Goal: Information Seeking & Learning: Learn about a topic

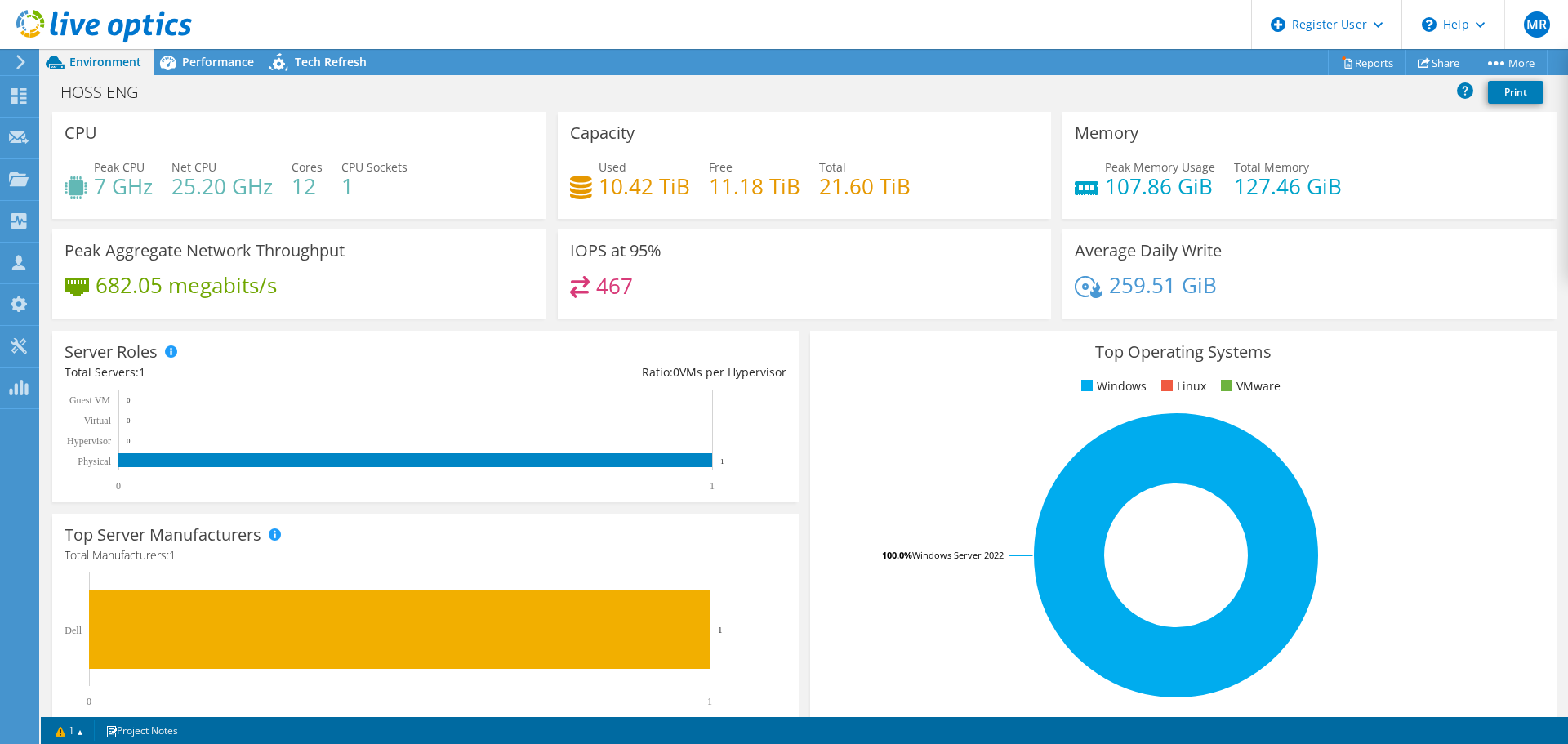
click at [238, 64] on span "Performance" at bounding box center [218, 61] width 72 height 16
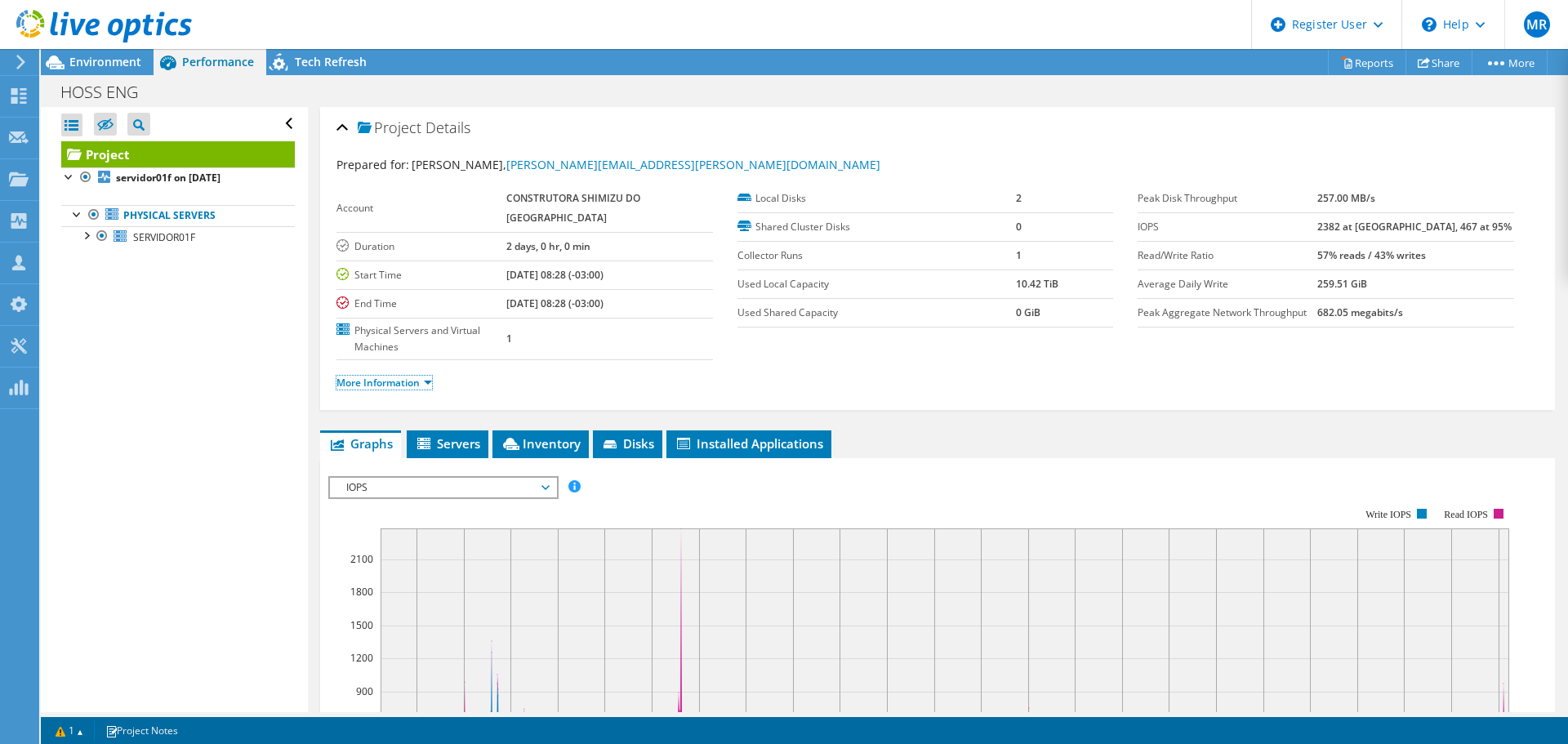
click at [375, 376] on link "More Information" at bounding box center [384, 383] width 96 height 14
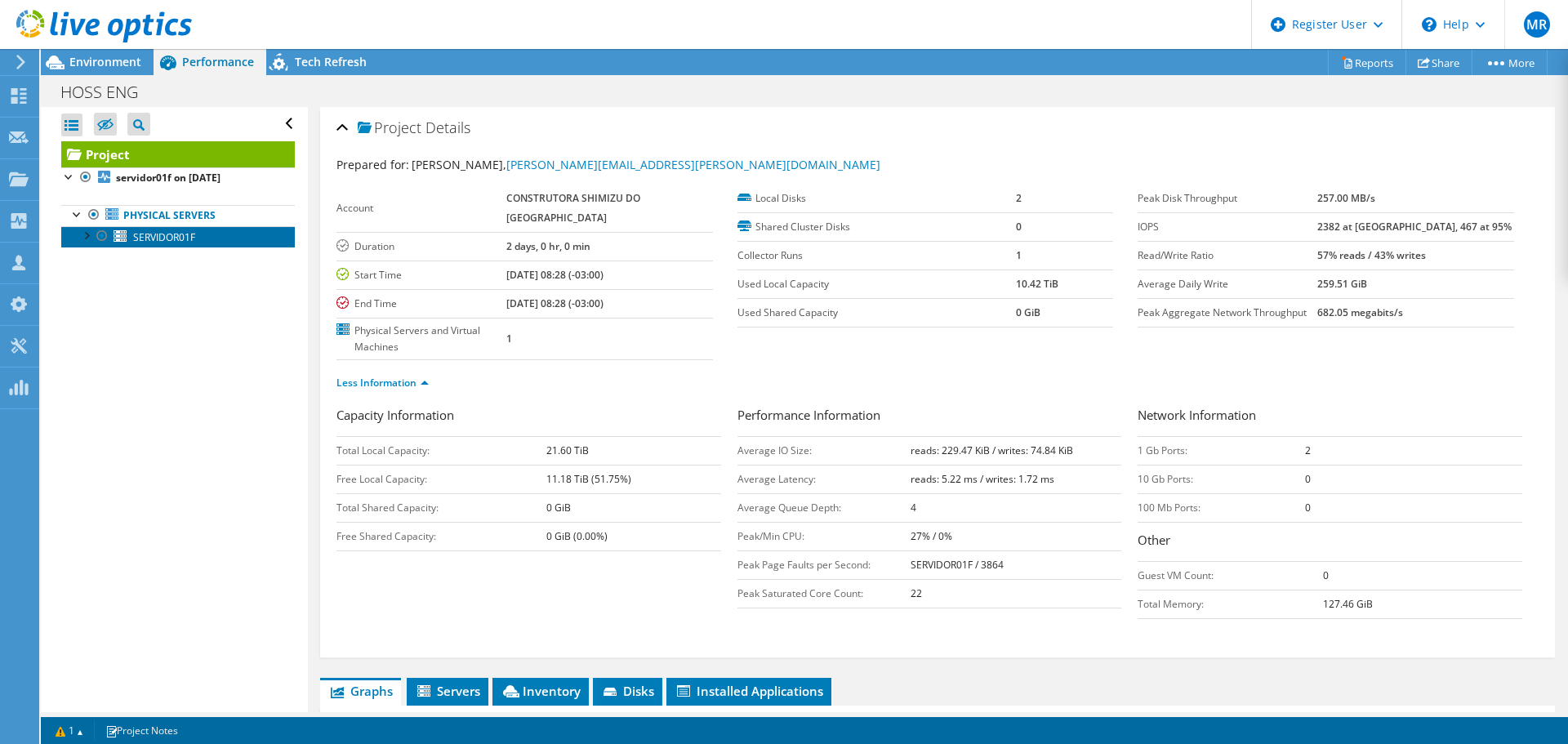
click at [169, 240] on span "SERVIDOR01F" at bounding box center [164, 237] width 62 height 14
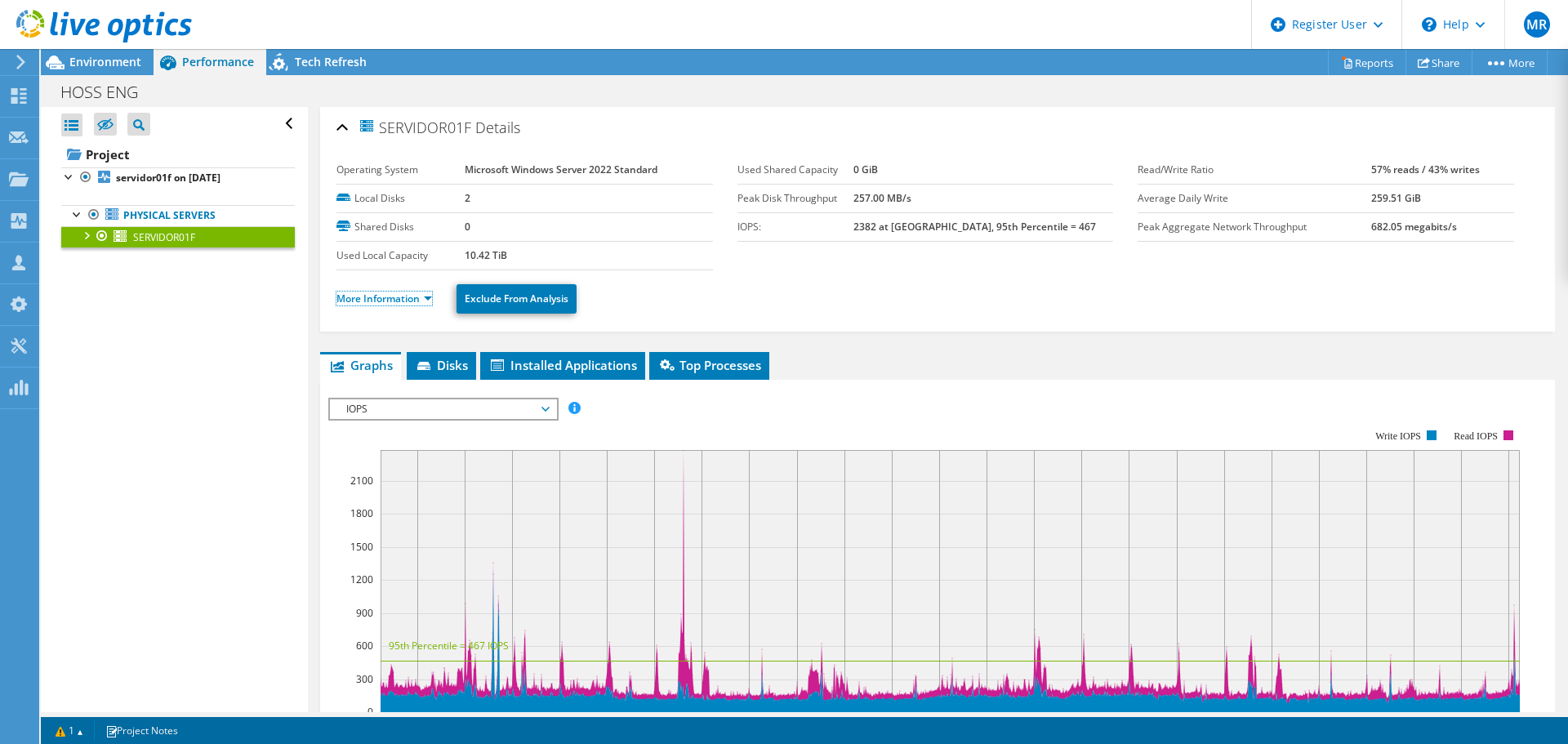
click at [366, 296] on link "More Information" at bounding box center [384, 299] width 96 height 14
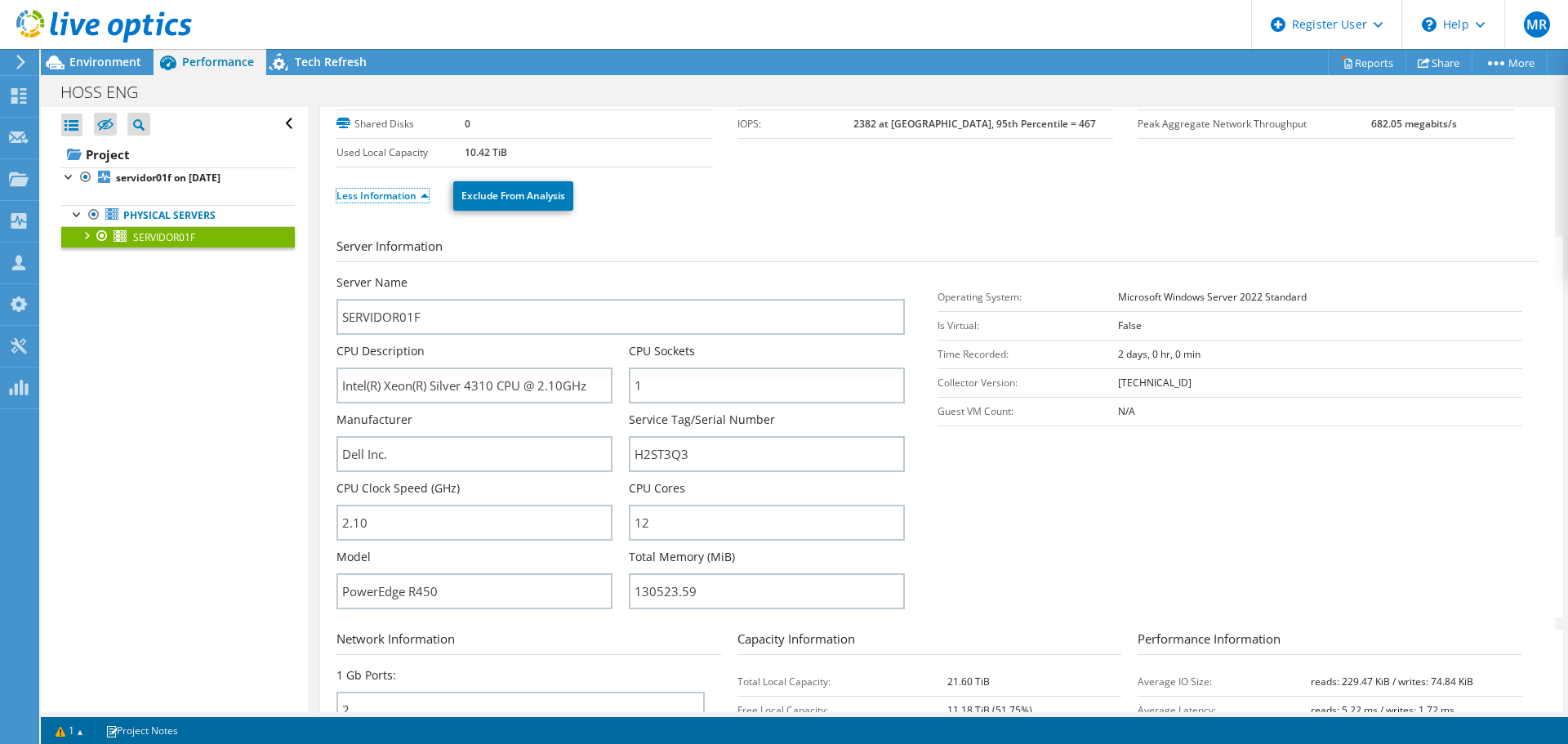
scroll to position [163, 0]
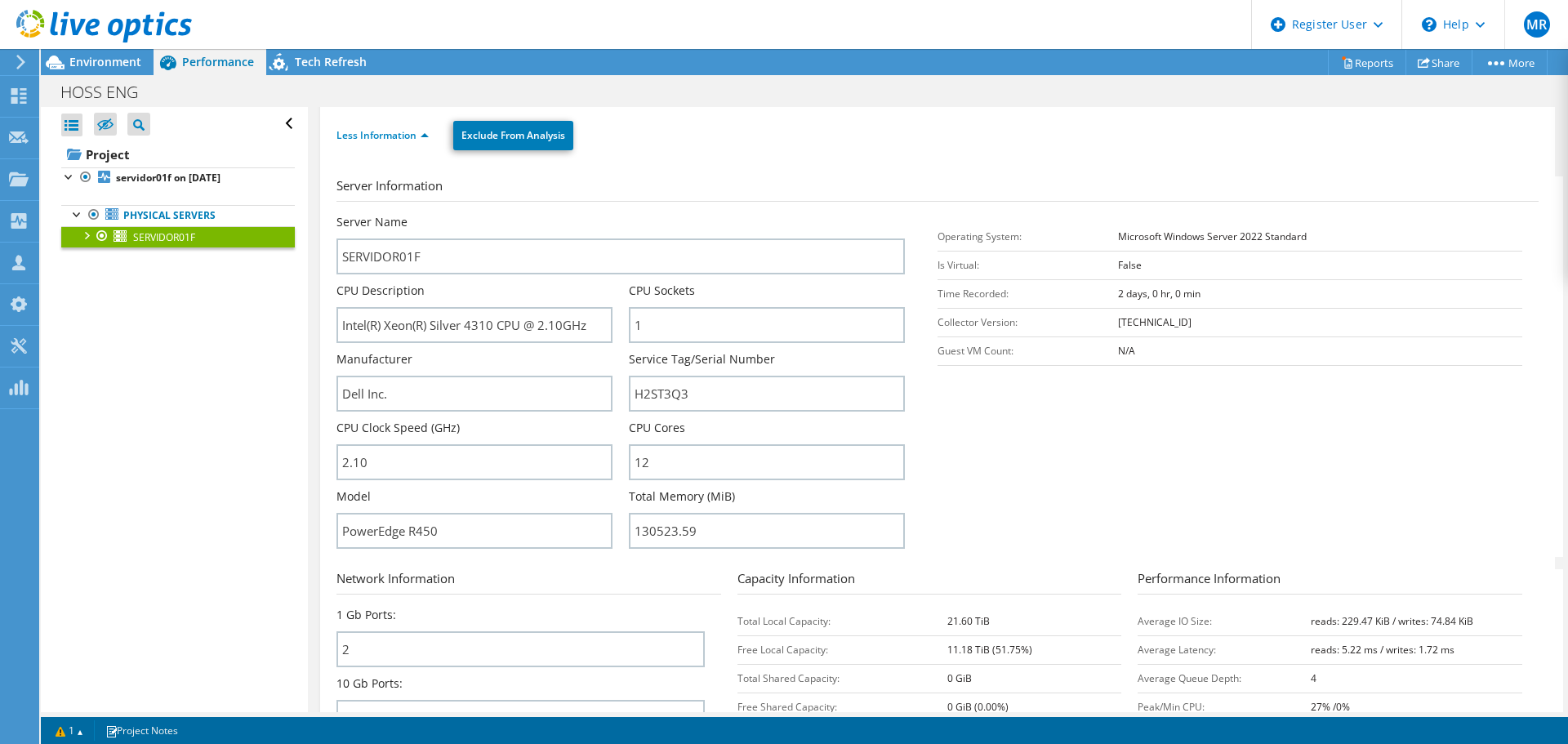
click at [81, 64] on span "Environment" at bounding box center [105, 61] width 72 height 16
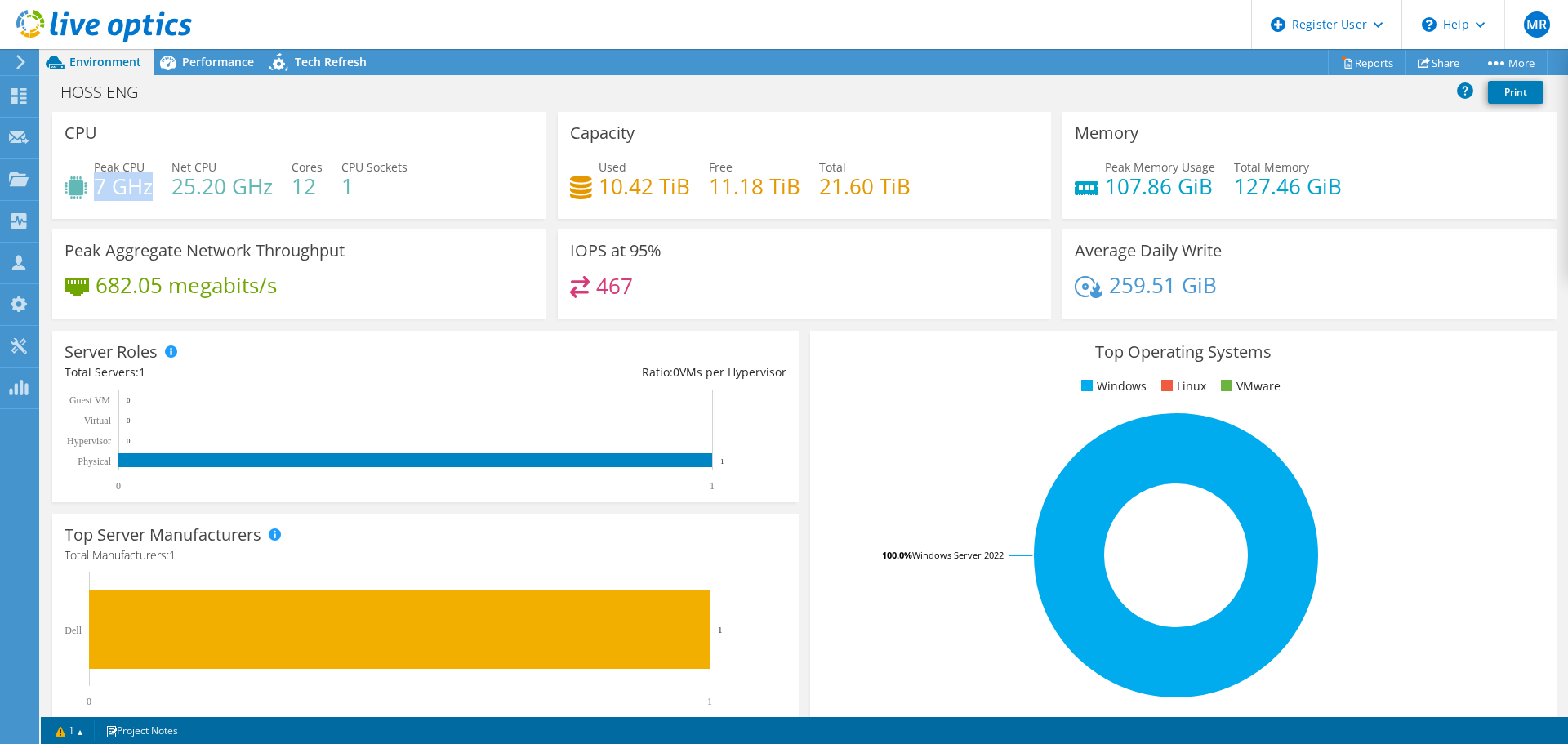
drag, startPoint x: 96, startPoint y: 185, endPoint x: 150, endPoint y: 186, distance: 54.0
click at [150, 186] on h4 "7 GHz" at bounding box center [123, 186] width 59 height 18
click at [209, 57] on span "Performance" at bounding box center [218, 61] width 72 height 16
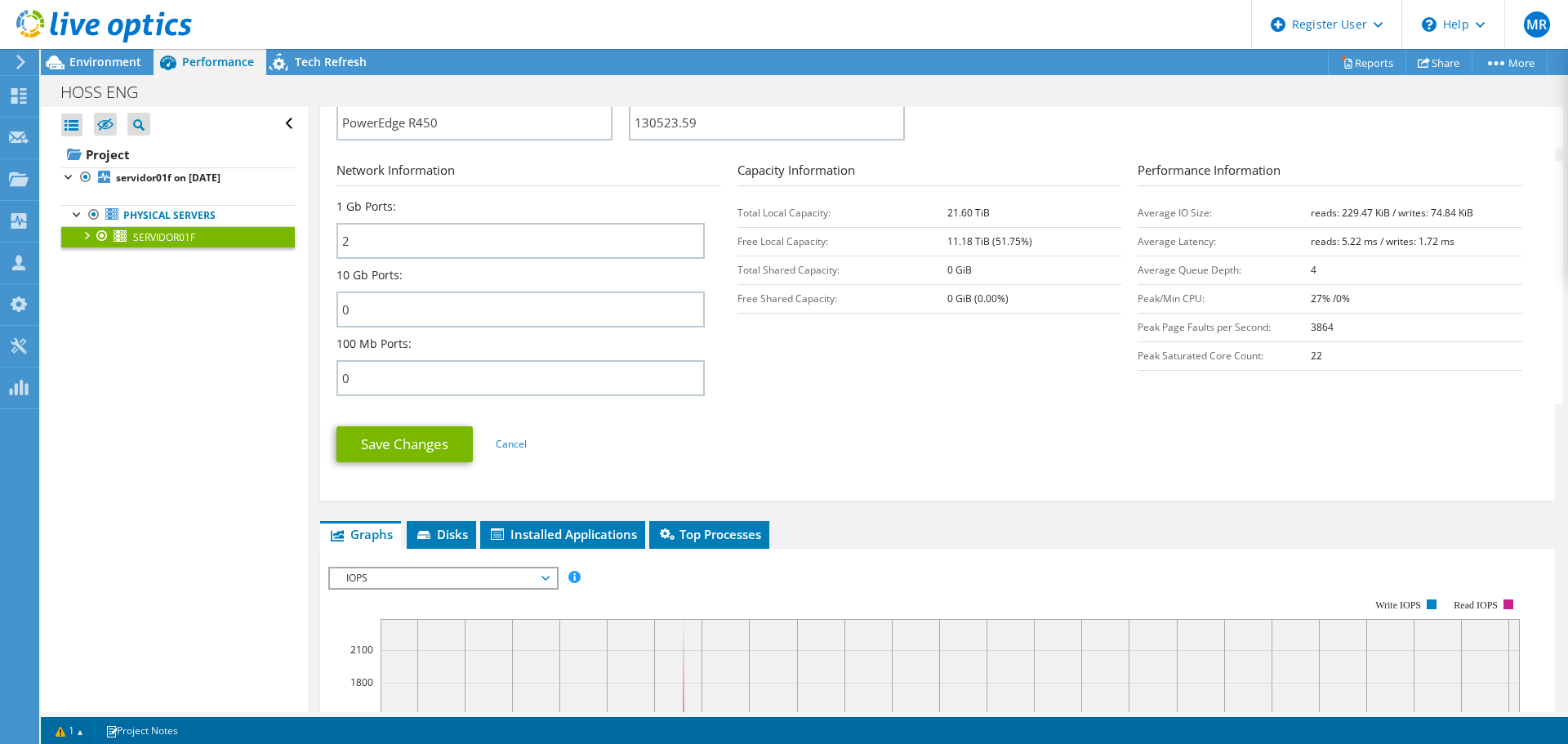
scroll to position [980, 0]
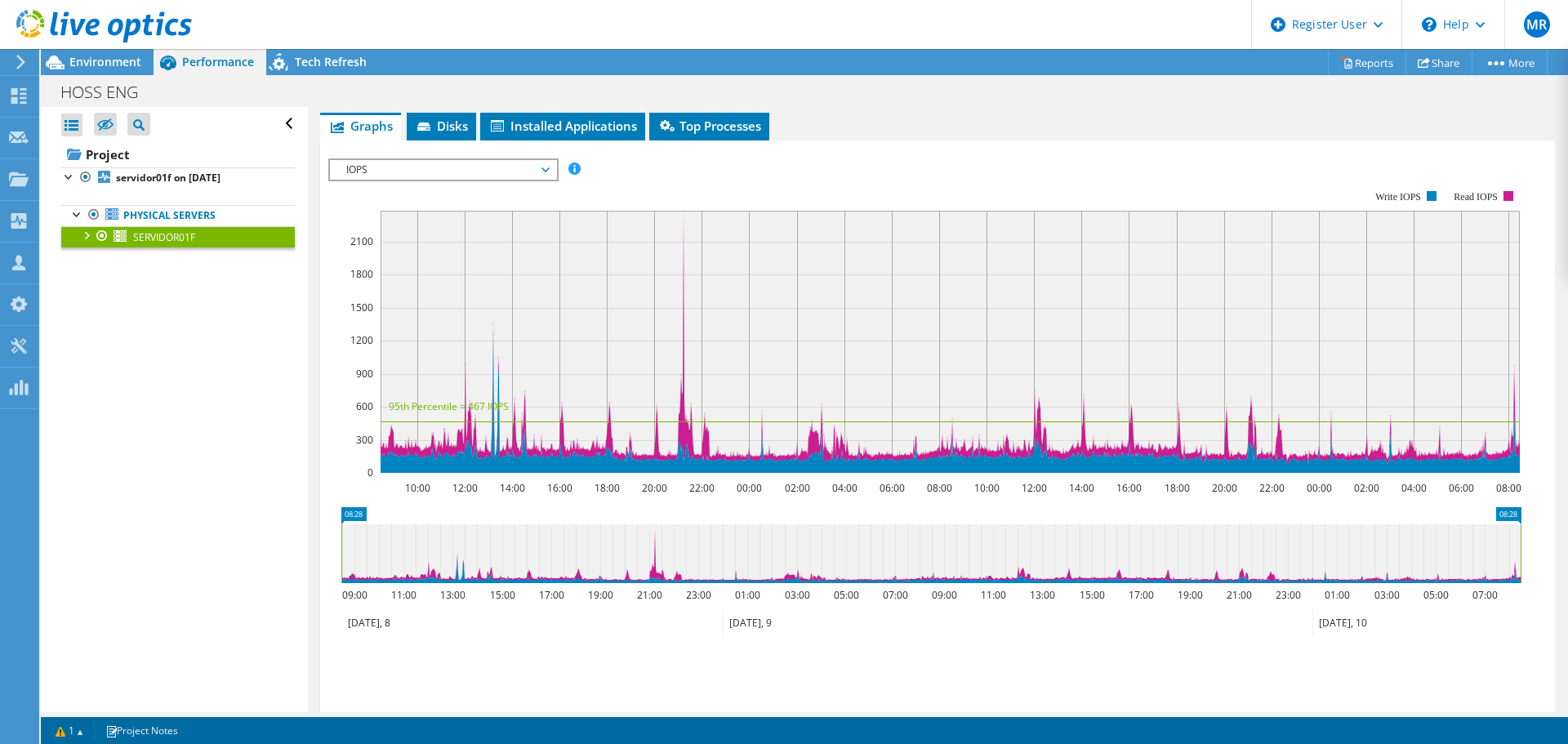
click at [408, 166] on span "IOPS" at bounding box center [442, 170] width 210 height 19
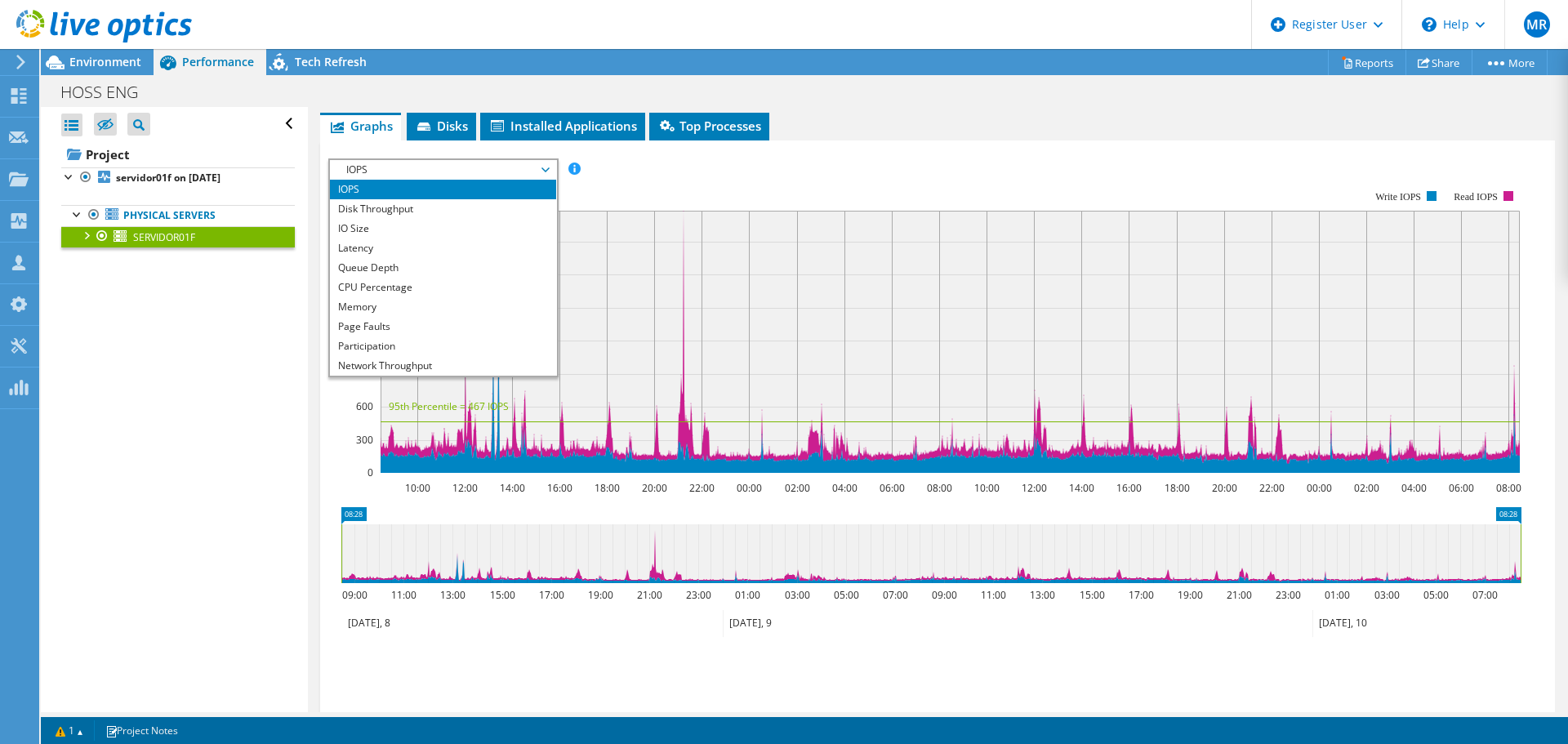
click at [380, 282] on li "CPU Percentage" at bounding box center [443, 287] width 227 height 19
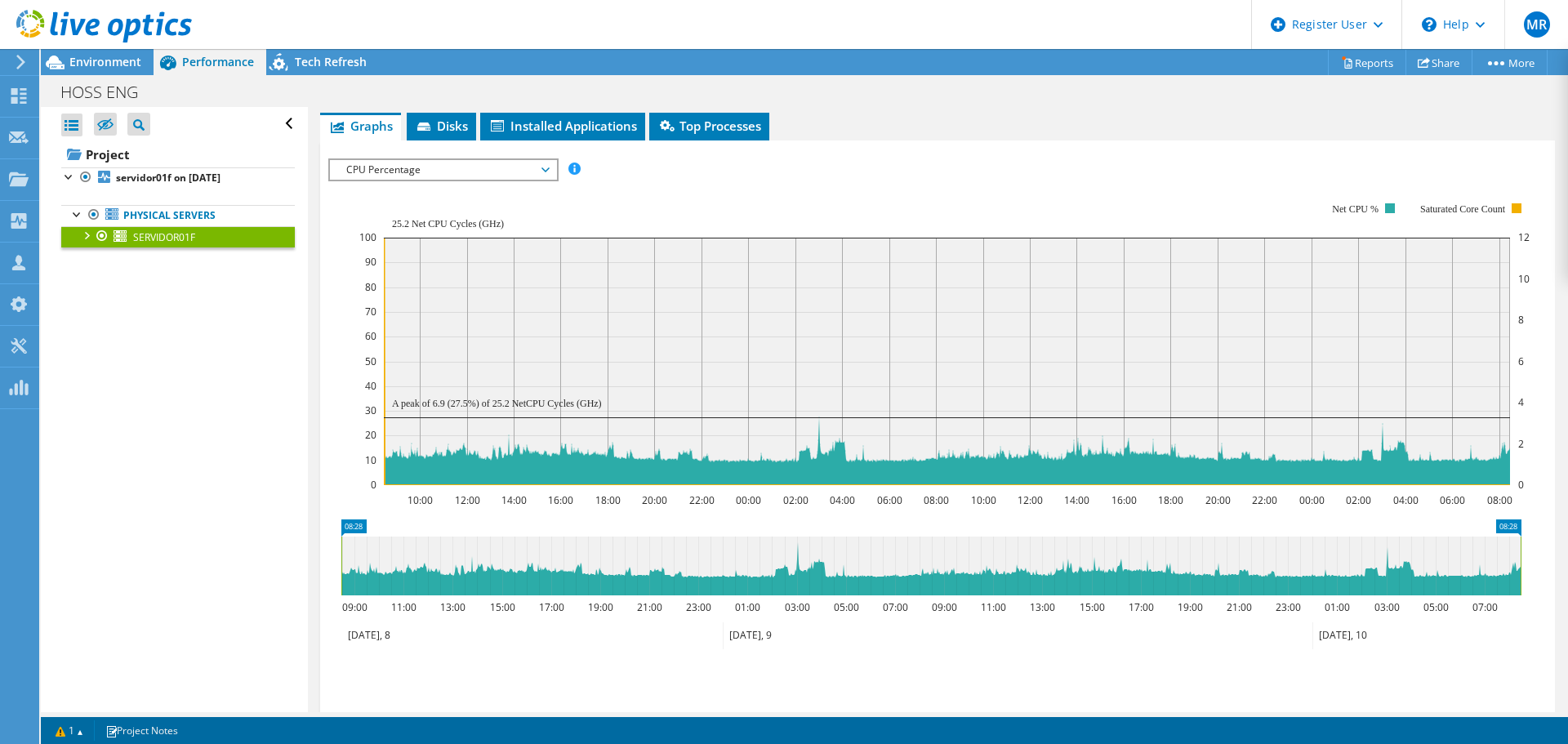
click at [484, 167] on span "CPU Percentage" at bounding box center [442, 170] width 210 height 19
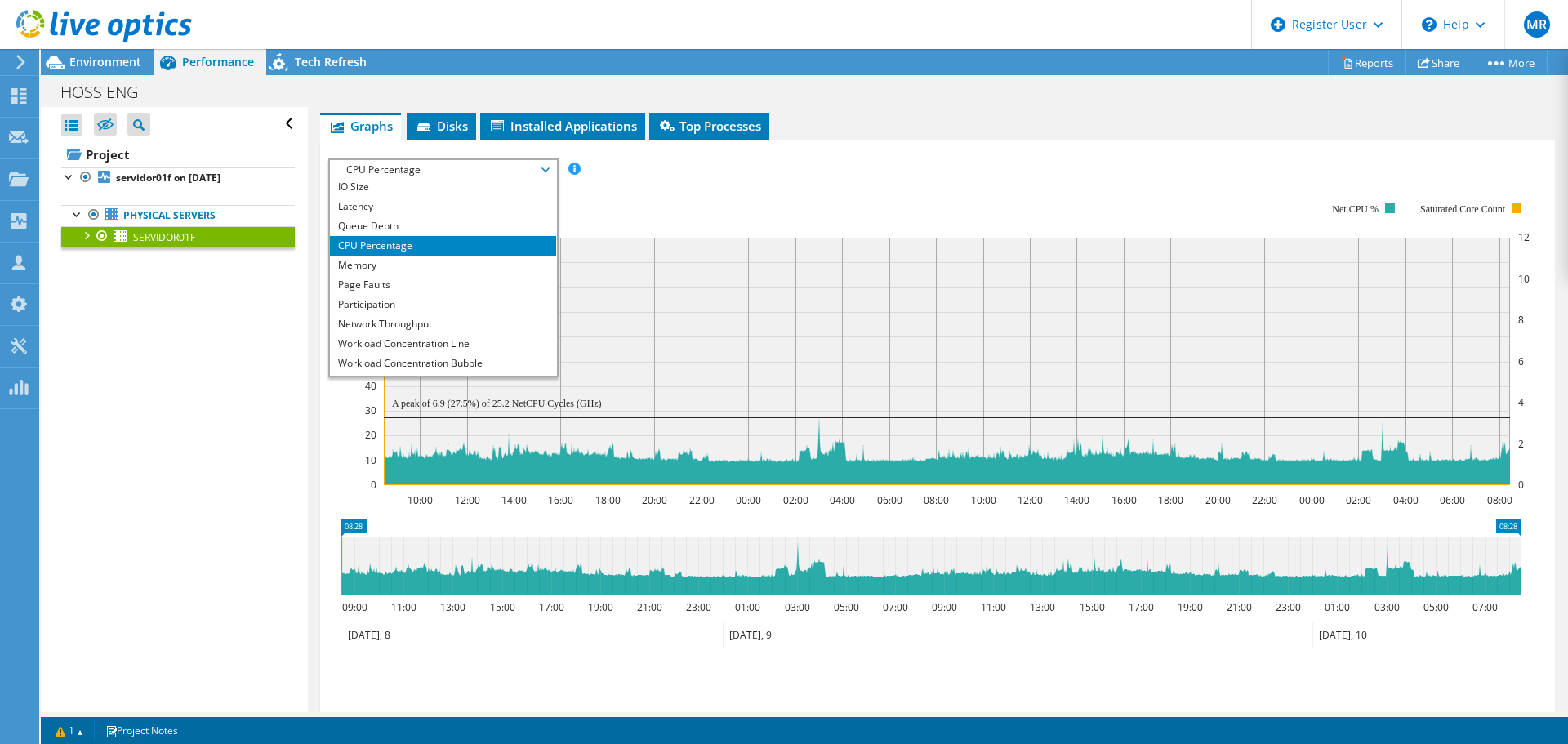
scroll to position [59, 0]
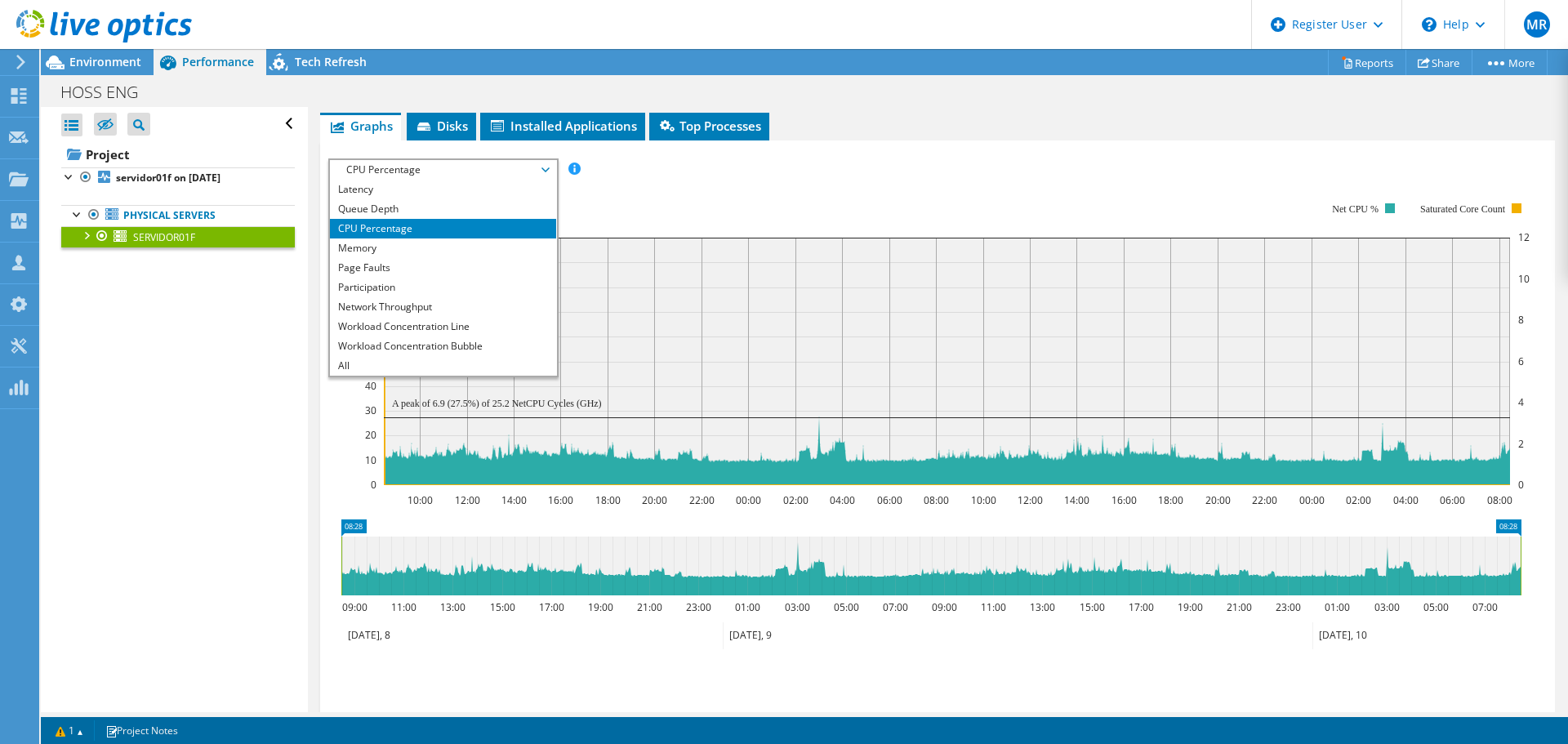
click at [390, 201] on li "Queue Depth" at bounding box center [443, 209] width 227 height 19
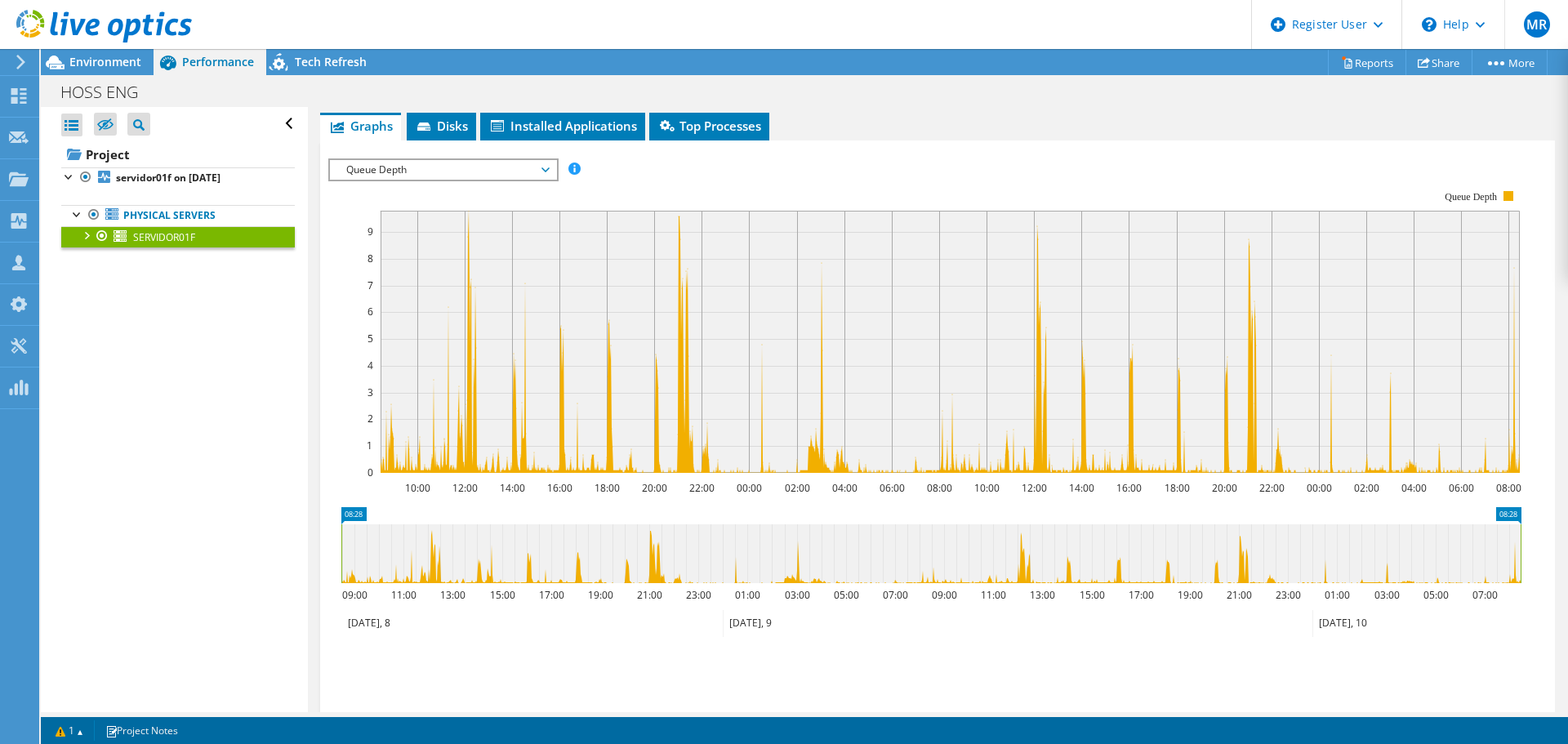
click at [438, 163] on span "Queue Depth" at bounding box center [442, 170] width 210 height 19
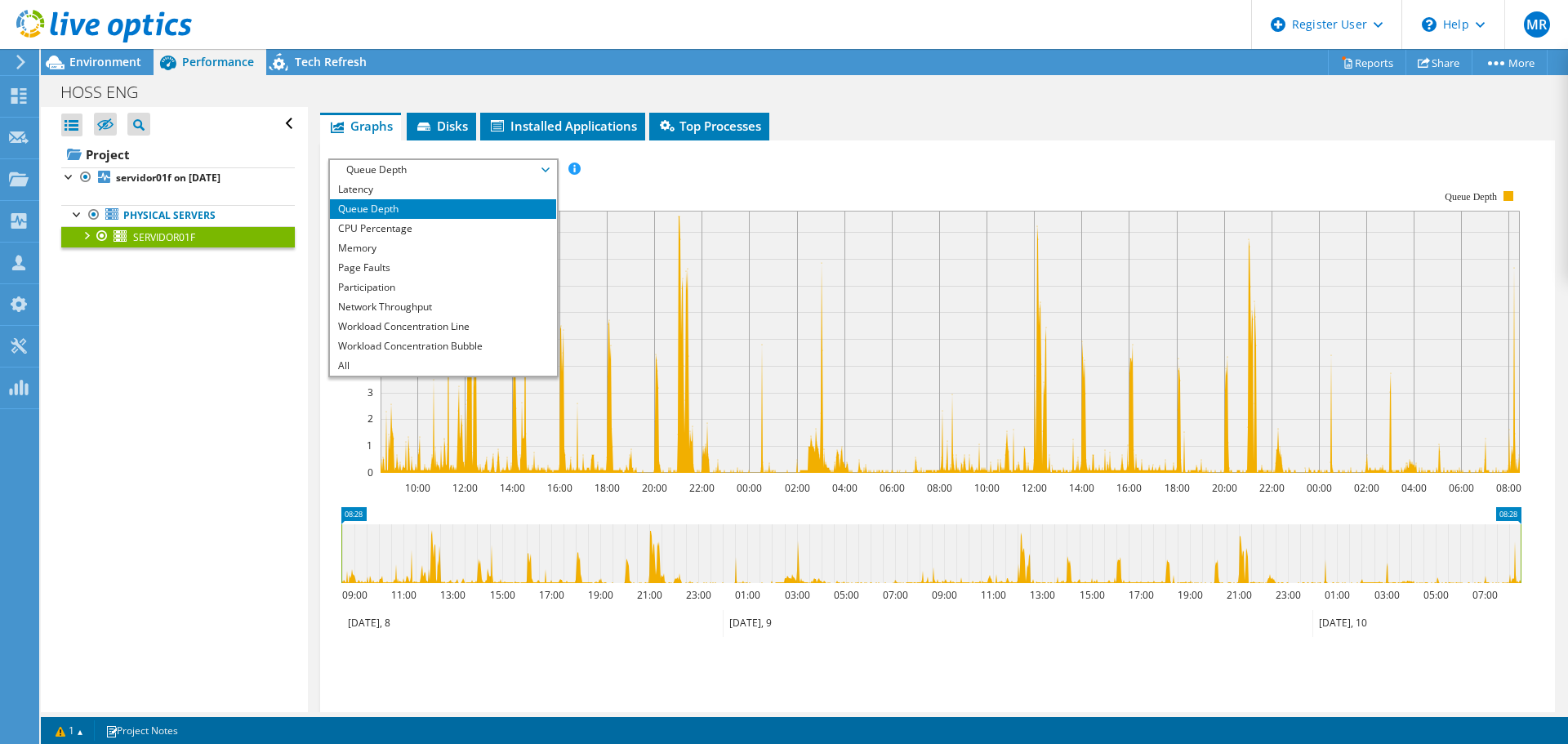
click at [374, 245] on li "Memory" at bounding box center [443, 249] width 227 height 19
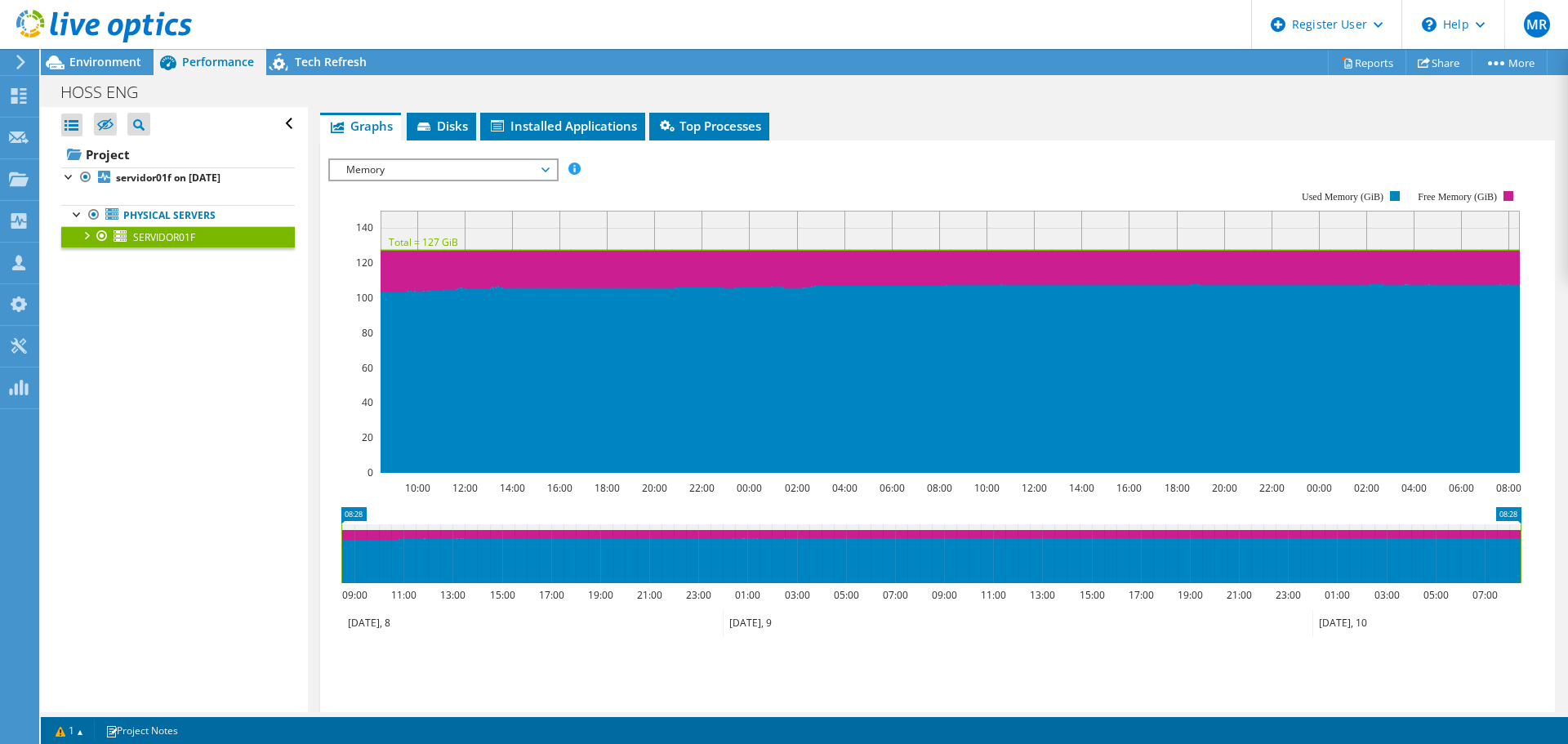
click at [107, 73] on div "Environment" at bounding box center [97, 62] width 112 height 26
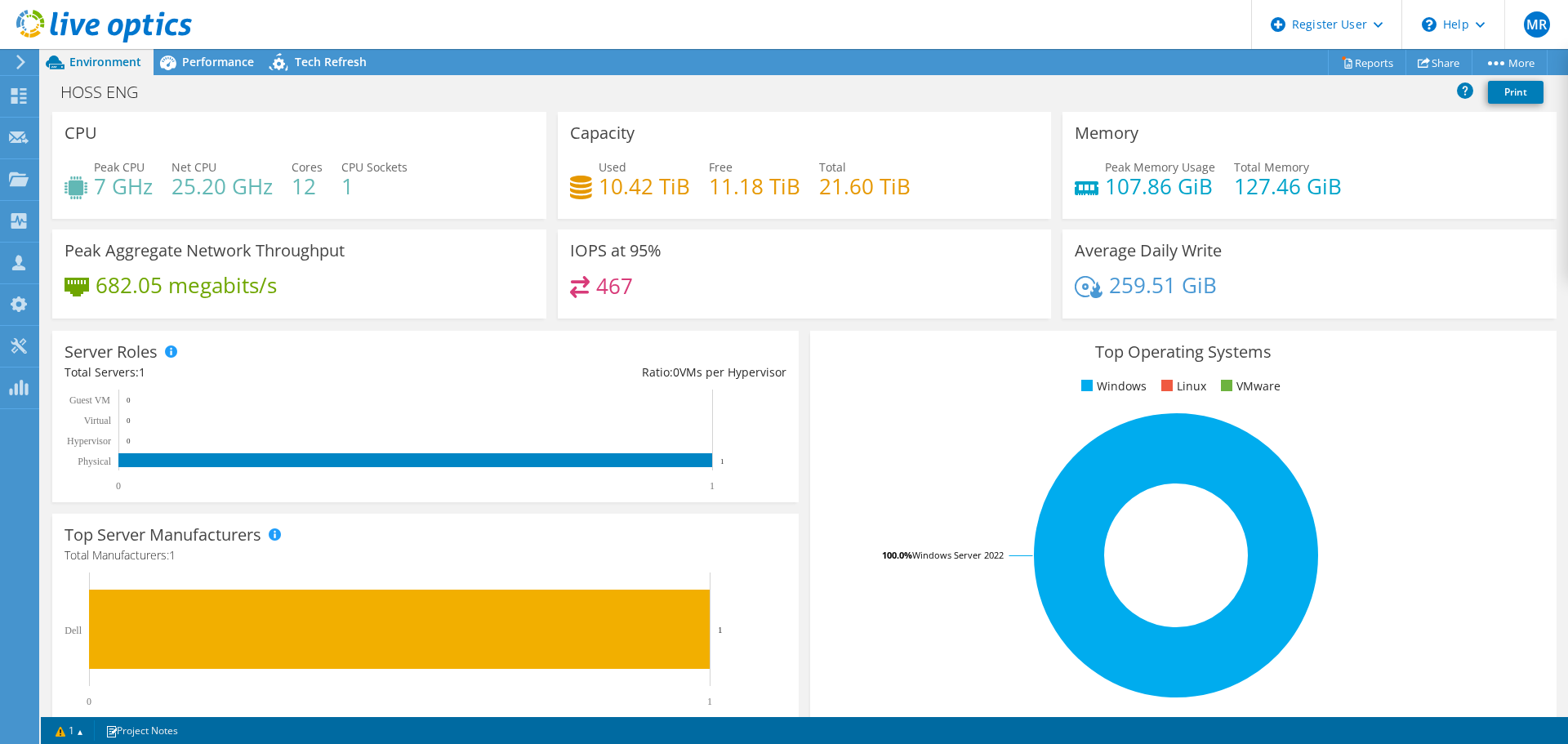
click at [204, 52] on div "Performance" at bounding box center [210, 62] width 112 height 26
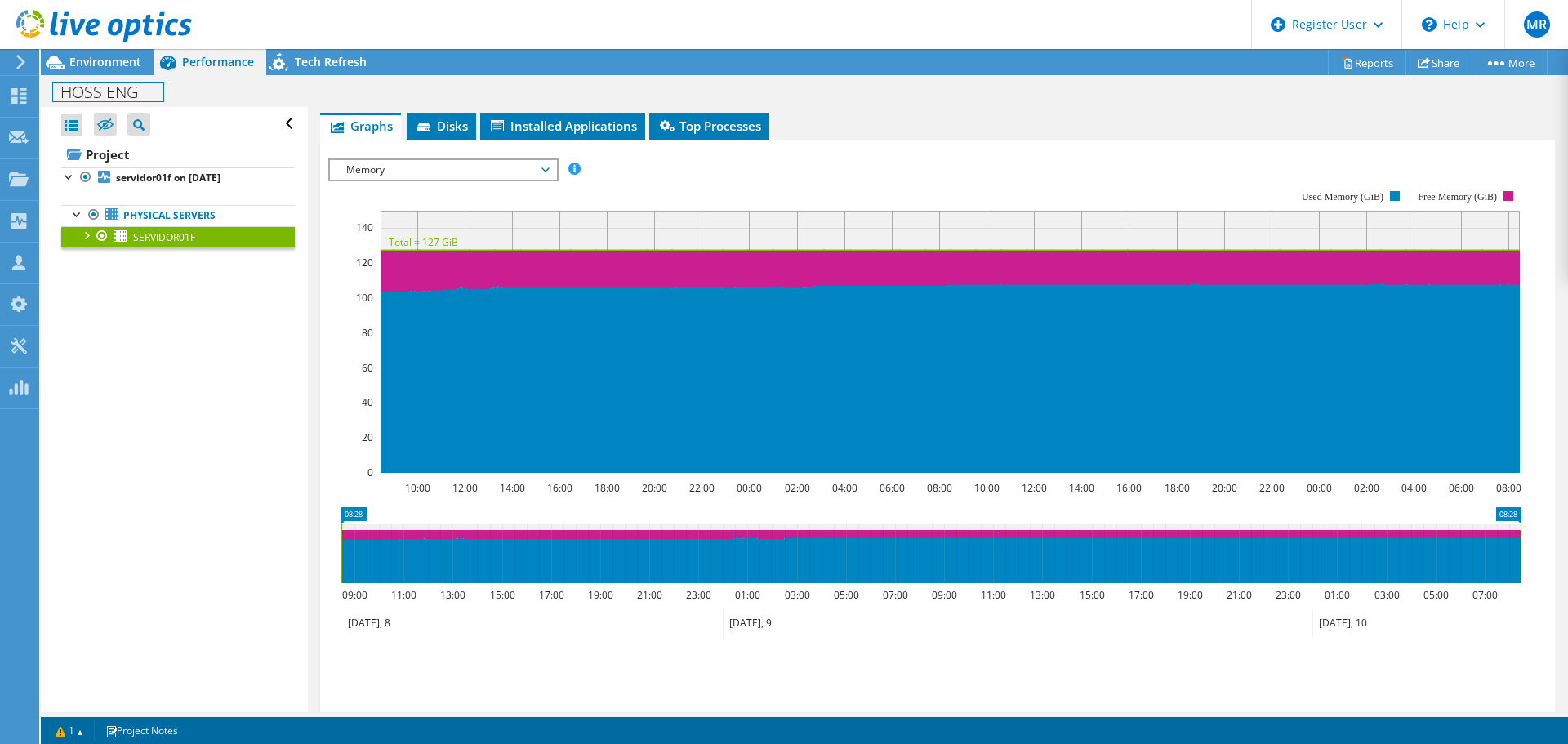
click at [109, 76] on div "HOSS ENG Print" at bounding box center [804, 91] width 1527 height 32
click at [110, 63] on span "Environment" at bounding box center [105, 61] width 72 height 16
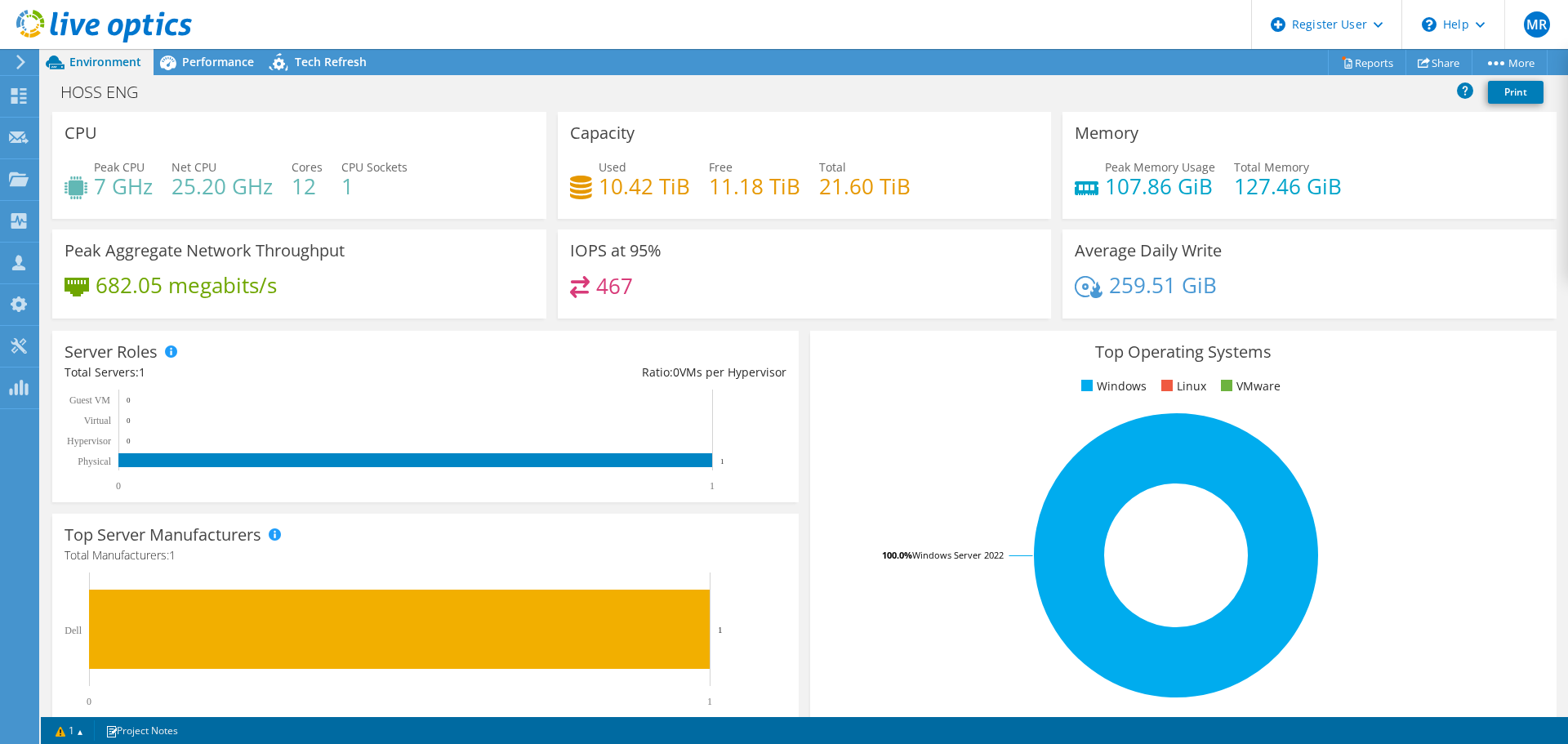
click at [179, 69] on icon at bounding box center [168, 62] width 29 height 29
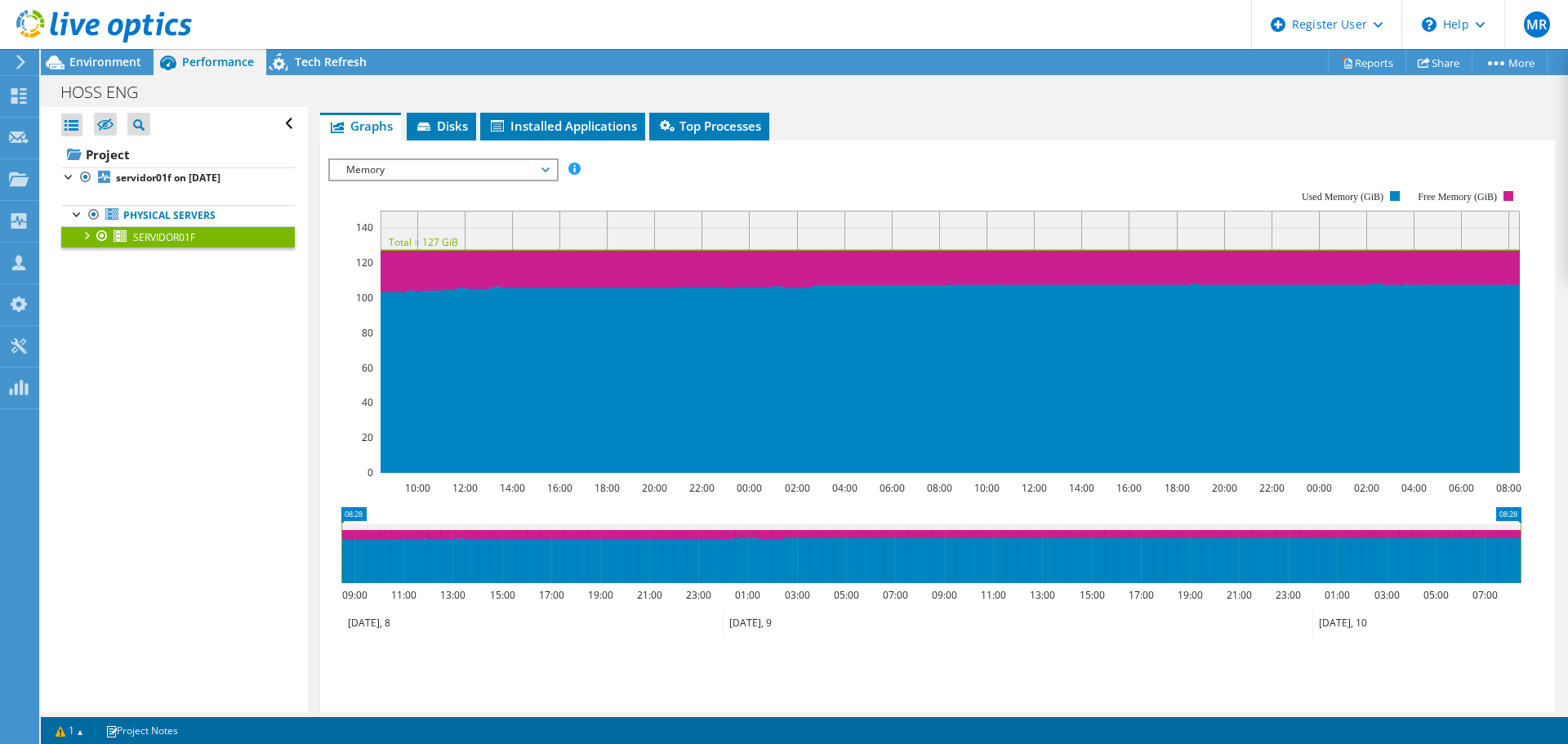
click at [410, 176] on span "Memory" at bounding box center [442, 170] width 210 height 19
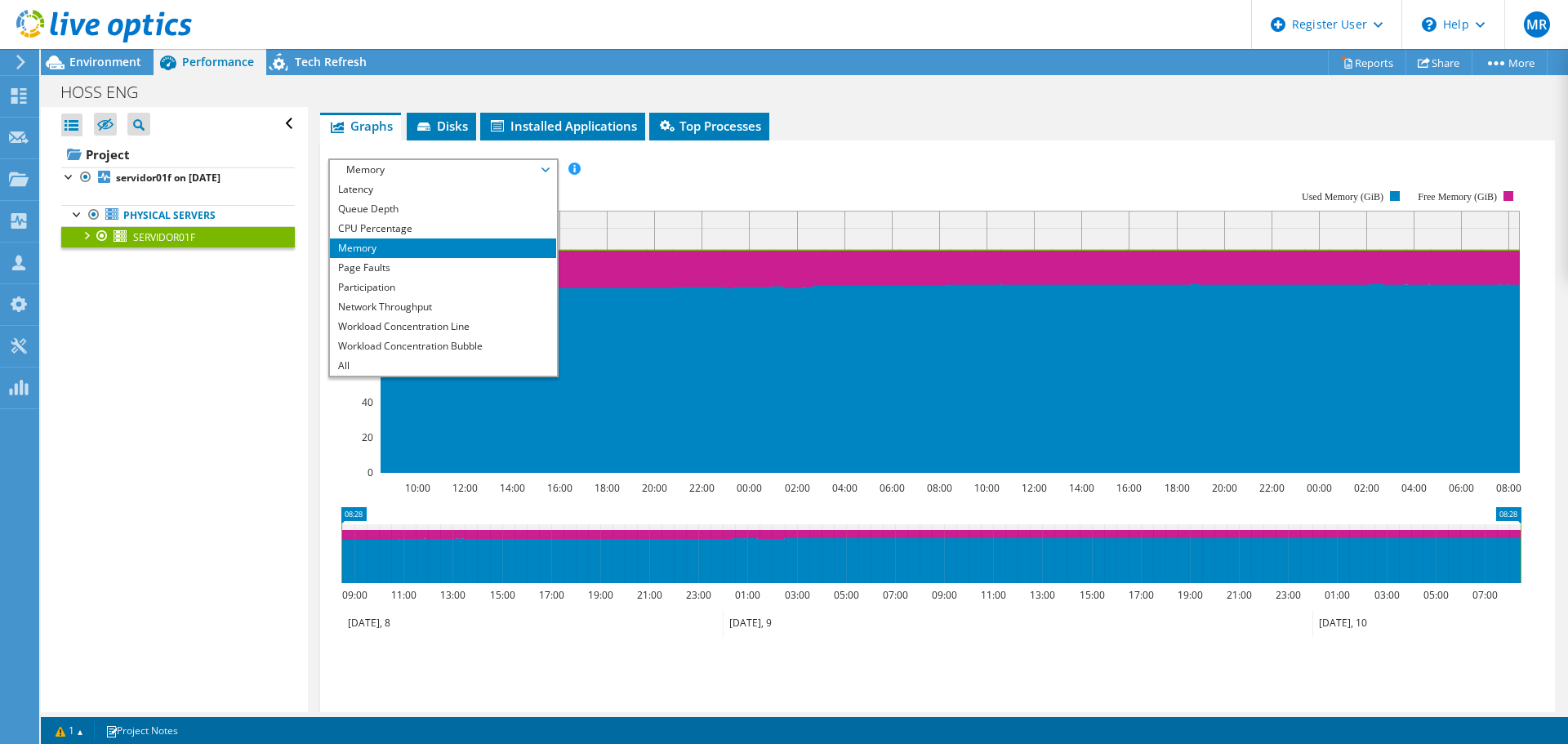
click at [374, 215] on li "Queue Depth" at bounding box center [443, 209] width 227 height 19
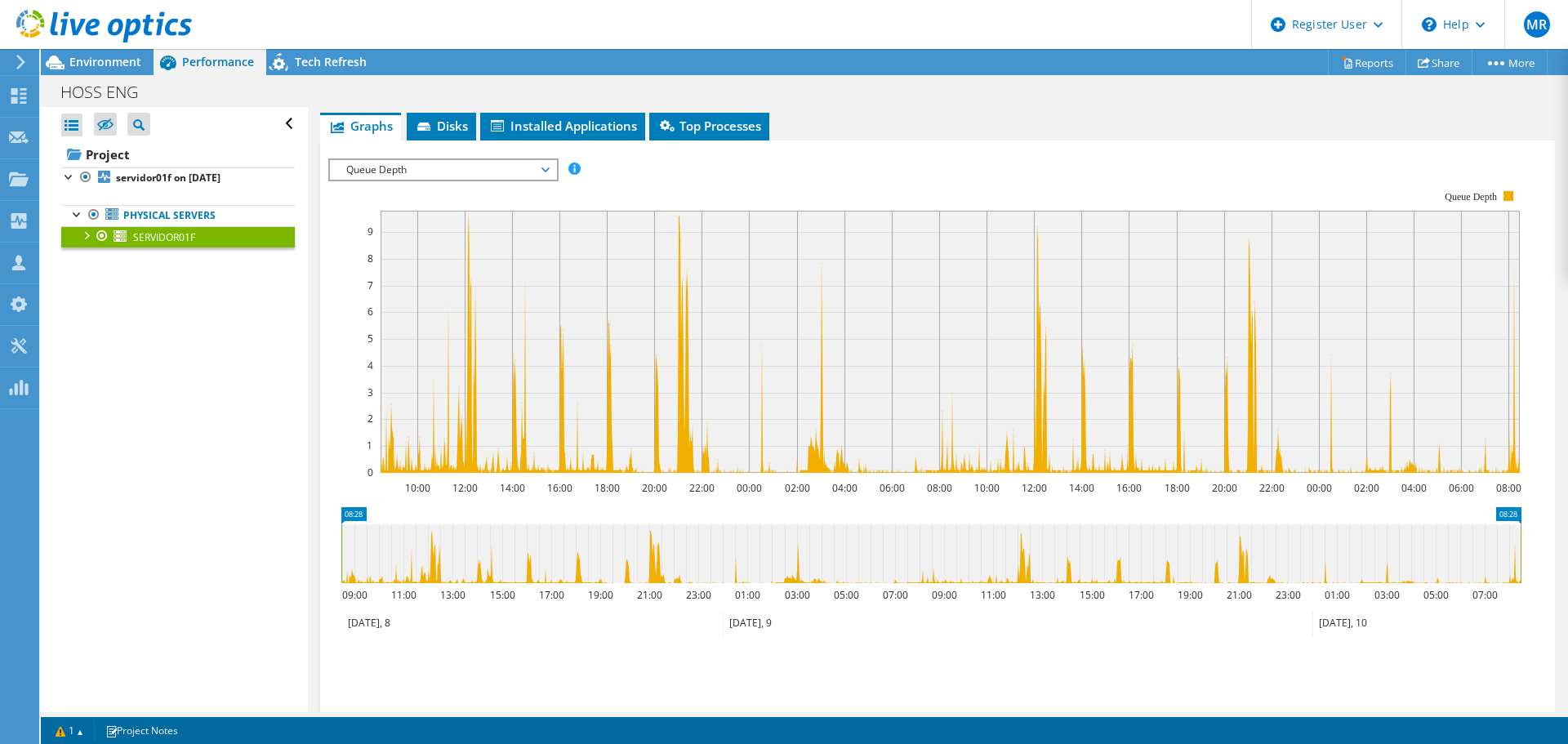
click at [379, 181] on div at bounding box center [938, 437] width 1219 height 558
click at [379, 170] on span "Queue Depth" at bounding box center [442, 170] width 210 height 19
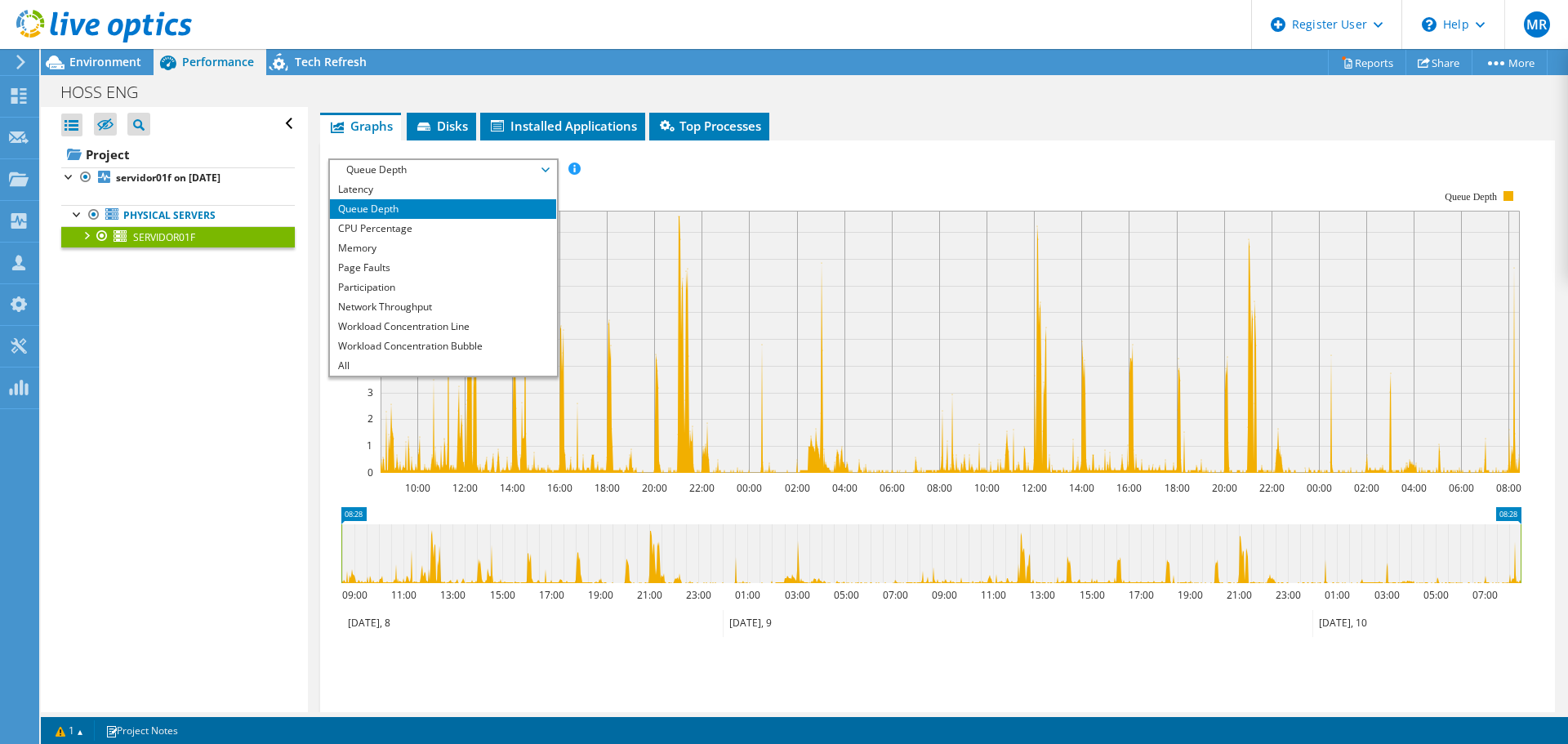
click at [379, 235] on li "CPU Percentage" at bounding box center [443, 228] width 227 height 19
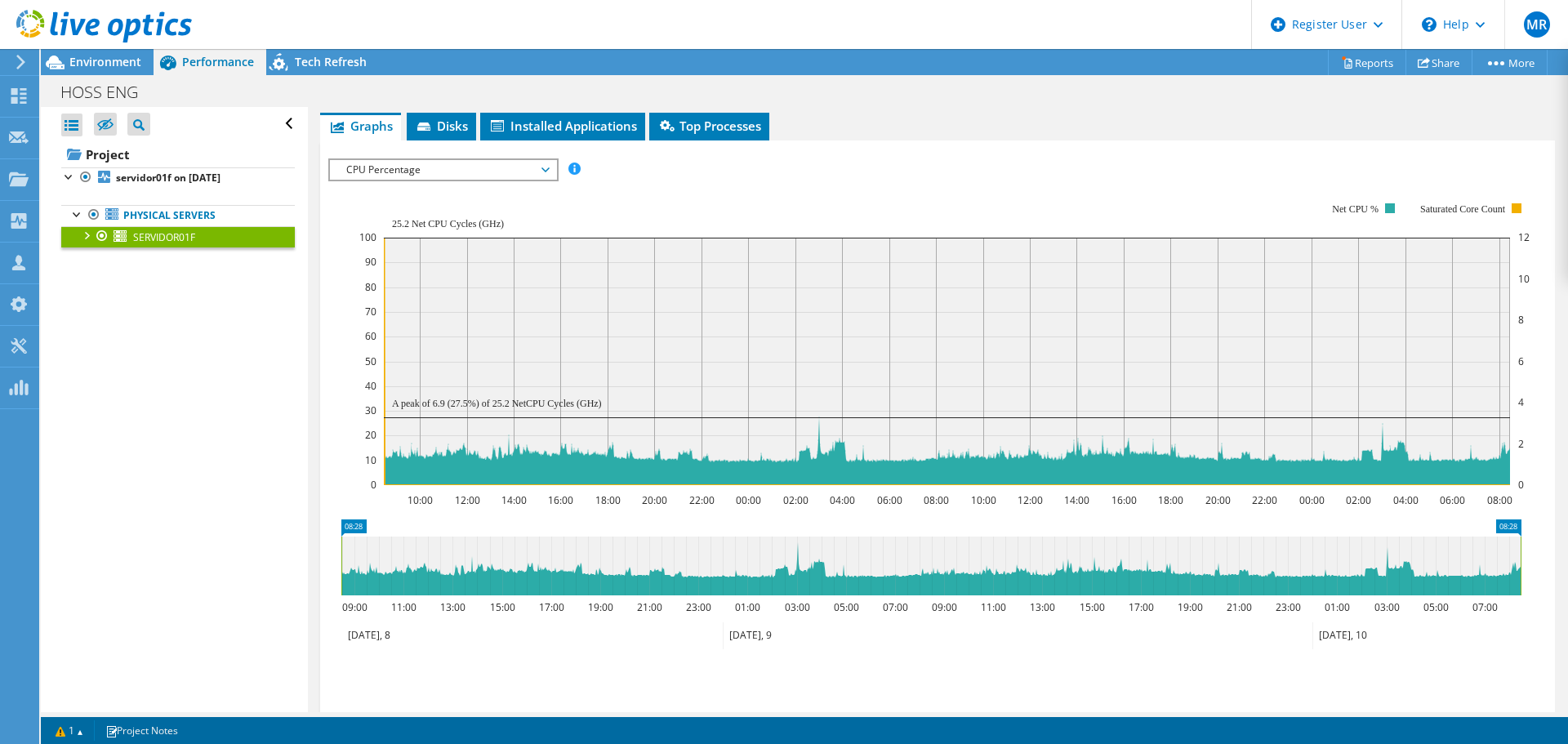
click at [106, 57] on span "Environment" at bounding box center [105, 61] width 72 height 16
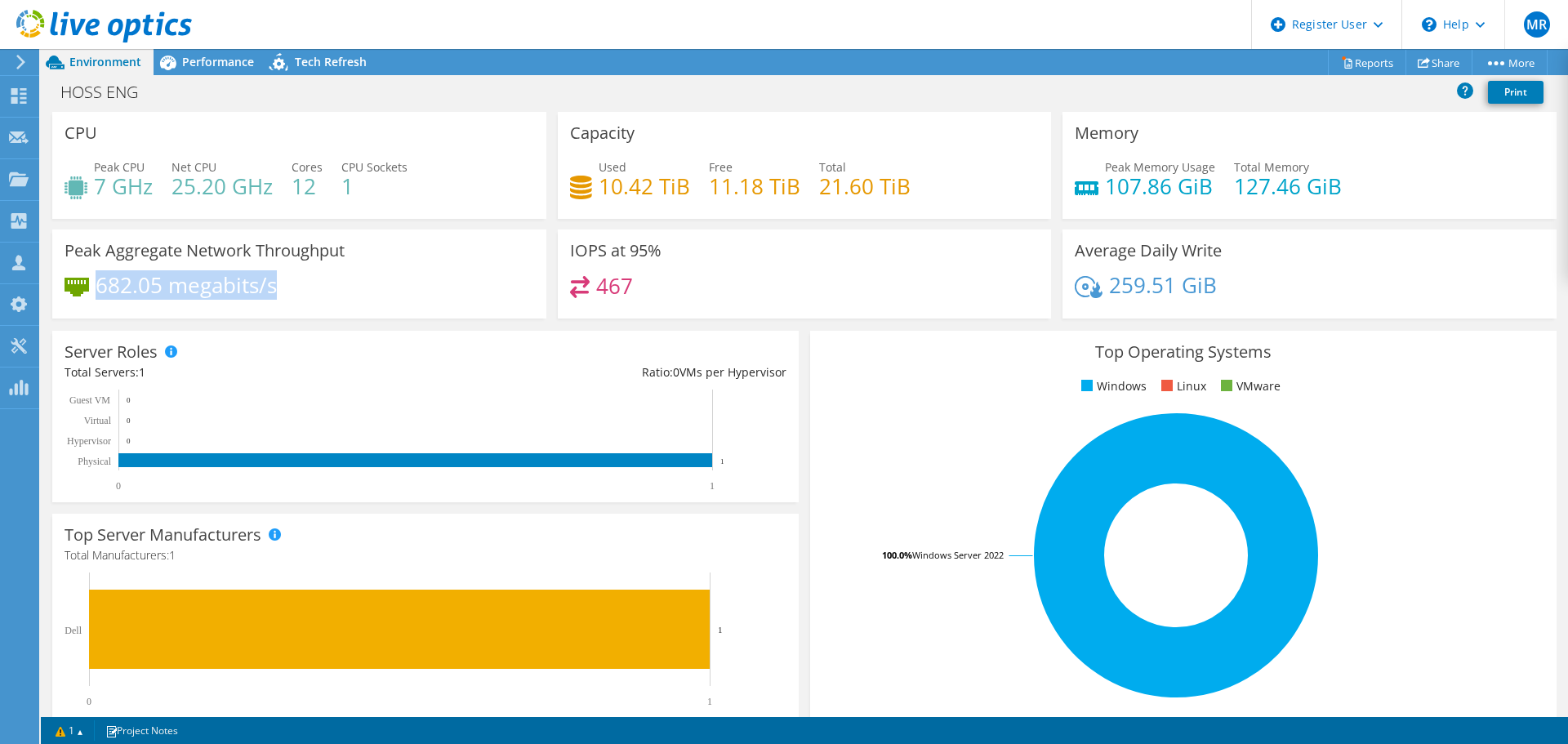
drag, startPoint x: 282, startPoint y: 293, endPoint x: 99, endPoint y: 296, distance: 183.0
click at [99, 296] on div "682.05 megabits/s" at bounding box center [298, 293] width 470 height 34
click at [198, 55] on span "Performance" at bounding box center [218, 61] width 72 height 16
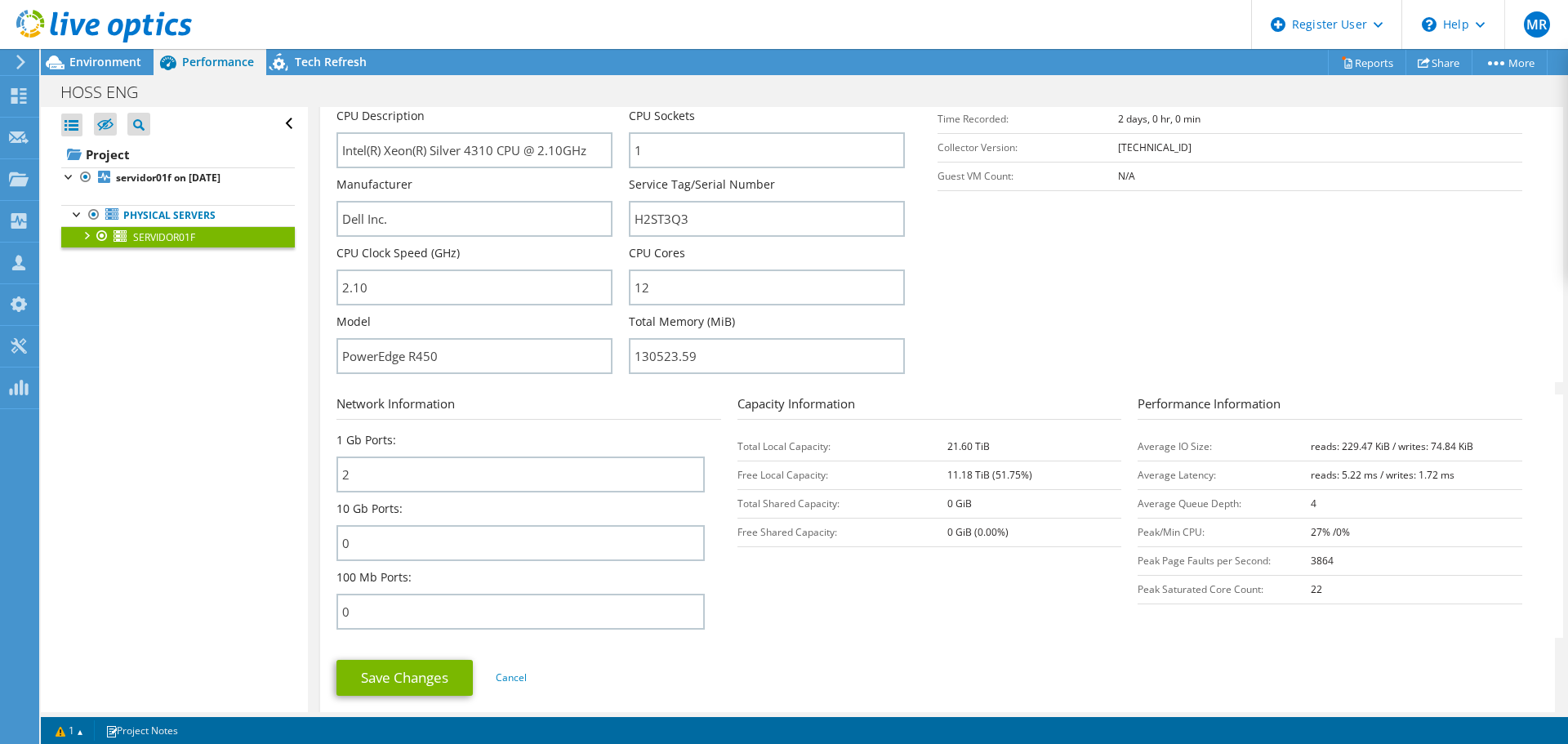
scroll to position [408, 0]
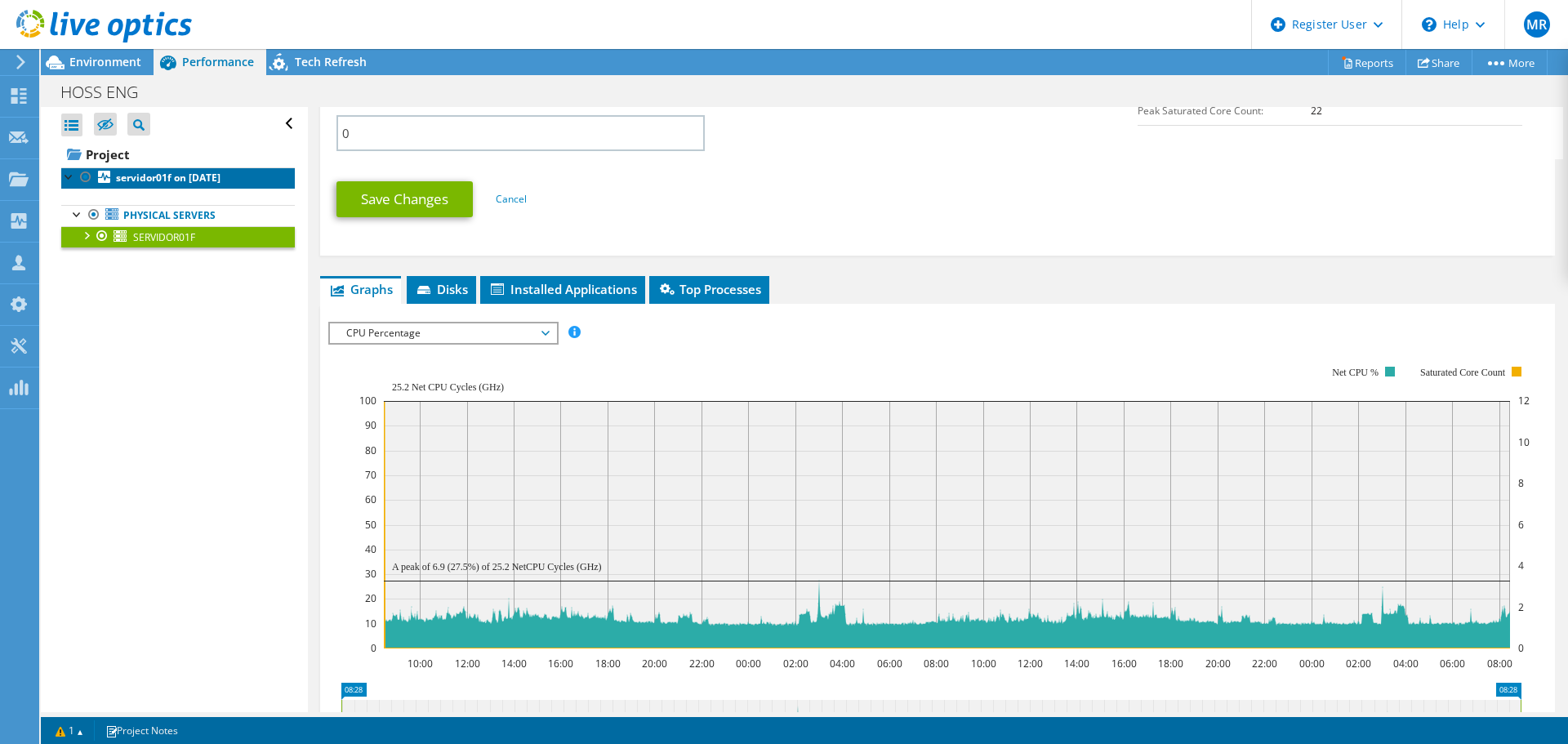
click at [165, 171] on b "servidor01f on [DATE]" at bounding box center [168, 177] width 104 height 14
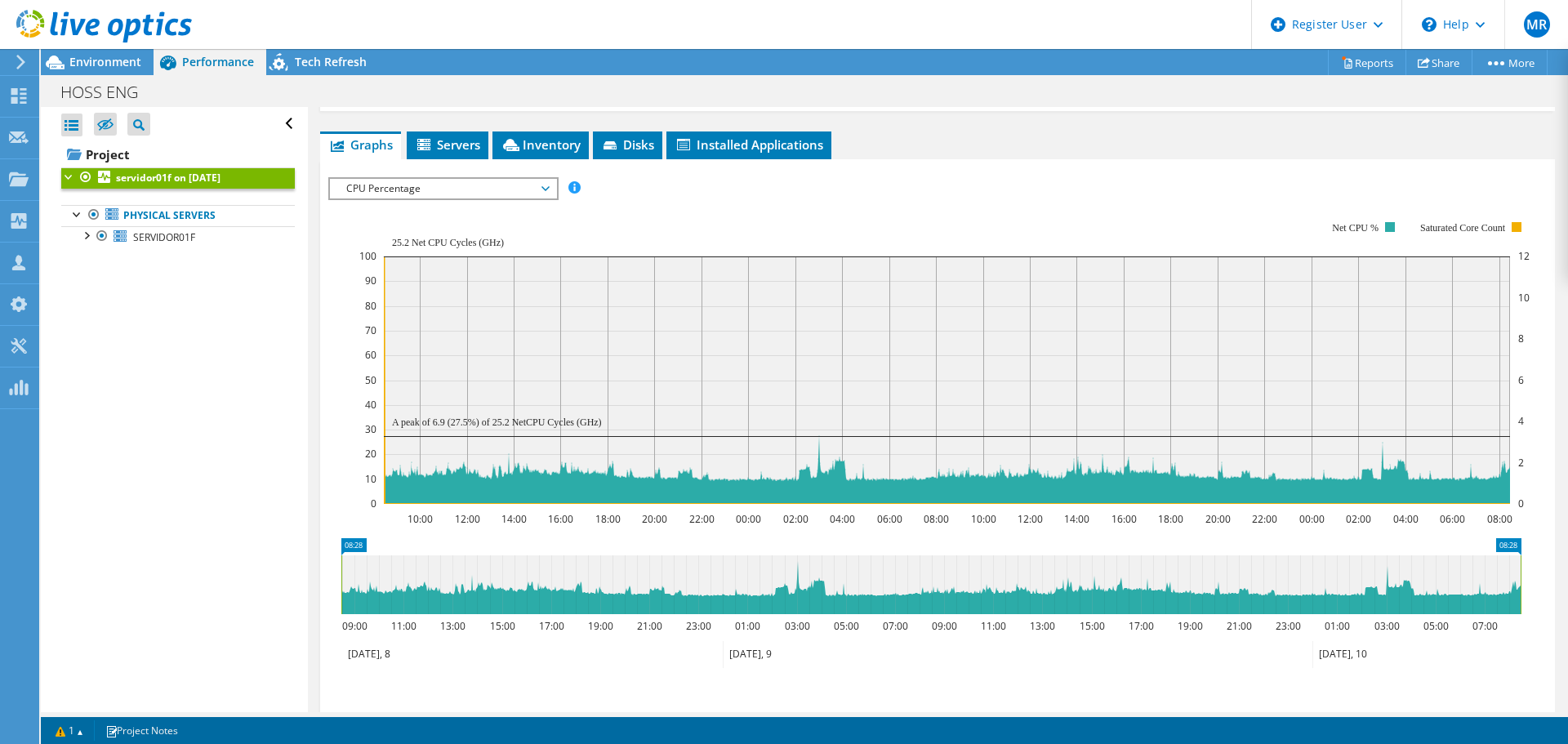
scroll to position [0, 0]
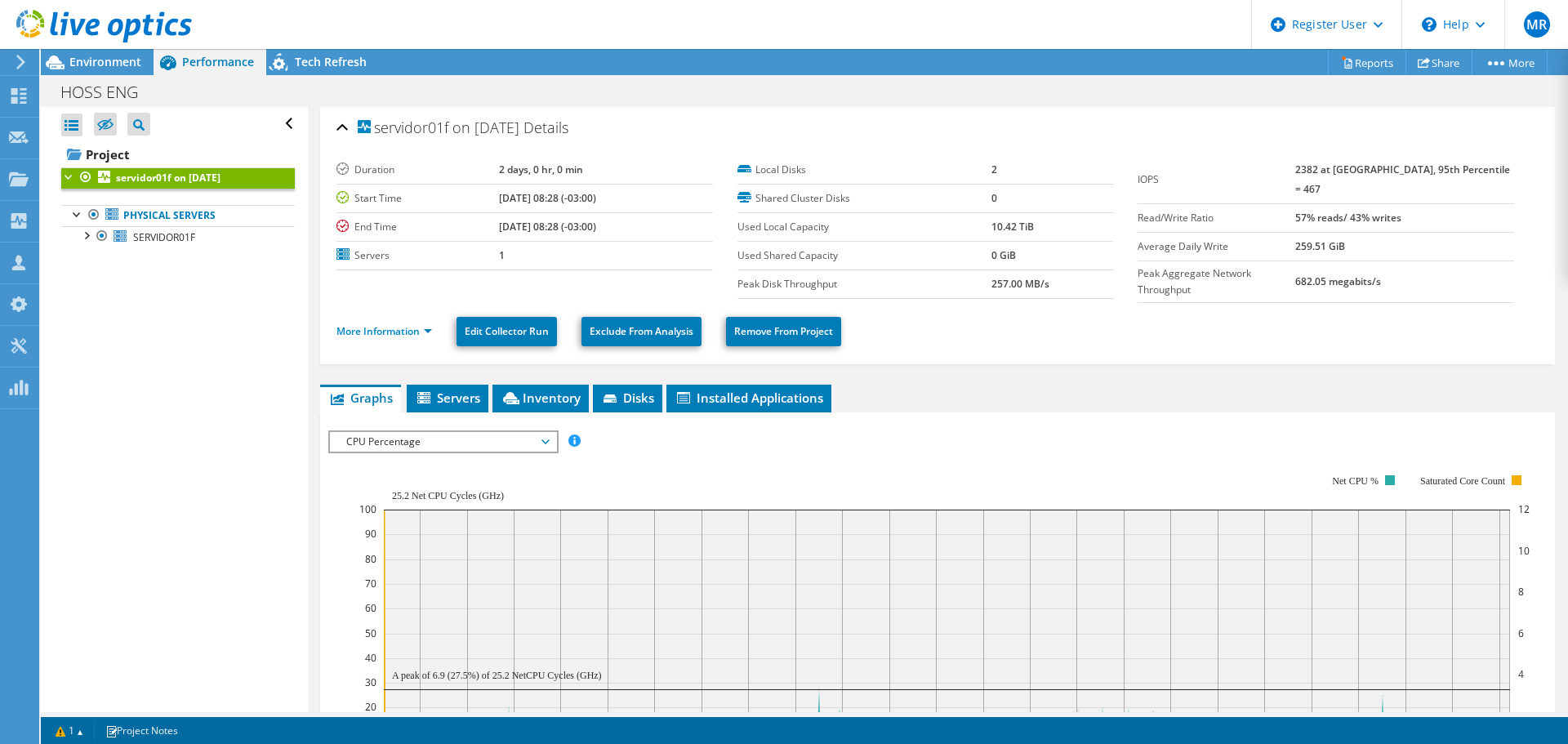
click at [371, 313] on ul "More Information Edit Collector Run Exclude From Analysis Remove From Project" at bounding box center [937, 329] width 1202 height 33
click at [373, 327] on link "More Information" at bounding box center [384, 331] width 96 height 14
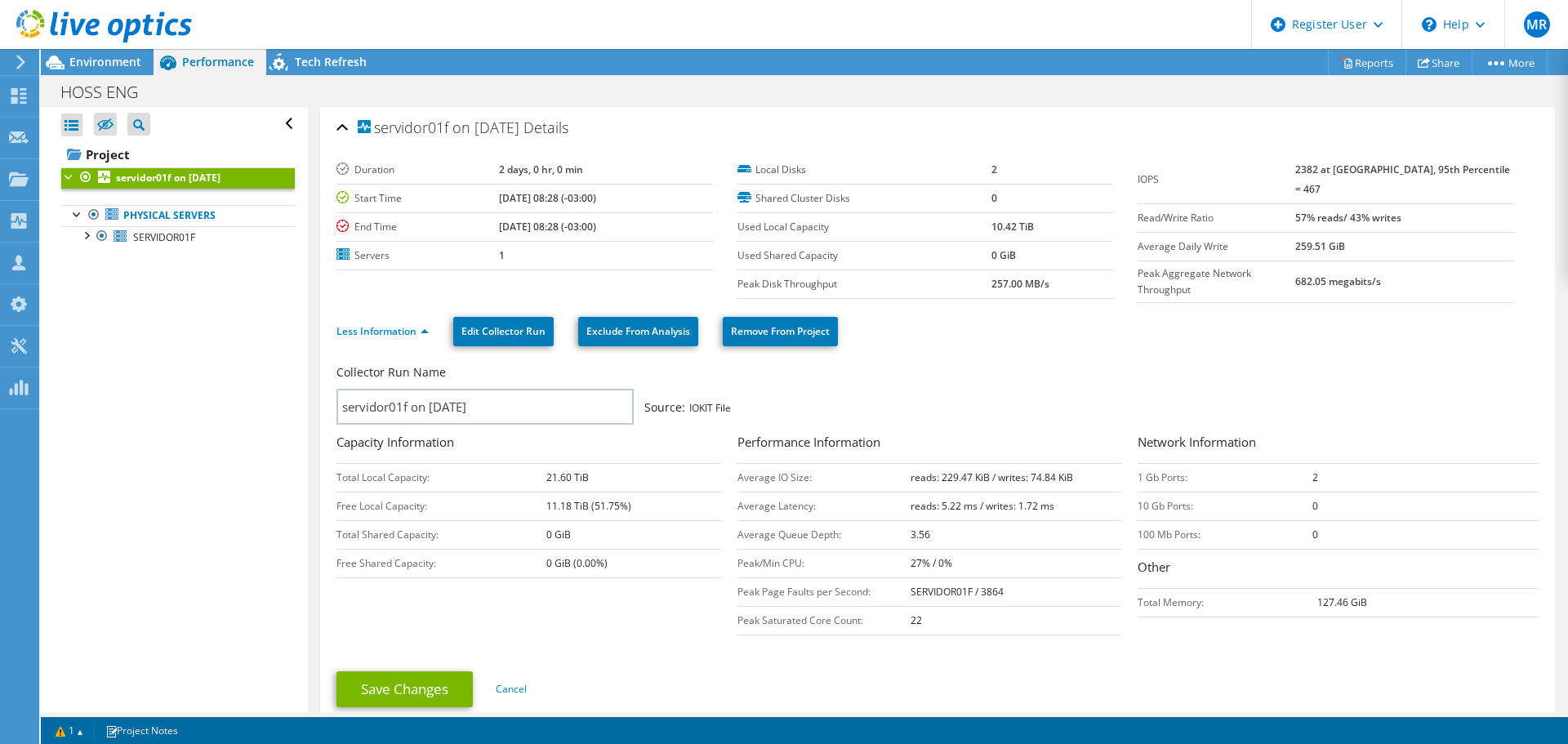
click at [1302, 478] on tr "1 Gb Ports: 2" at bounding box center [1338, 477] width 401 height 29
drag, startPoint x: 1130, startPoint y: 473, endPoint x: 1309, endPoint y: 473, distance: 179.0
click at [1309, 473] on tr "1 Gb Ports: 2" at bounding box center [1338, 477] width 401 height 29
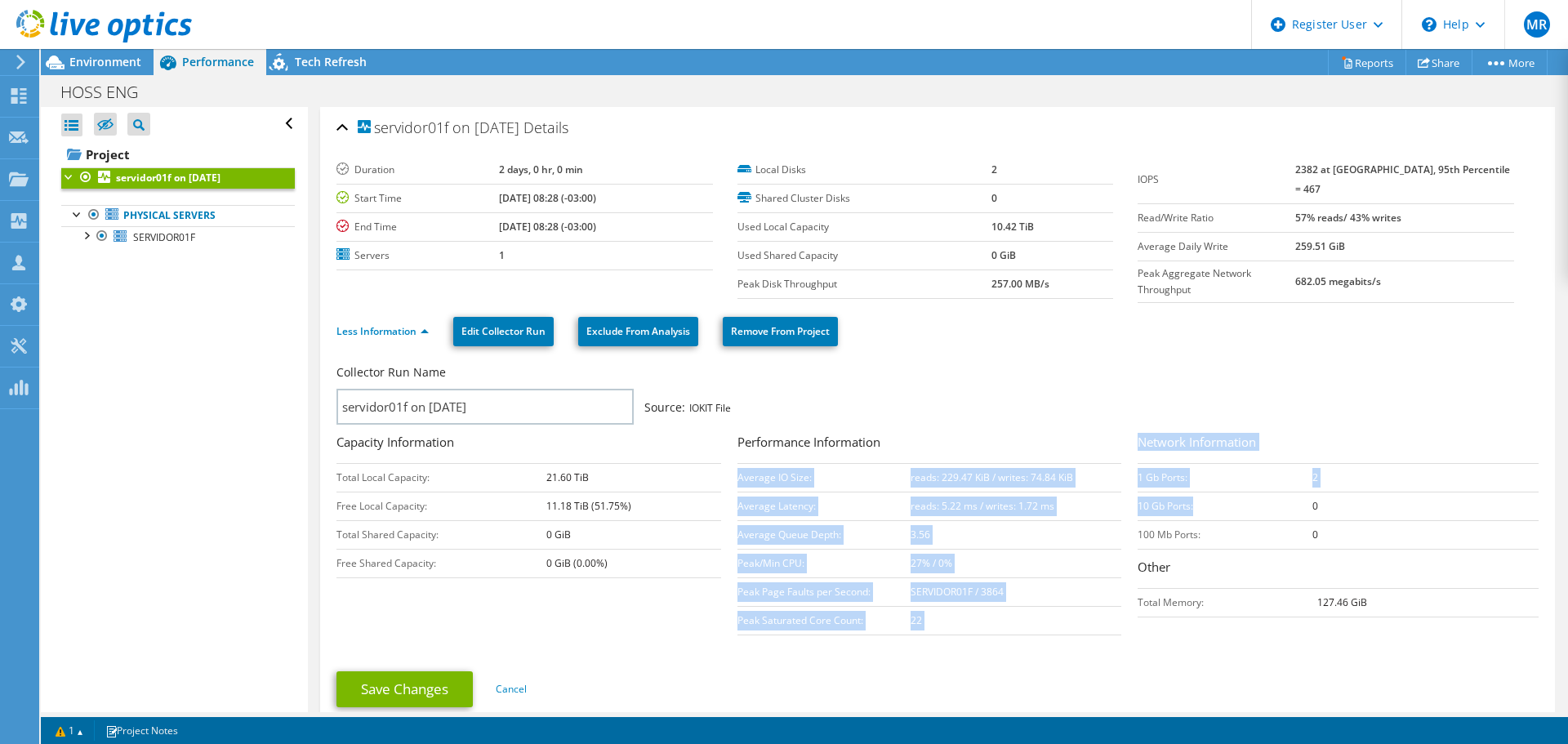
drag, startPoint x: 1128, startPoint y: 502, endPoint x: 1277, endPoint y: 502, distance: 149.0
click at [1274, 502] on div "Collector Run Name servidor01f on [DATE] Source: IOKIT File Capacity Informatio…" at bounding box center [941, 502] width 1210 height 284
click at [1294, 502] on td "10 Gb Ports:" at bounding box center [1225, 506] width 174 height 29
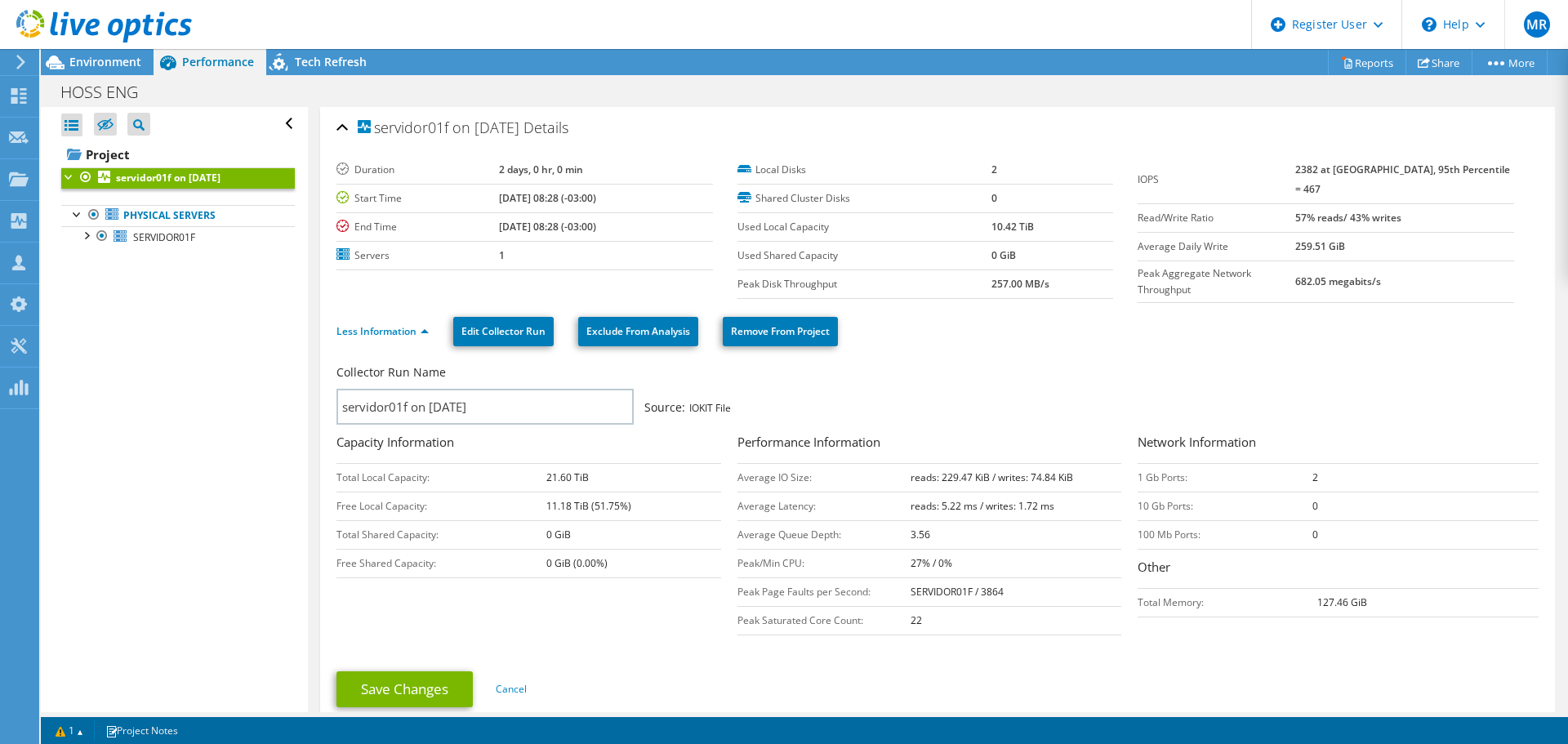
click at [1313, 503] on td "0" at bounding box center [1426, 506] width 227 height 29
click at [1166, 502] on td "10 Gb Ports:" at bounding box center [1225, 506] width 174 height 29
click at [1138, 476] on td "1 Gb Ports:" at bounding box center [1225, 477] width 174 height 29
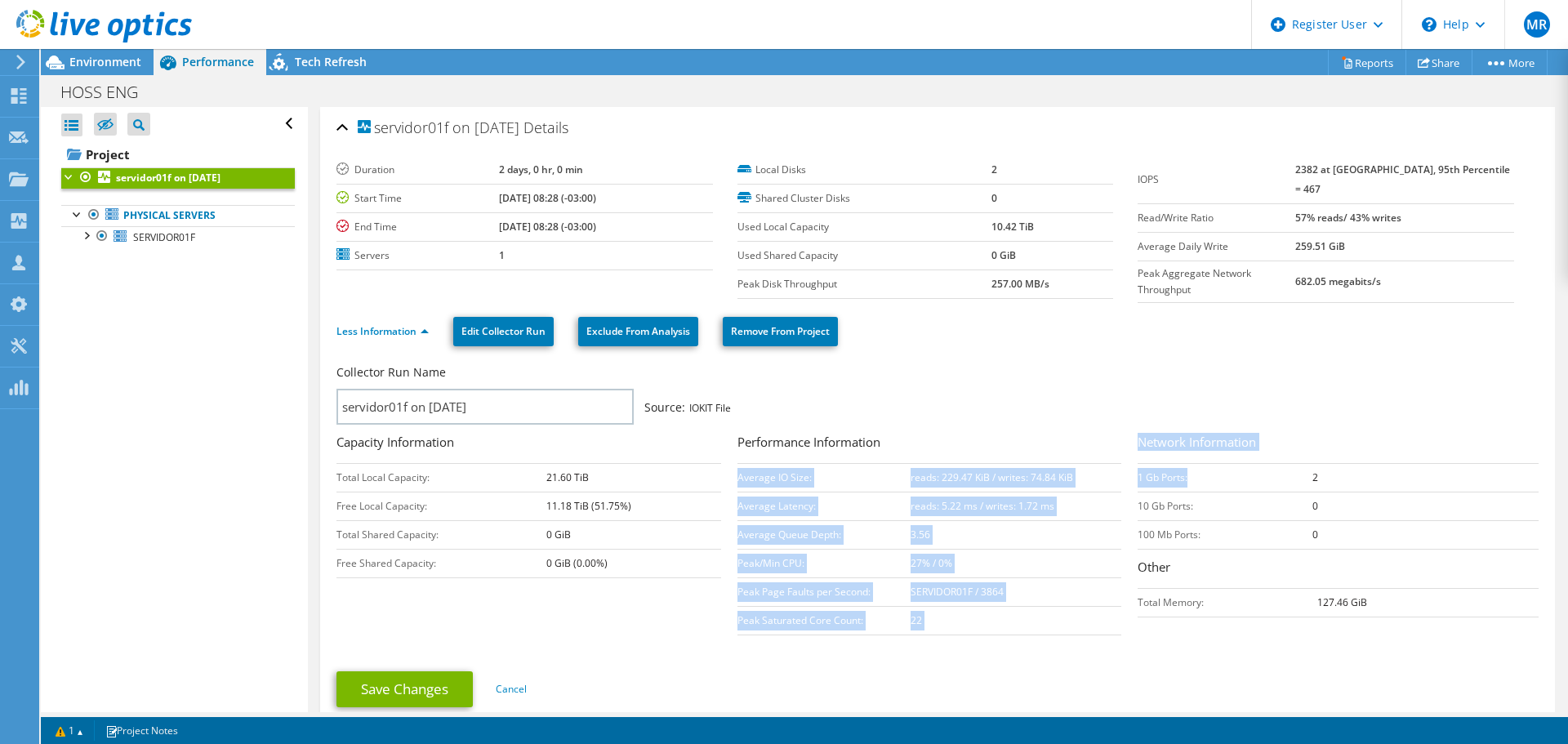
drag, startPoint x: 1127, startPoint y: 475, endPoint x: 1299, endPoint y: 475, distance: 172.0
click at [1226, 475] on div "Collector Run Name servidor01f on [DATE] Source: IOKIT File Capacity Informatio…" at bounding box center [941, 502] width 1210 height 284
click at [1303, 475] on tr "1 Gb Ports: 2" at bounding box center [1338, 477] width 401 height 29
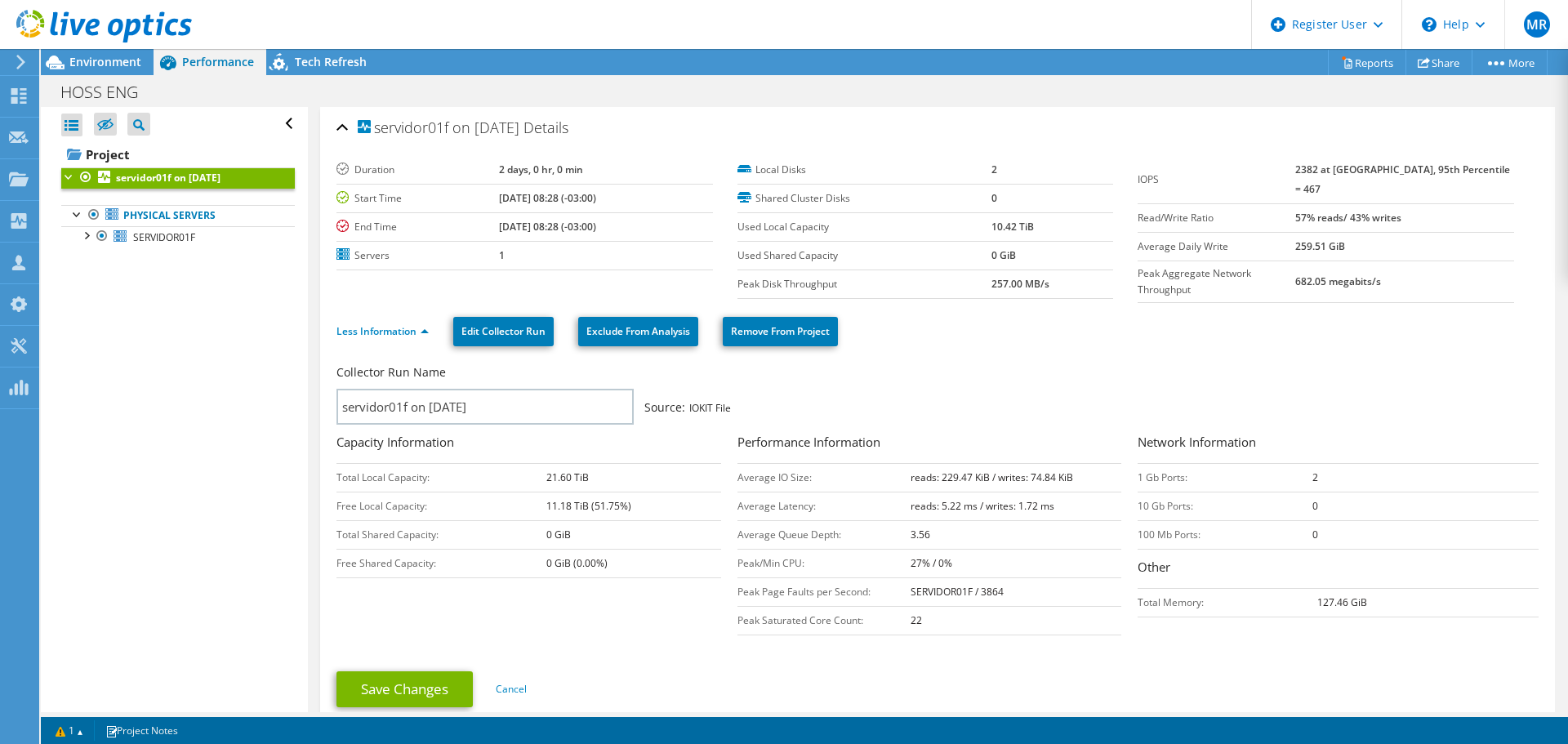
click at [1313, 474] on b "2" at bounding box center [1315, 478] width 6 height 14
click at [97, 61] on span "Environment" at bounding box center [105, 61] width 72 height 16
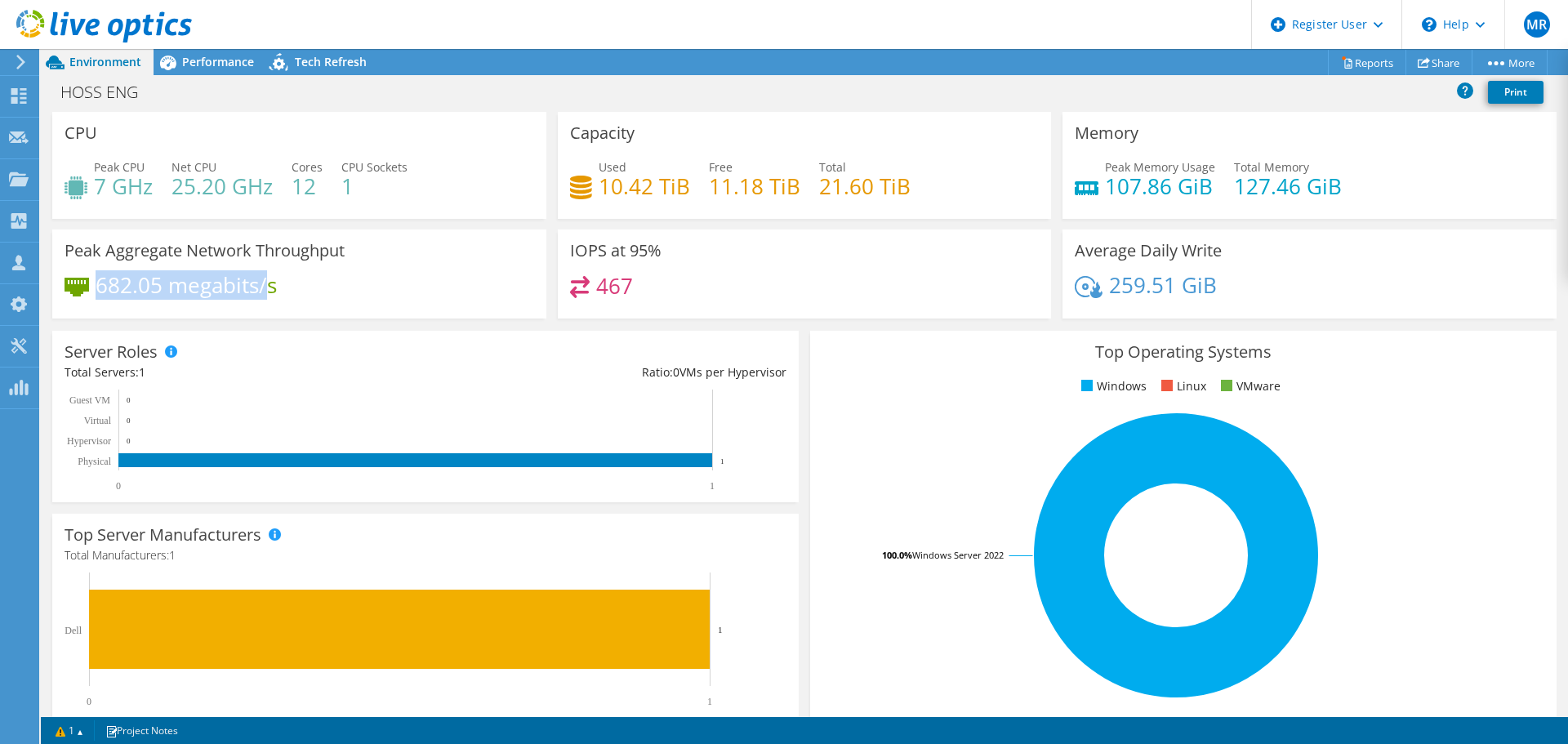
drag, startPoint x: 99, startPoint y: 284, endPoint x: 270, endPoint y: 281, distance: 171.0
click at [270, 281] on h4 "682.05 megabits/s" at bounding box center [186, 285] width 181 height 18
click at [216, 71] on div "Performance" at bounding box center [210, 62] width 112 height 26
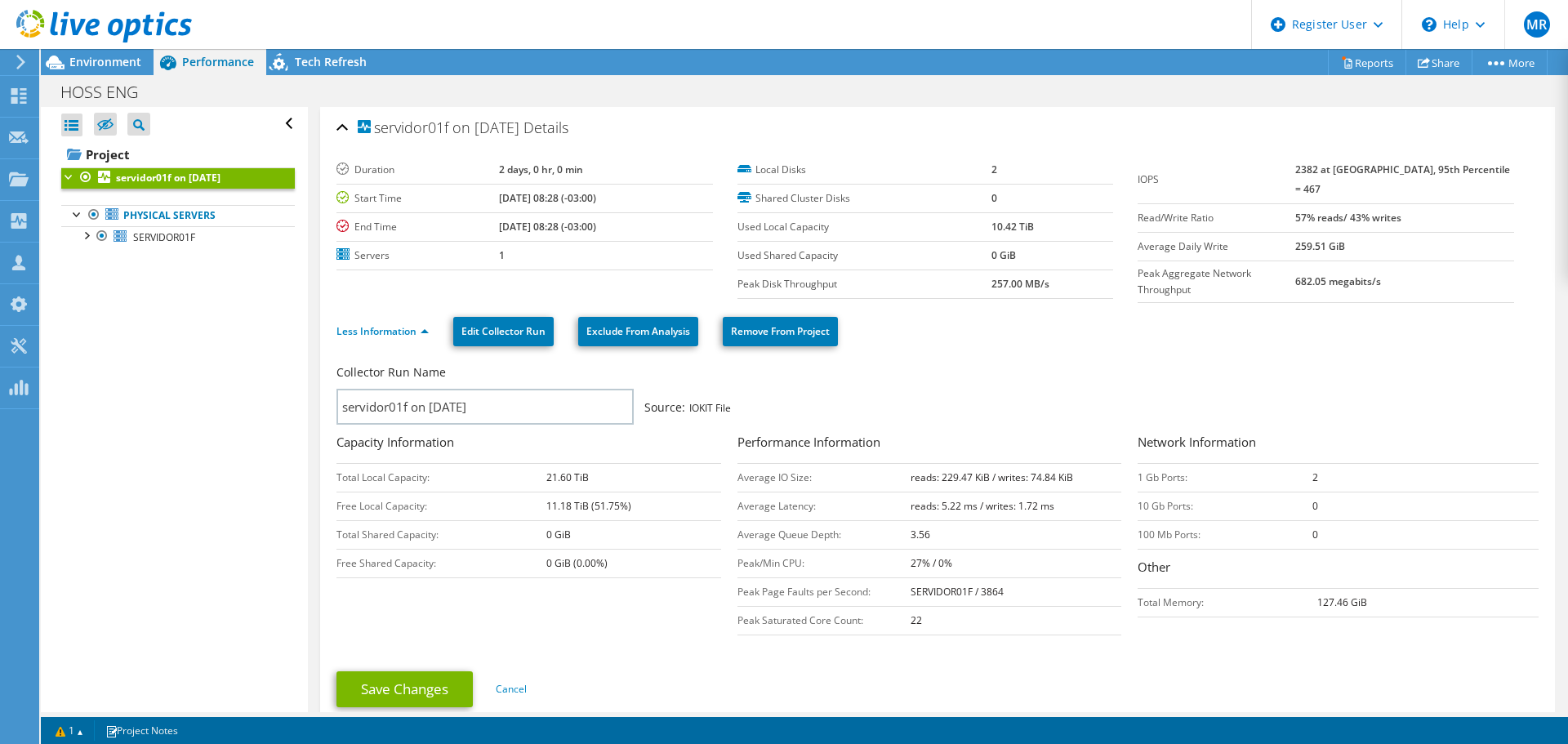
click at [87, 70] on div "Environment" at bounding box center [97, 62] width 112 height 26
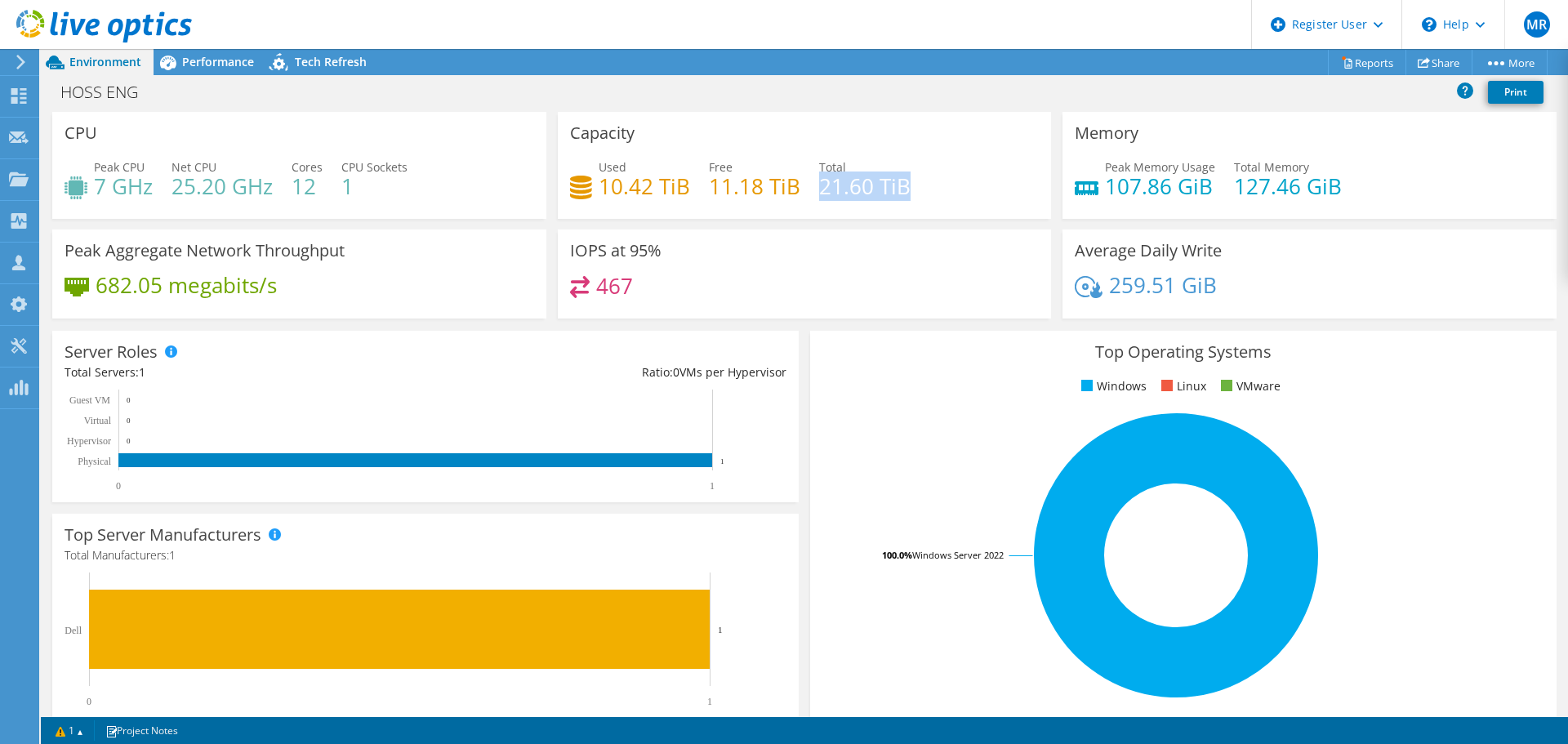
drag, startPoint x: 815, startPoint y: 182, endPoint x: 903, endPoint y: 185, distance: 88.1
click at [903, 185] on h4 "21.60 TiB" at bounding box center [865, 186] width 91 height 18
click at [219, 60] on span "Performance" at bounding box center [218, 61] width 72 height 16
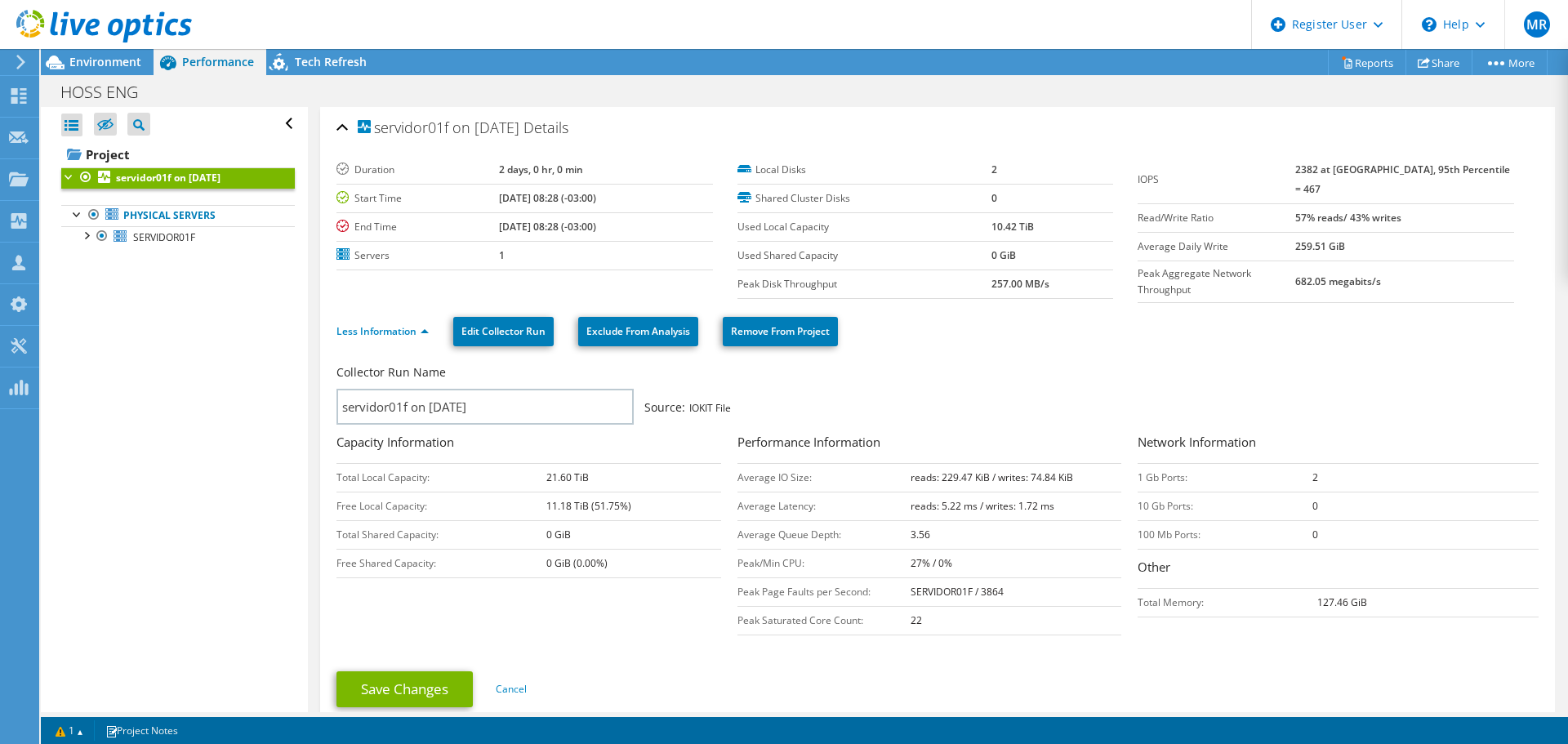
click at [98, 74] on div "Environment" at bounding box center [97, 62] width 112 height 26
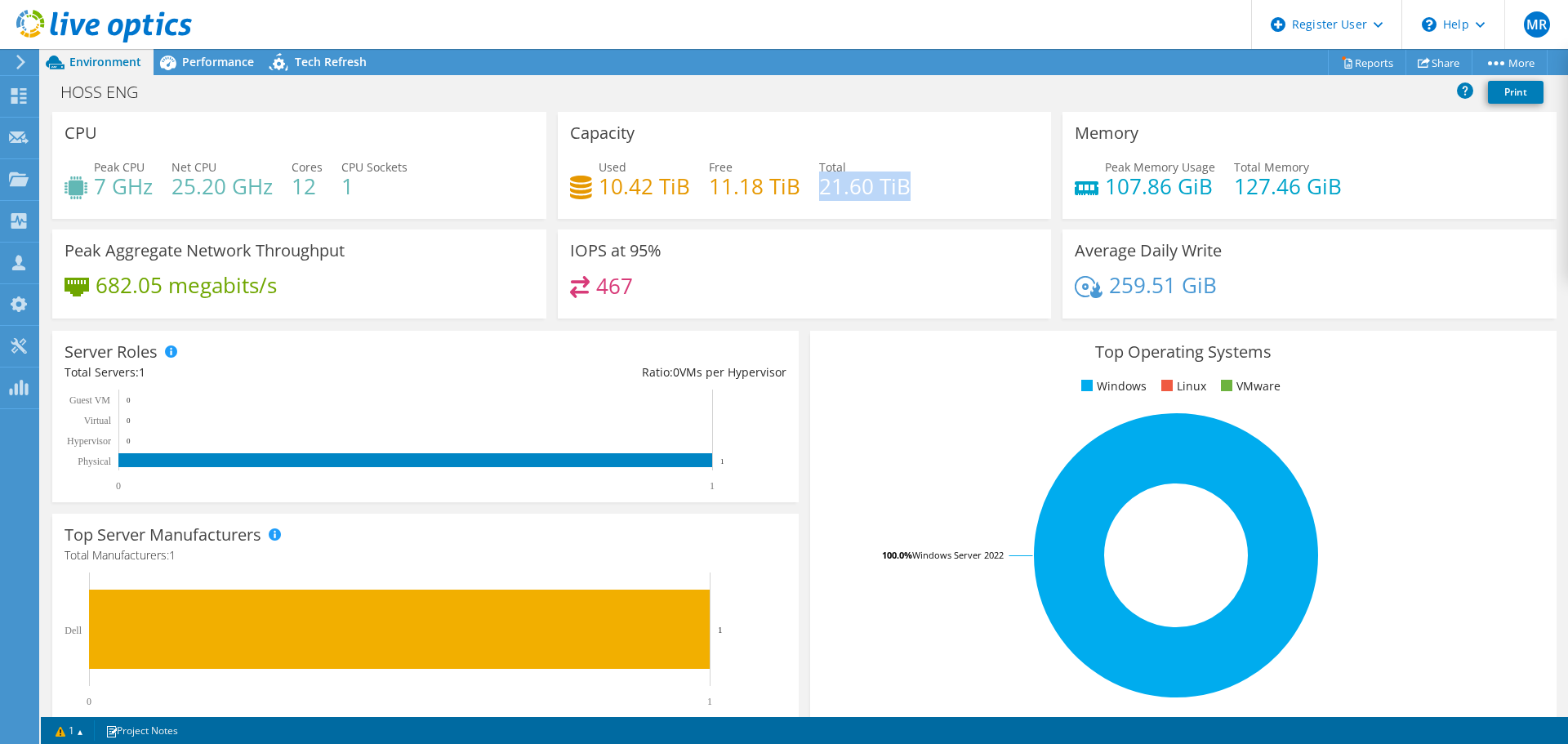
drag, startPoint x: 812, startPoint y: 184, endPoint x: 905, endPoint y: 185, distance: 93.0
click at [905, 185] on div "Used 10.42 TiB Free 11.18 TiB Total 21.60 TiB" at bounding box center [804, 184] width 470 height 53
drag, startPoint x: 596, startPoint y: 184, endPoint x: 687, endPoint y: 183, distance: 91.0
click at [687, 183] on div "Used 10.42 TiB Free 11.18 TiB Total 21.60 TiB" at bounding box center [804, 184] width 470 height 53
drag, startPoint x: 816, startPoint y: 180, endPoint x: 917, endPoint y: 182, distance: 101.0
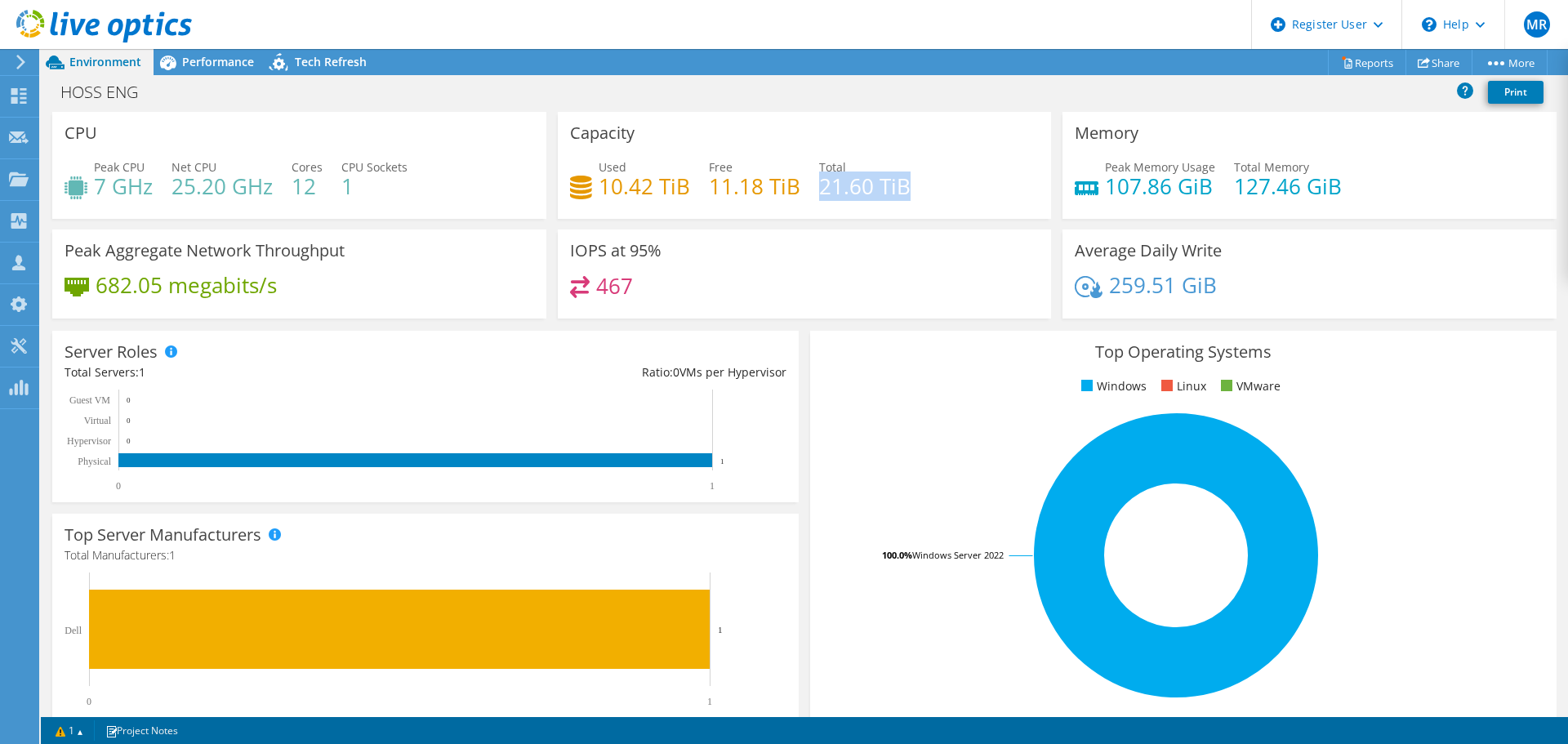
click at [917, 182] on div "Used 10.42 TiB Free 11.18 TiB Total 21.60 TiB" at bounding box center [804, 184] width 470 height 53
drag, startPoint x: 598, startPoint y: 187, endPoint x: 609, endPoint y: 187, distance: 11.0
click at [606, 187] on h4 "10.42 TiB" at bounding box center [644, 186] width 91 height 18
click at [670, 191] on h4 "10.42 TiB" at bounding box center [644, 186] width 91 height 18
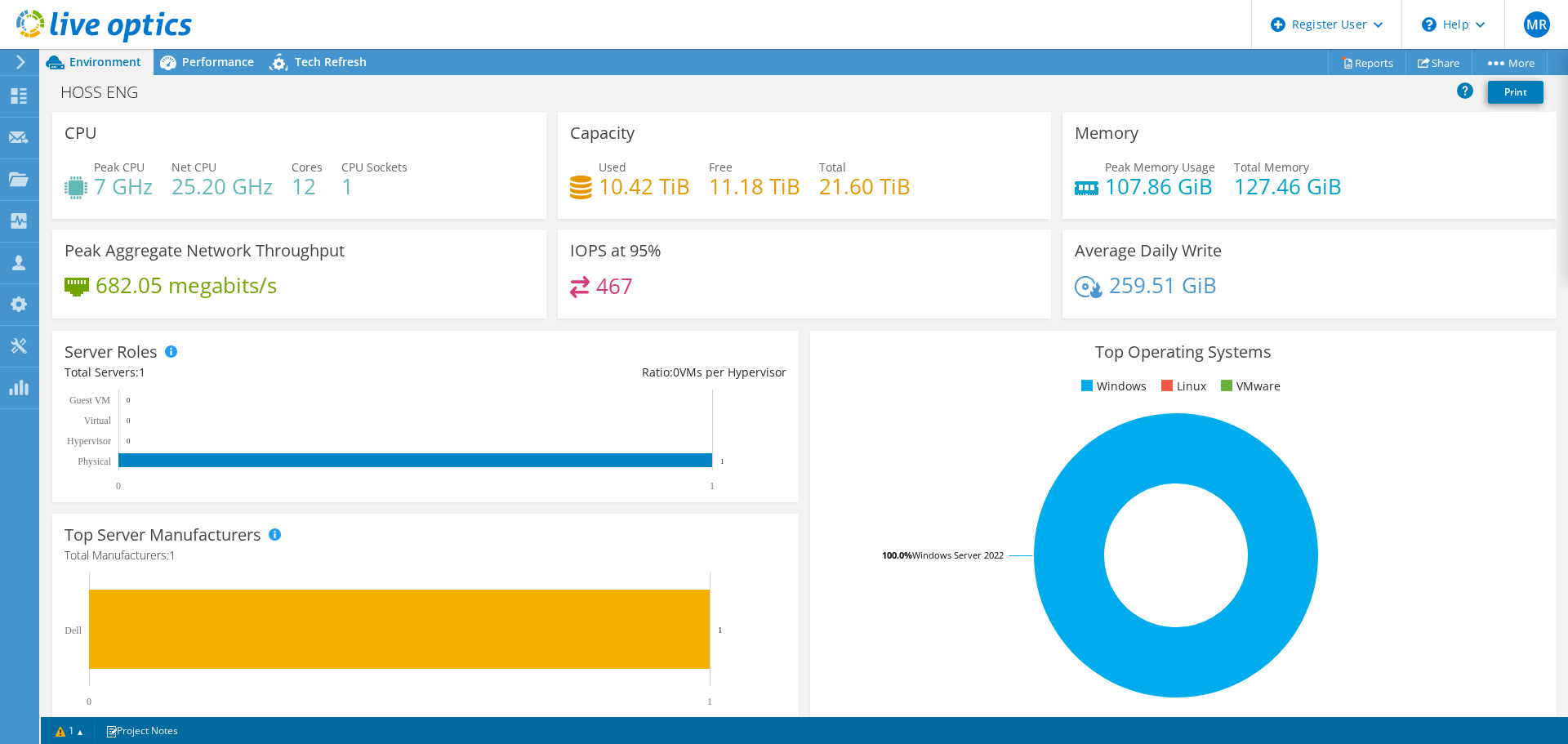
click at [234, 64] on span "Performance" at bounding box center [218, 61] width 72 height 16
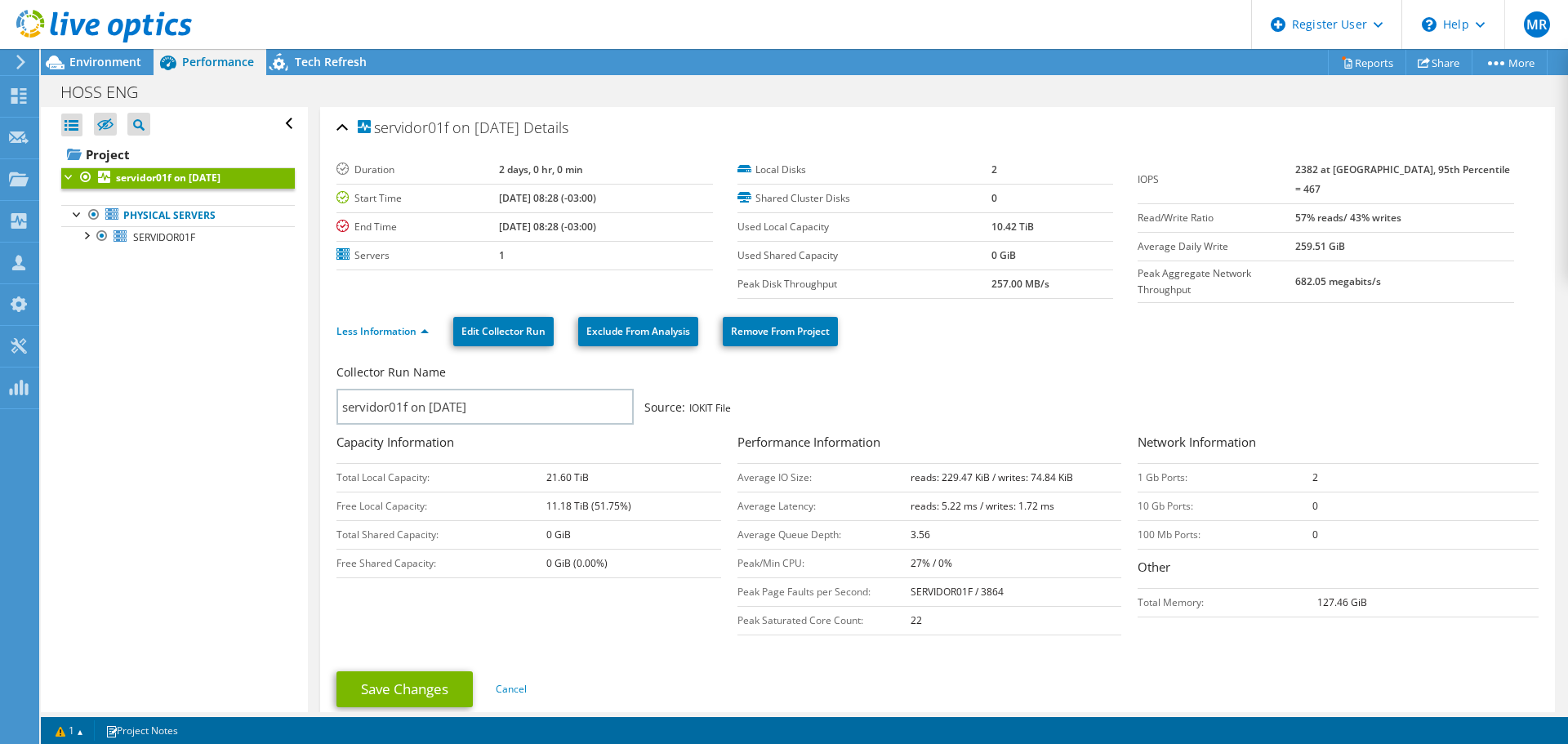
drag, startPoint x: 88, startPoint y: 59, endPoint x: 97, endPoint y: 64, distance: 10.3
click at [88, 59] on span "Environment" at bounding box center [105, 61] width 72 height 16
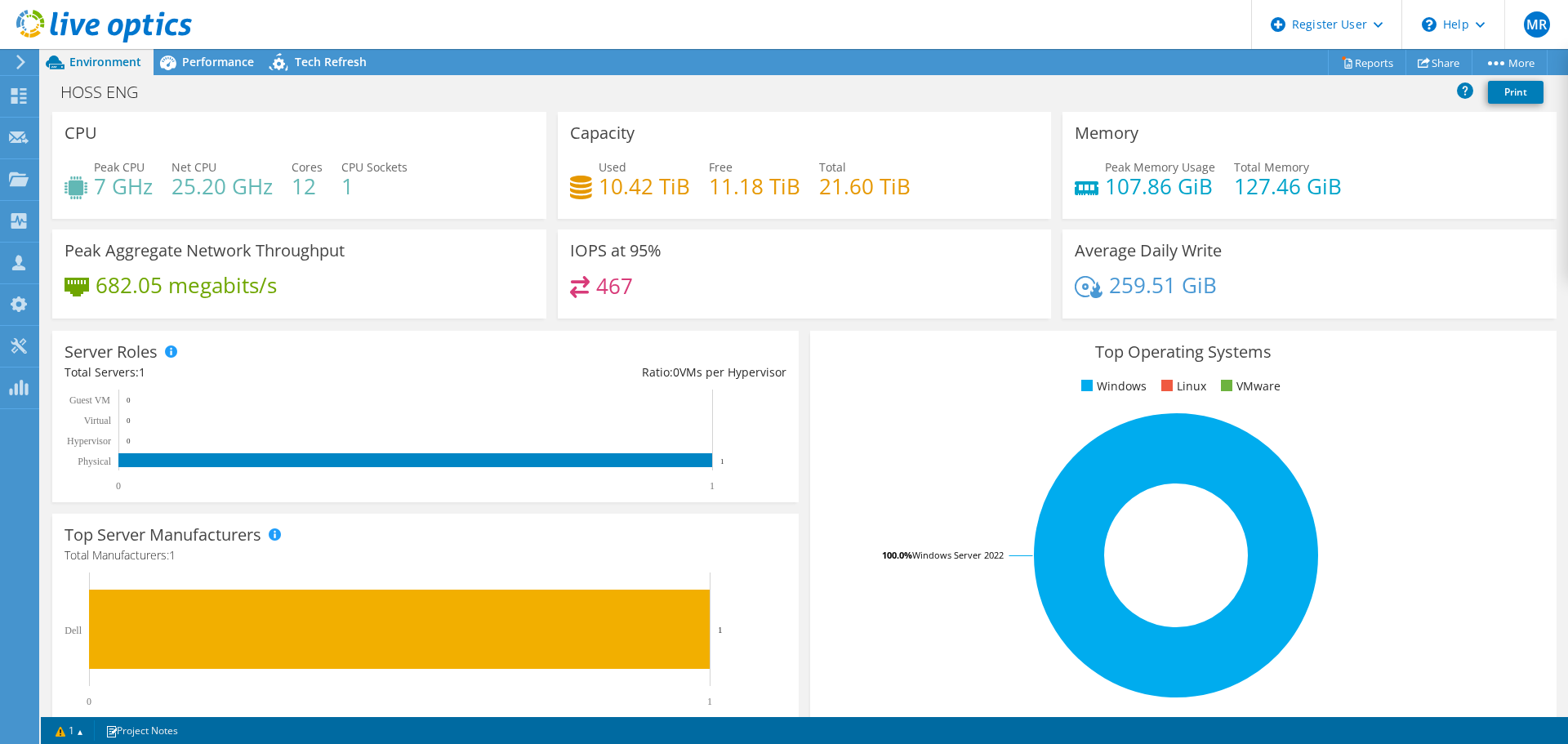
click at [198, 53] on div "Performance" at bounding box center [210, 62] width 112 height 26
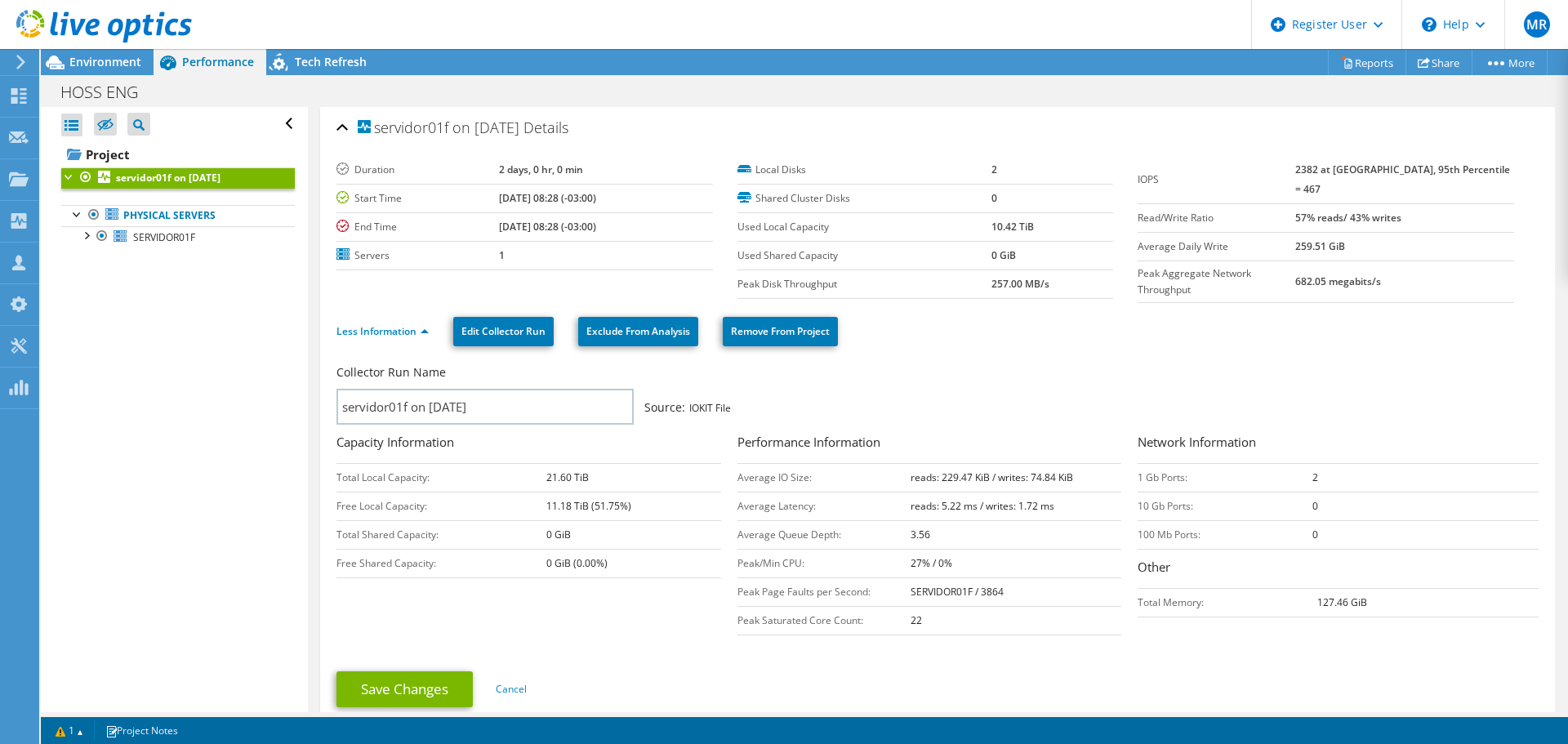
click at [87, 68] on span "Environment" at bounding box center [105, 61] width 72 height 16
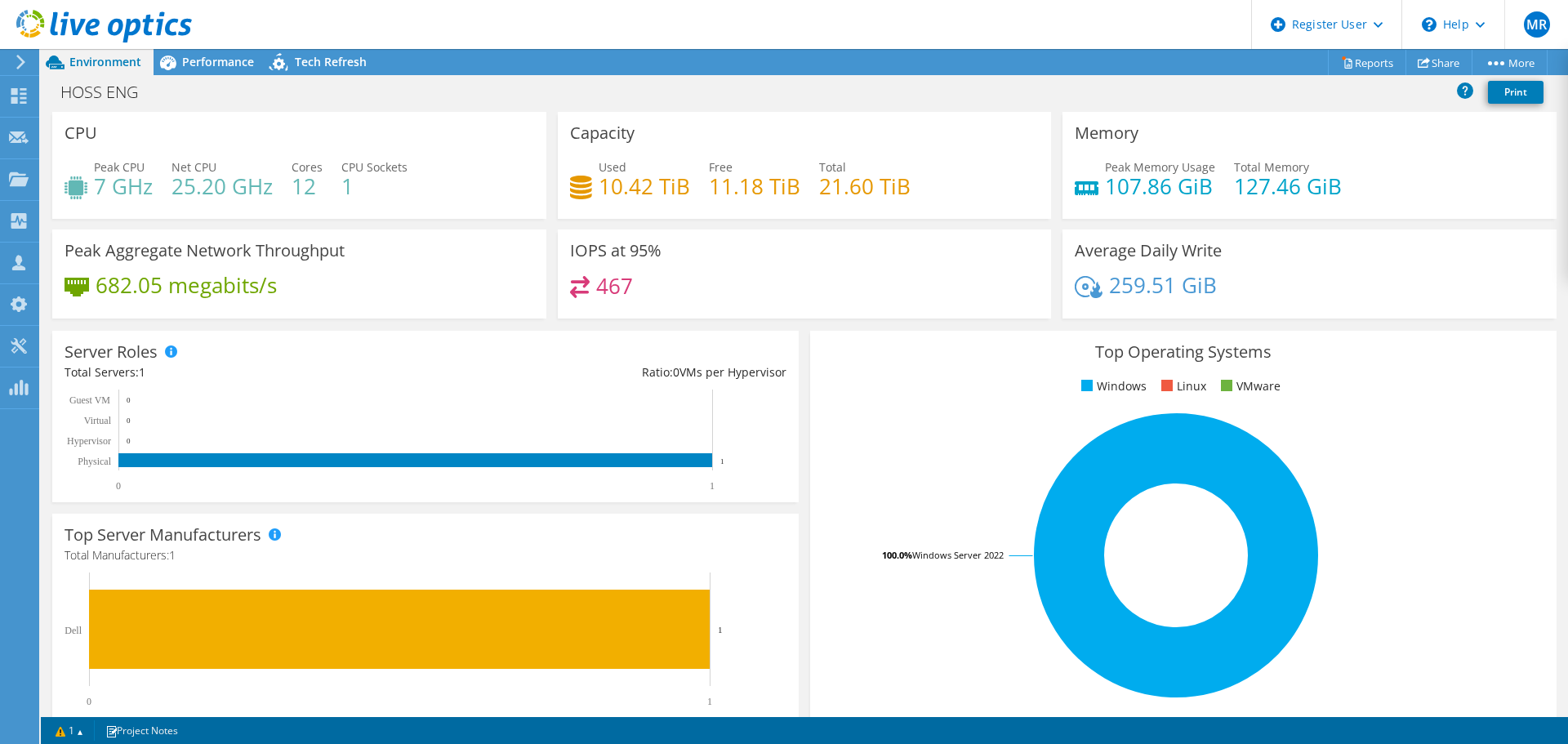
click at [219, 75] on div "Performance" at bounding box center [210, 62] width 112 height 26
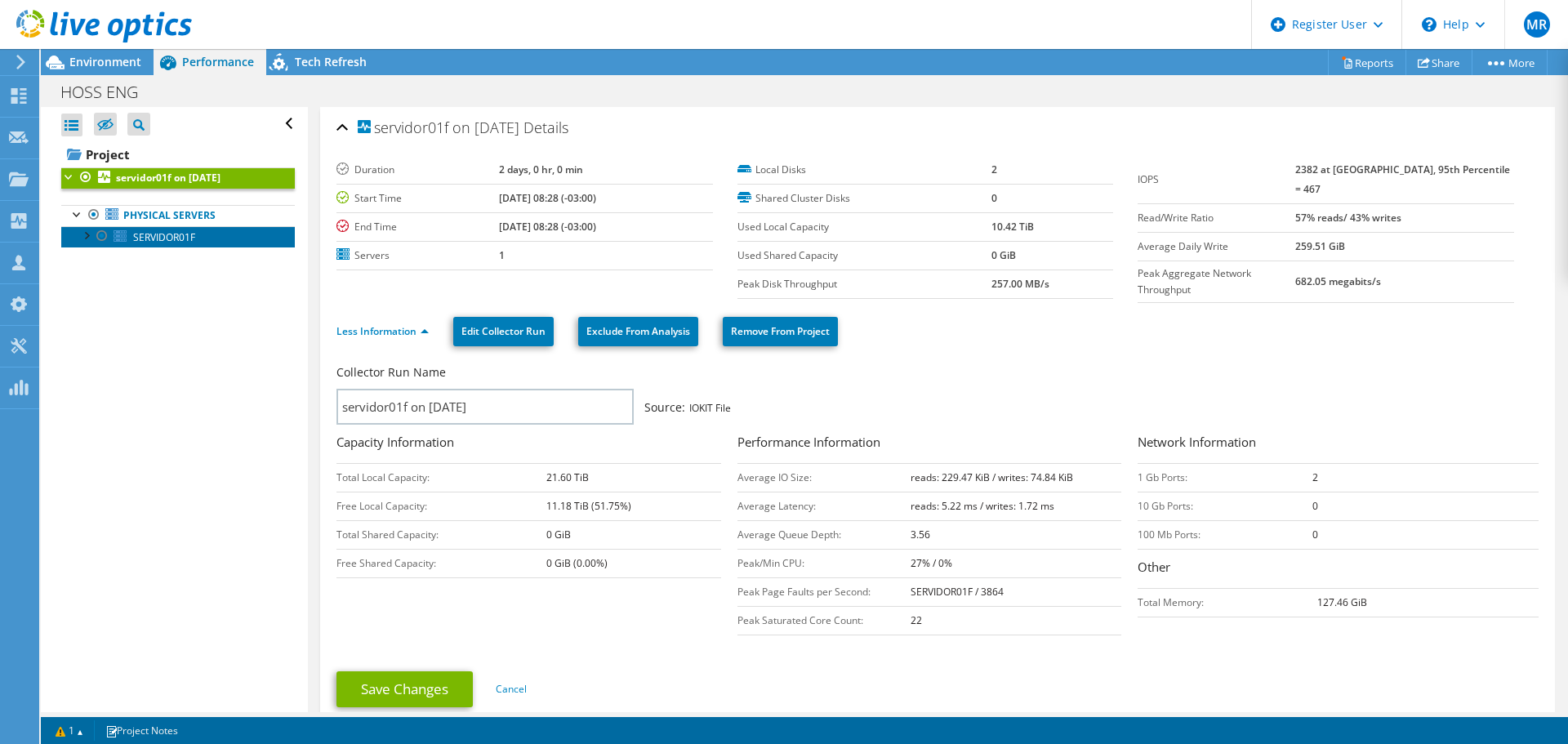
click at [175, 242] on span "SERVIDOR01F" at bounding box center [164, 237] width 62 height 14
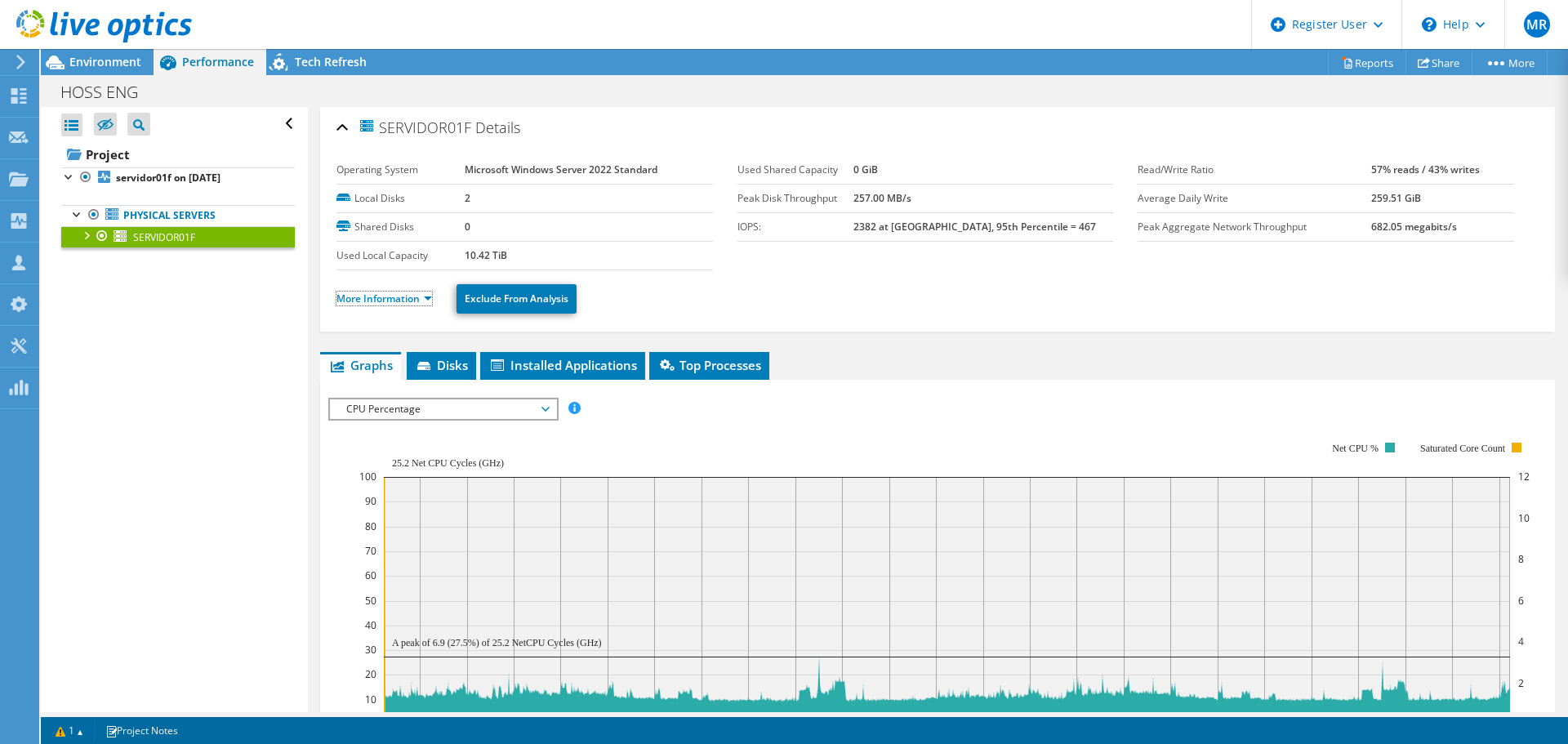
click at [411, 301] on link "More Information" at bounding box center [384, 299] width 96 height 14
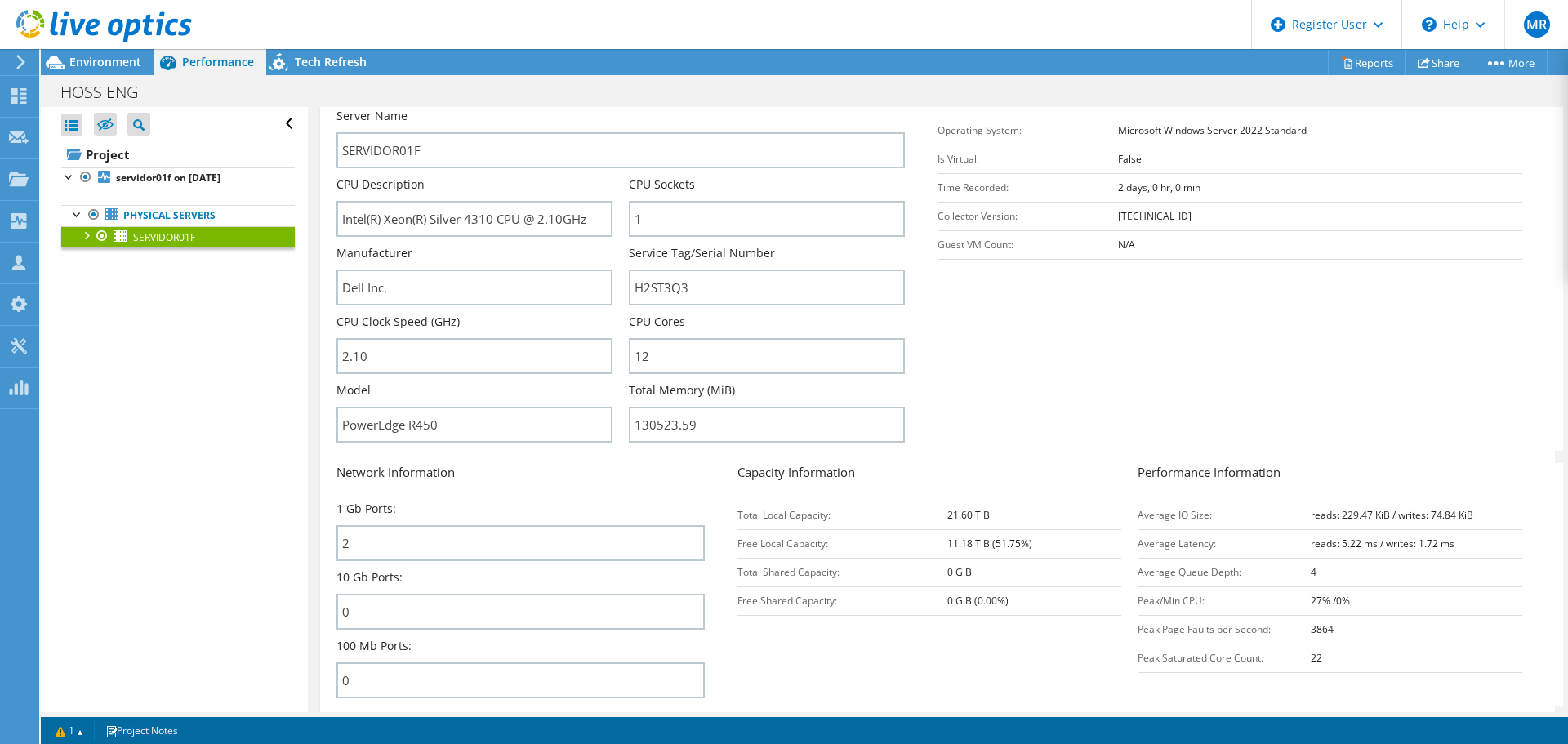
scroll to position [245, 0]
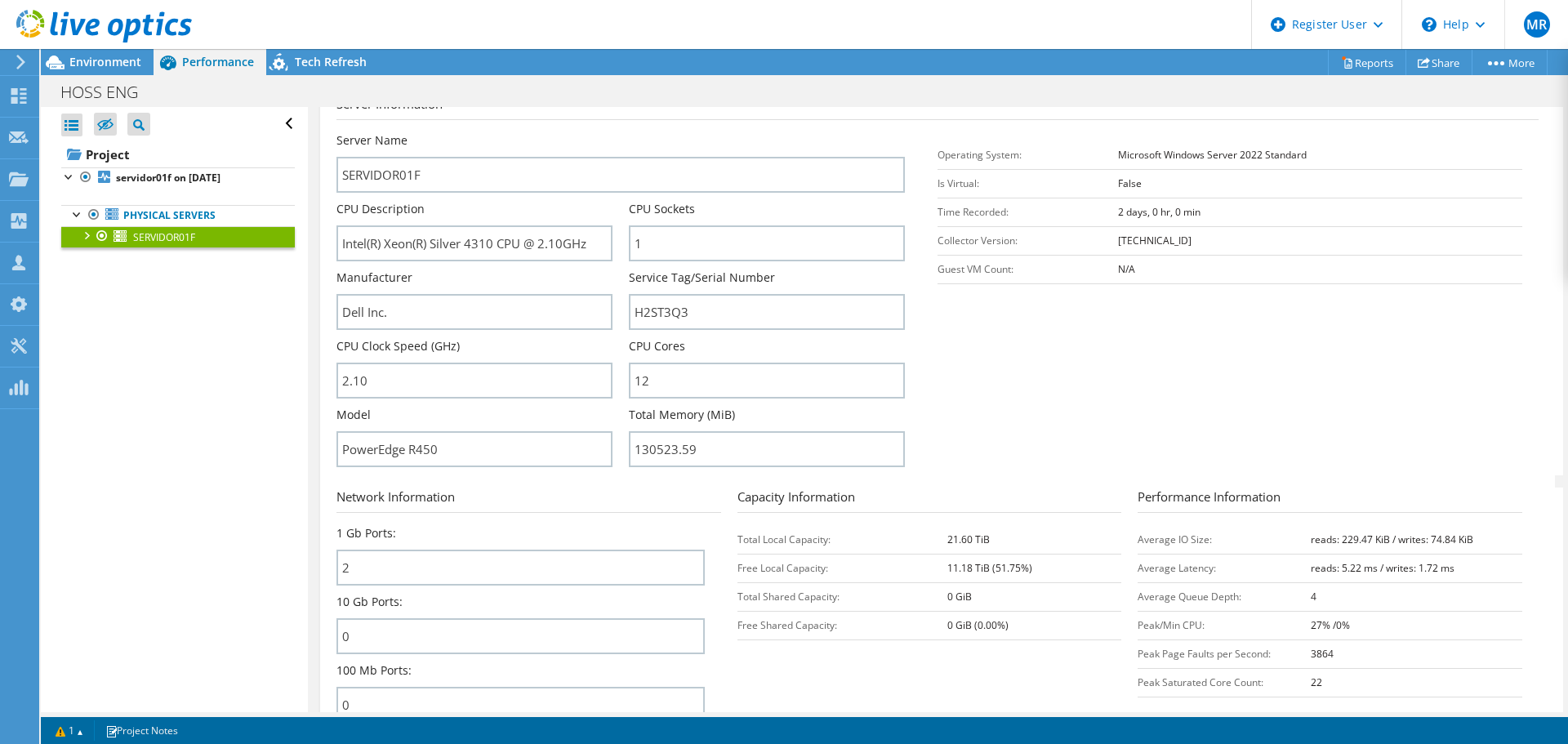
click at [88, 232] on div at bounding box center [85, 235] width 17 height 17
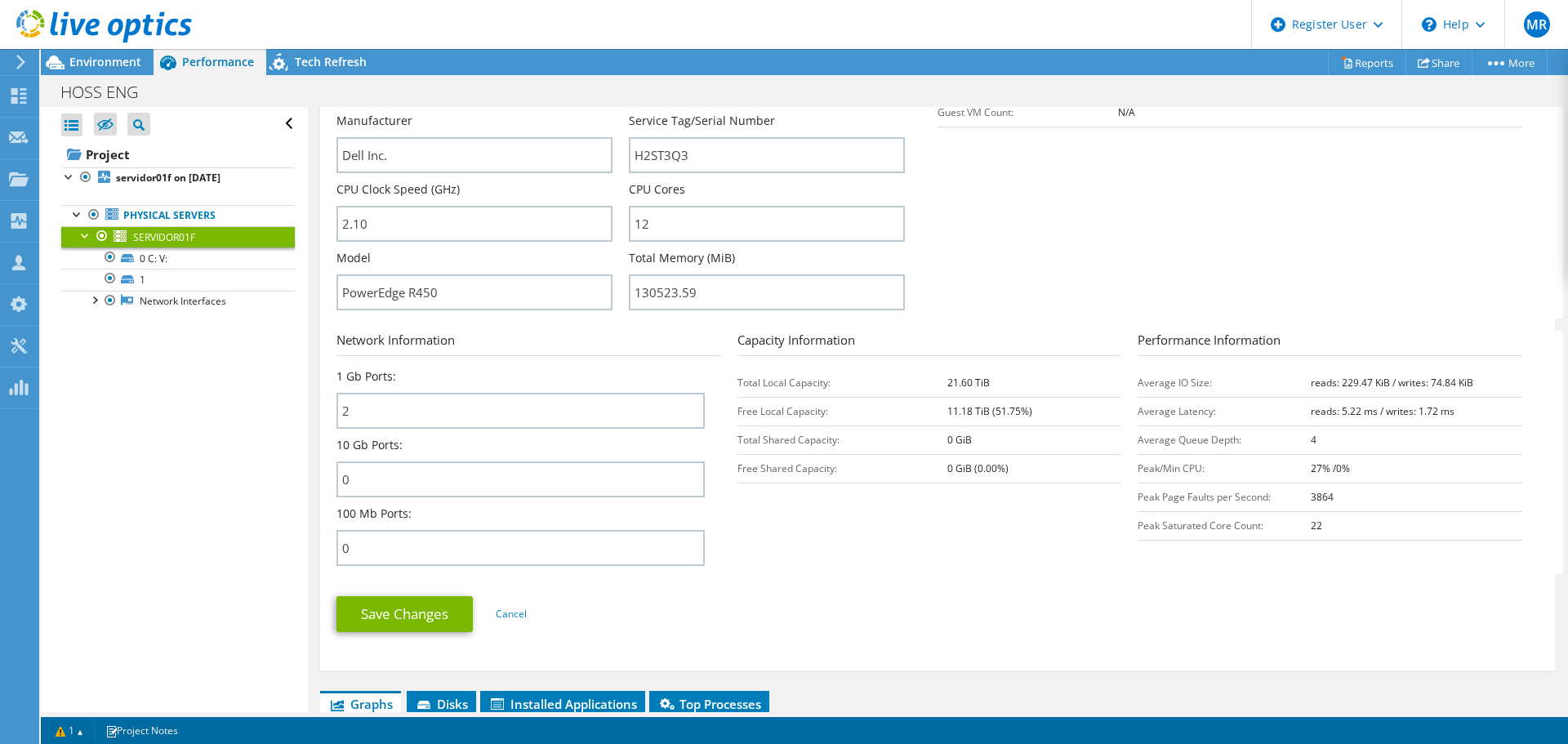
scroll to position [572, 0]
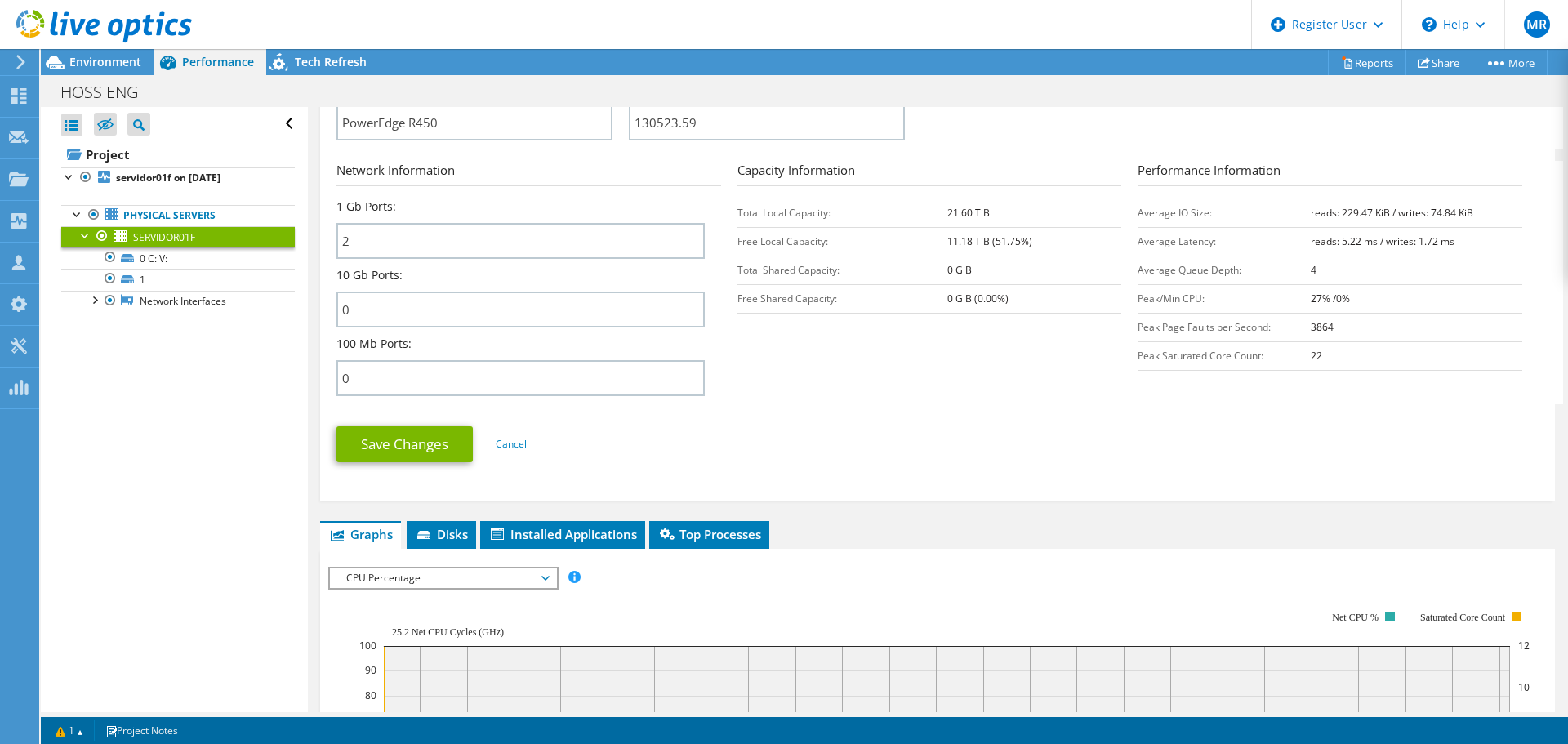
click at [127, 63] on span "Environment" at bounding box center [105, 61] width 72 height 16
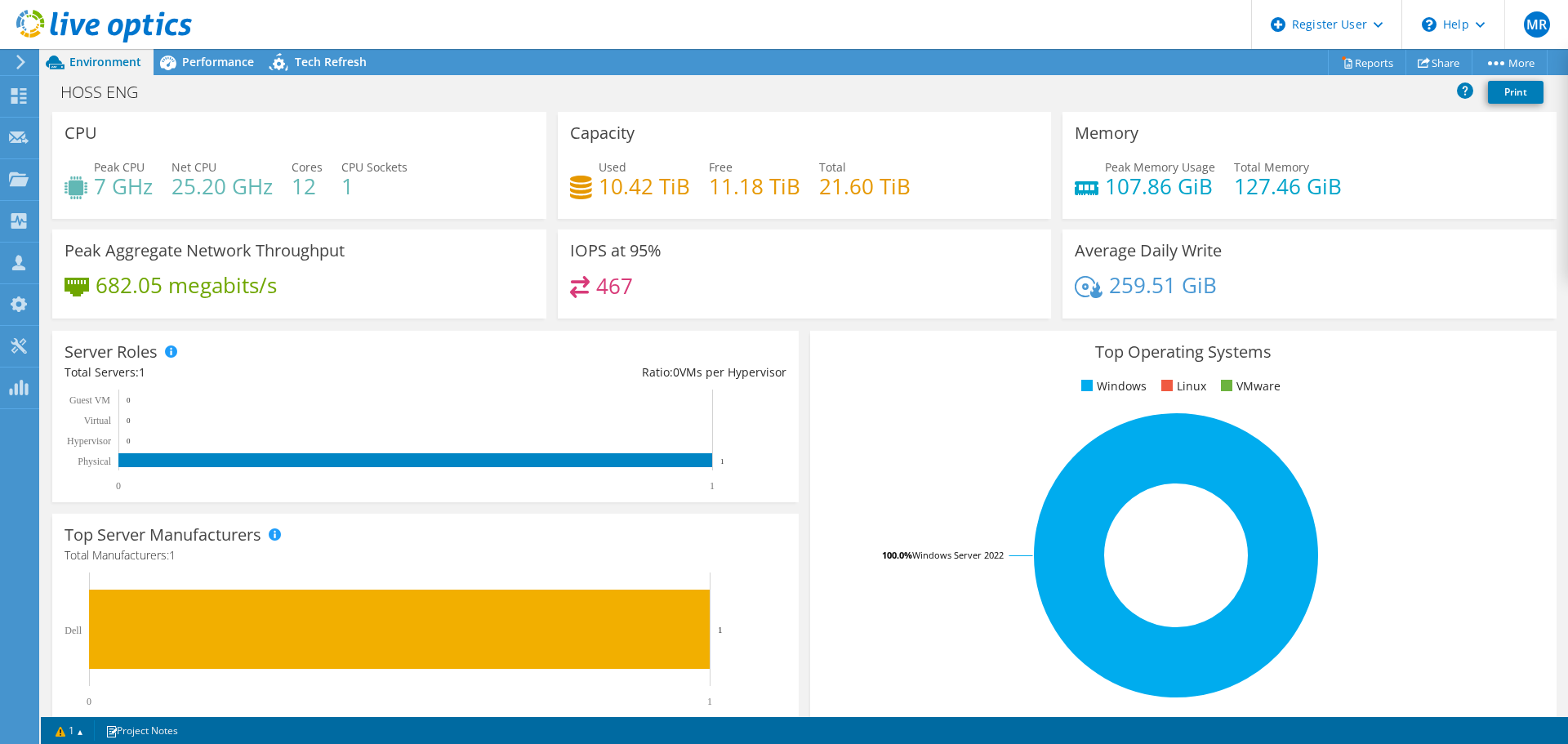
click at [215, 63] on span "Performance" at bounding box center [218, 61] width 72 height 16
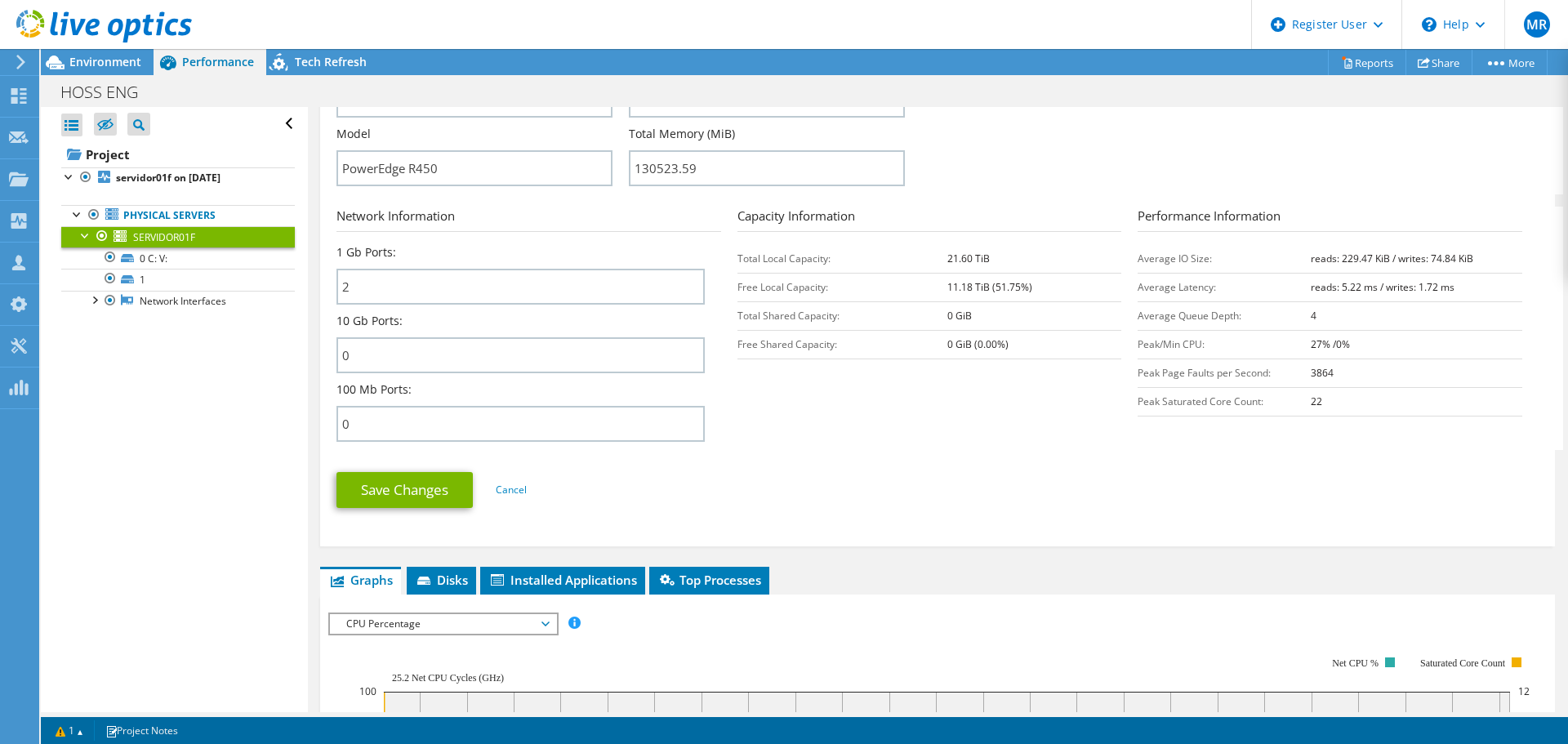
scroll to position [654, 0]
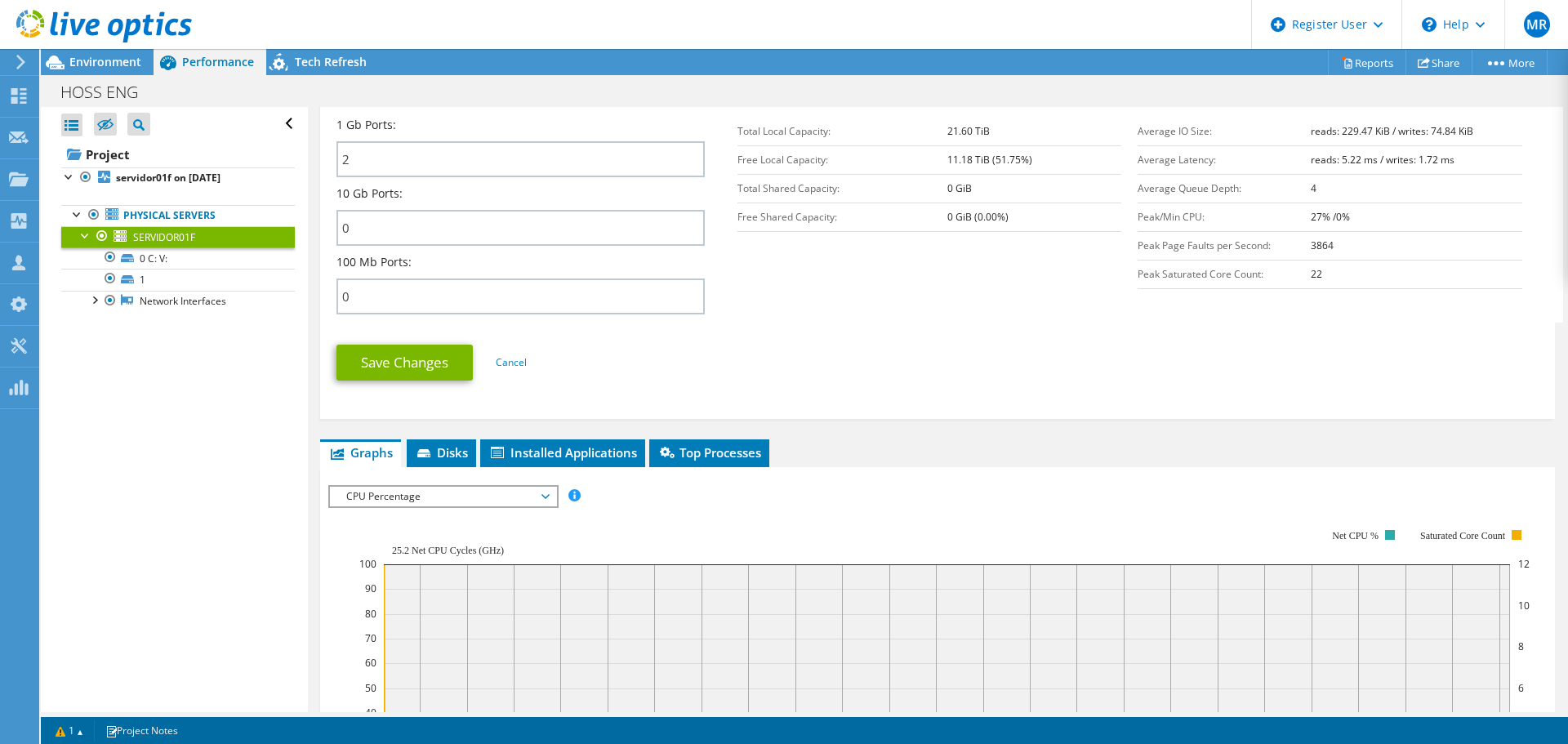
click at [571, 459] on span "Installed Applications" at bounding box center [562, 452] width 148 height 17
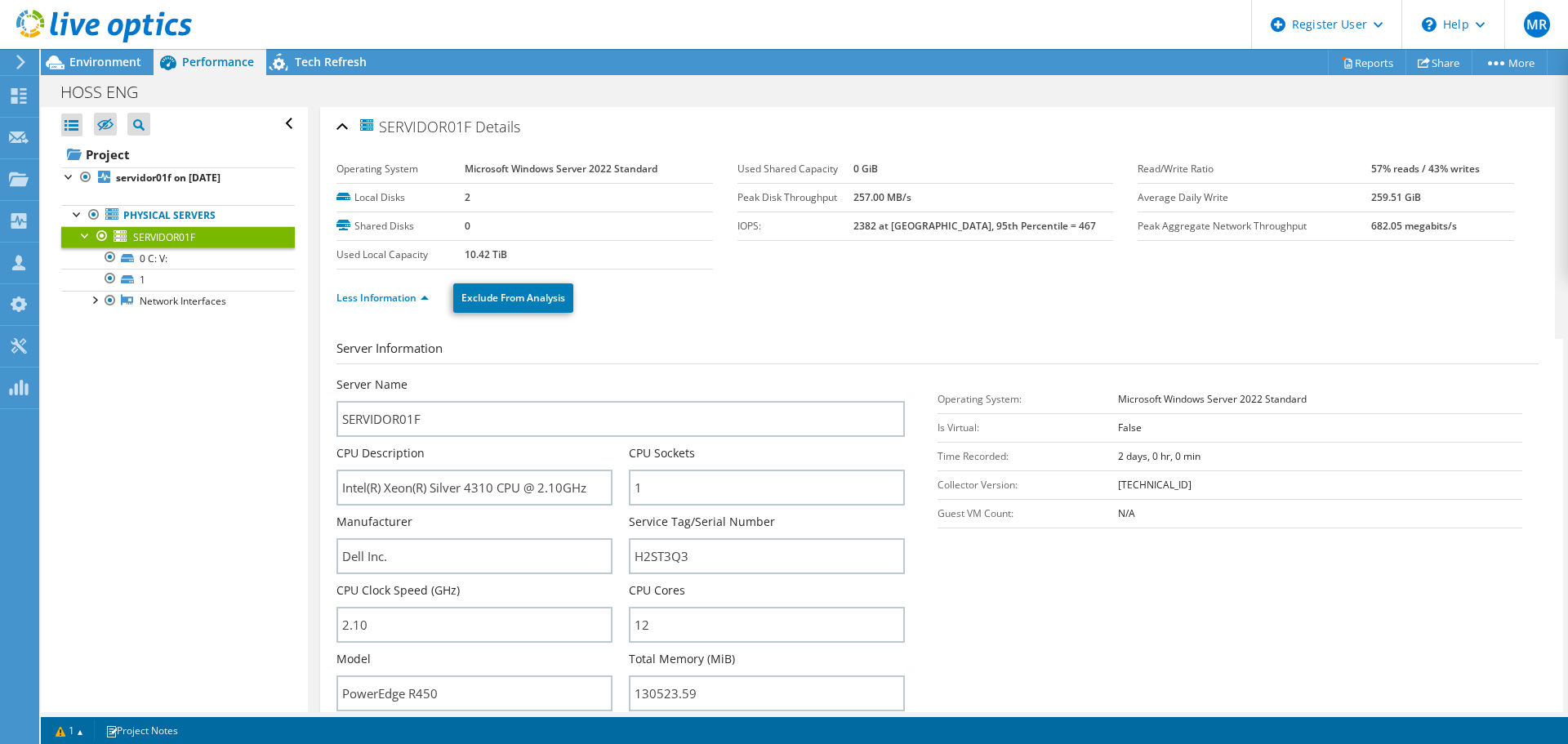
scroll to position [0, 0]
click at [127, 67] on span "Environment" at bounding box center [105, 61] width 72 height 16
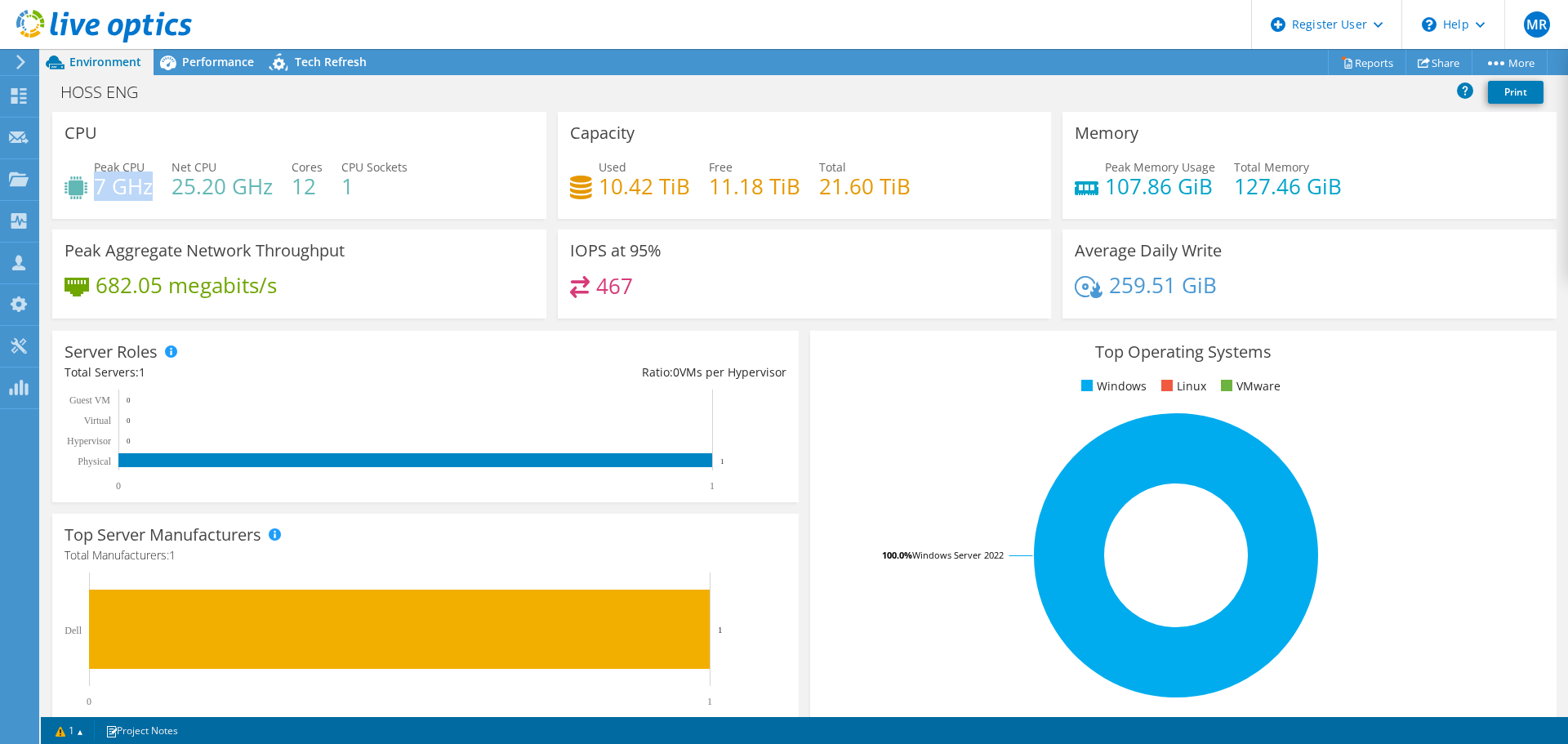
drag, startPoint x: 97, startPoint y: 181, endPoint x: 151, endPoint y: 185, distance: 54.1
click at [151, 185] on h4 "7 GHz" at bounding box center [123, 186] width 59 height 18
click at [105, 169] on span "Peak CPU" at bounding box center [119, 167] width 51 height 16
drag, startPoint x: 93, startPoint y: 163, endPoint x: 161, endPoint y: 189, distance: 72.8
click at [161, 189] on div "Peak CPU 7 GHz Net CPU 25.20 GHz Cores 12 CPU Sockets 1" at bounding box center [298, 184] width 470 height 53
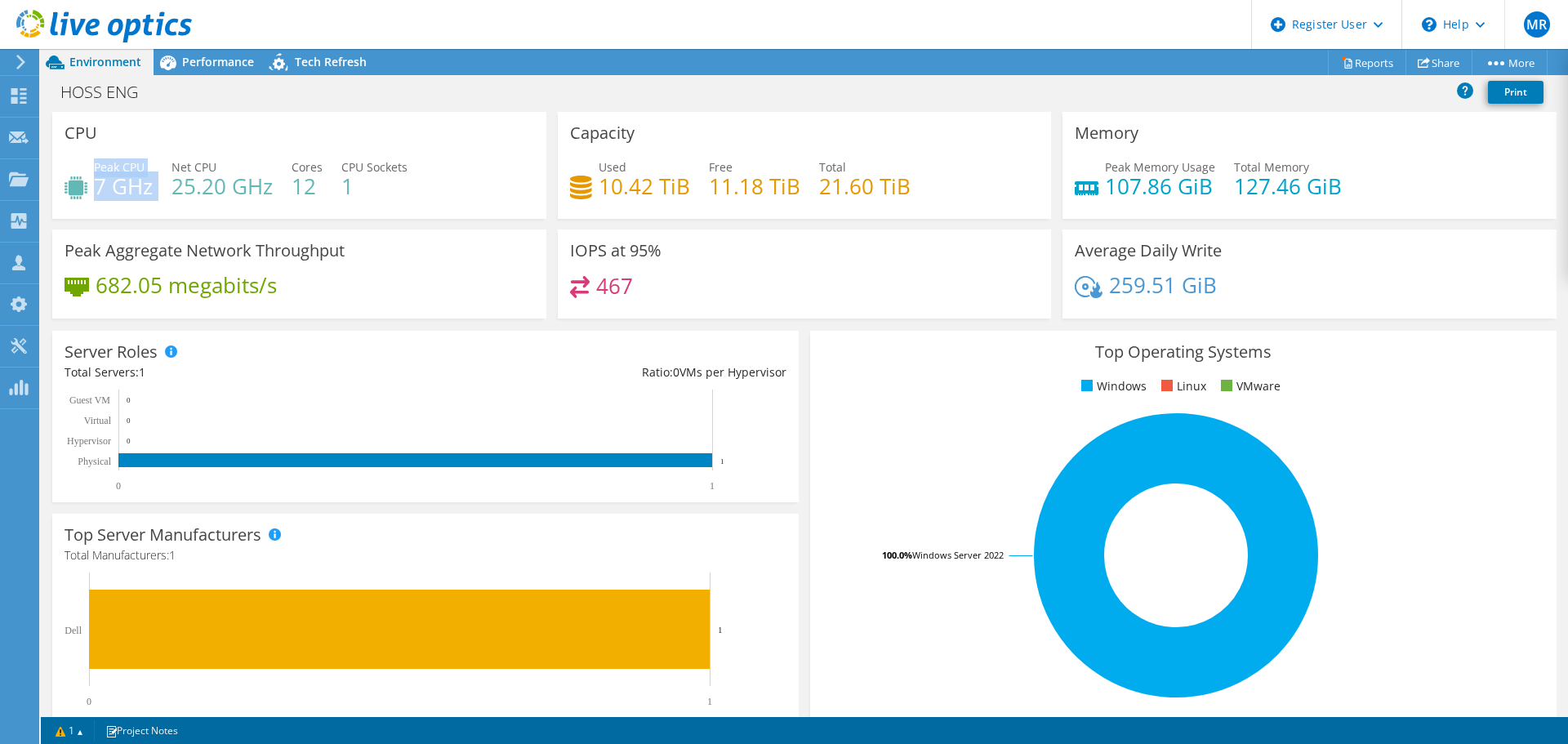
click at [158, 190] on div "Peak CPU 7 GHz Net CPU 25.20 GHz Cores 12 CPU Sockets 1" at bounding box center [298, 184] width 470 height 53
click at [212, 71] on div "Performance" at bounding box center [210, 62] width 112 height 26
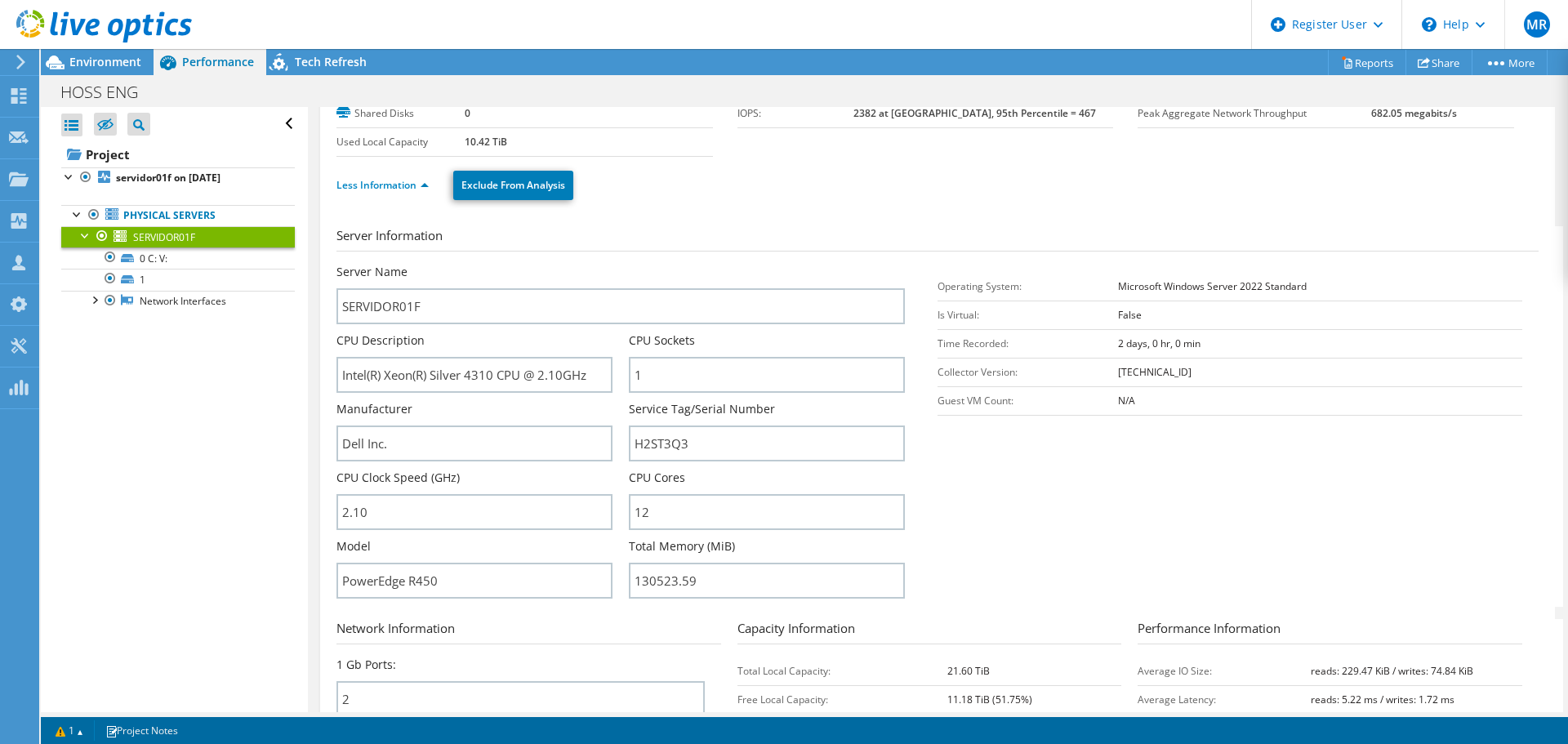
scroll to position [245, 0]
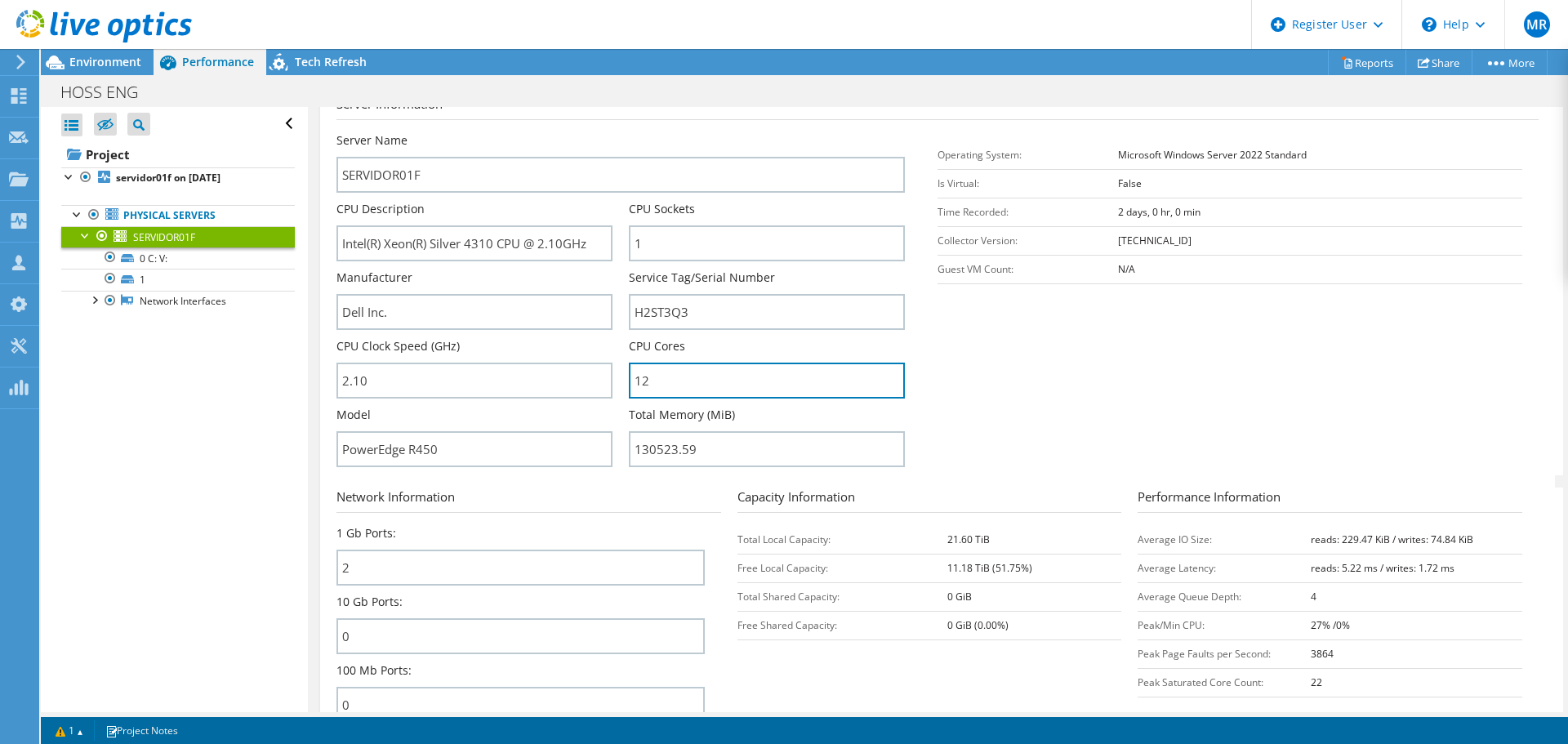
drag, startPoint x: 651, startPoint y: 386, endPoint x: 629, endPoint y: 379, distance: 23.1
click at [629, 379] on input "12" at bounding box center [766, 380] width 276 height 36
click at [644, 379] on input "12" at bounding box center [766, 380] width 276 height 36
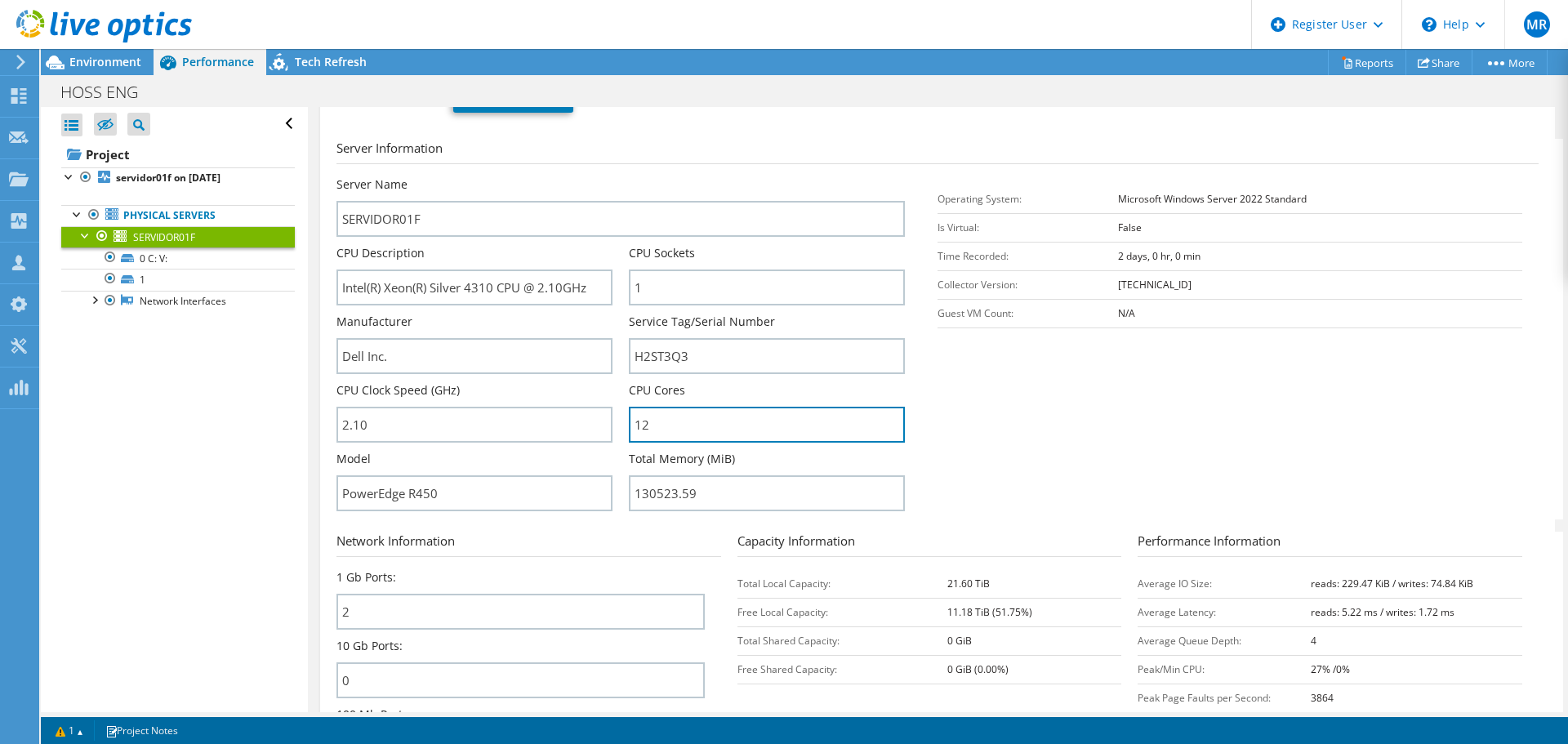
scroll to position [0, 0]
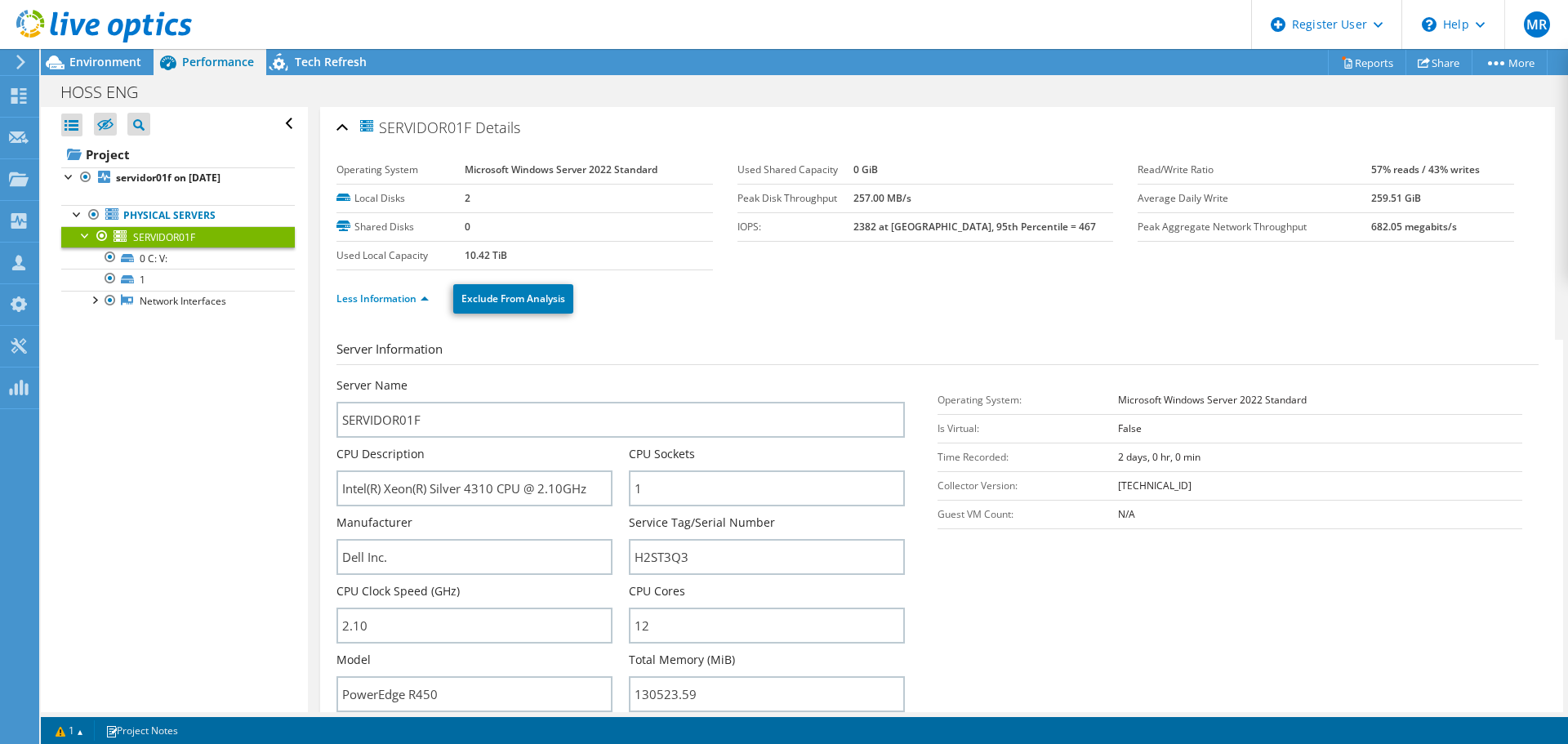
click at [121, 71] on div "Environment" at bounding box center [97, 62] width 112 height 26
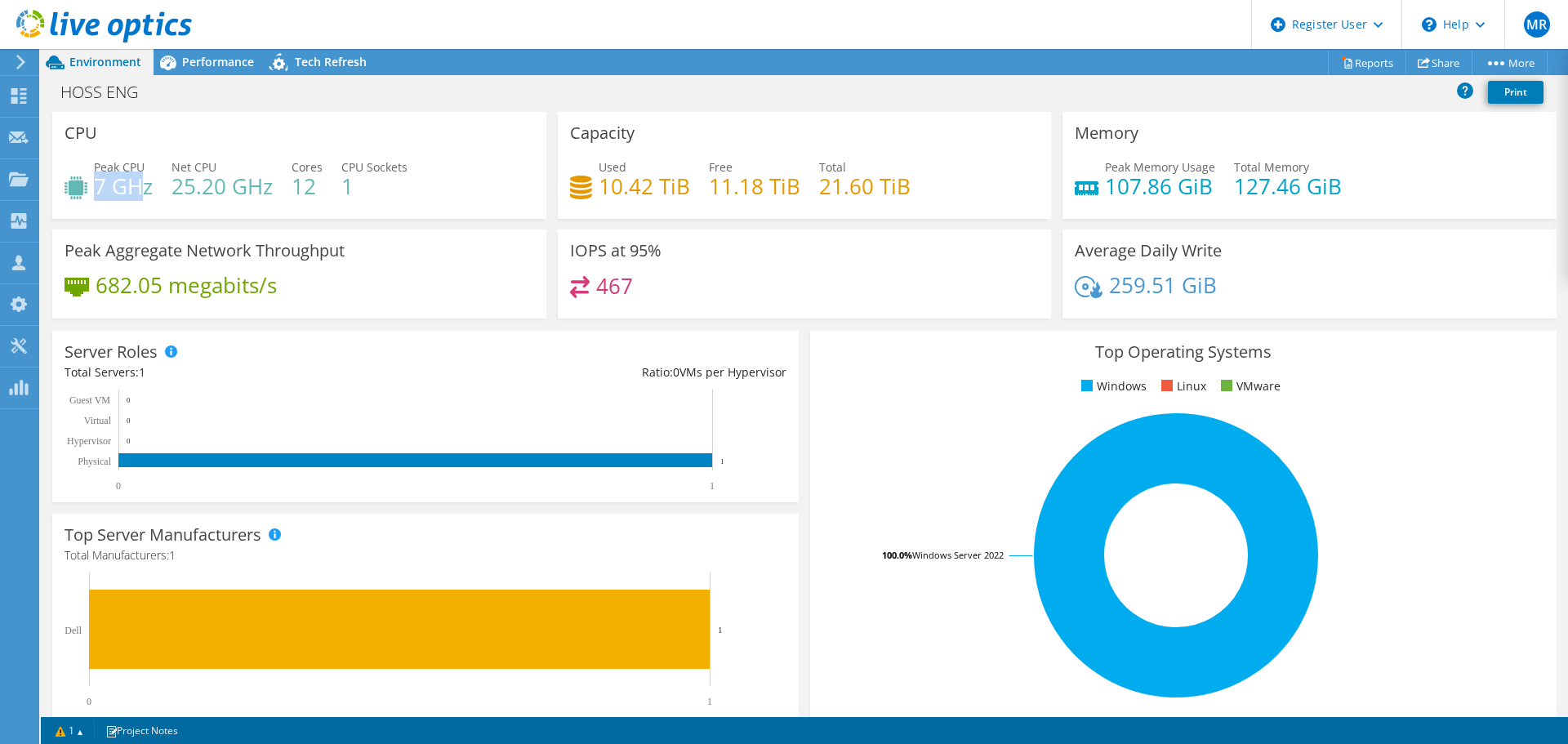
drag, startPoint x: 97, startPoint y: 186, endPoint x: 142, endPoint y: 188, distance: 45.0
click at [142, 188] on h4 "7 GHz" at bounding box center [123, 186] width 59 height 18
click at [205, 70] on div "Performance" at bounding box center [210, 62] width 112 height 26
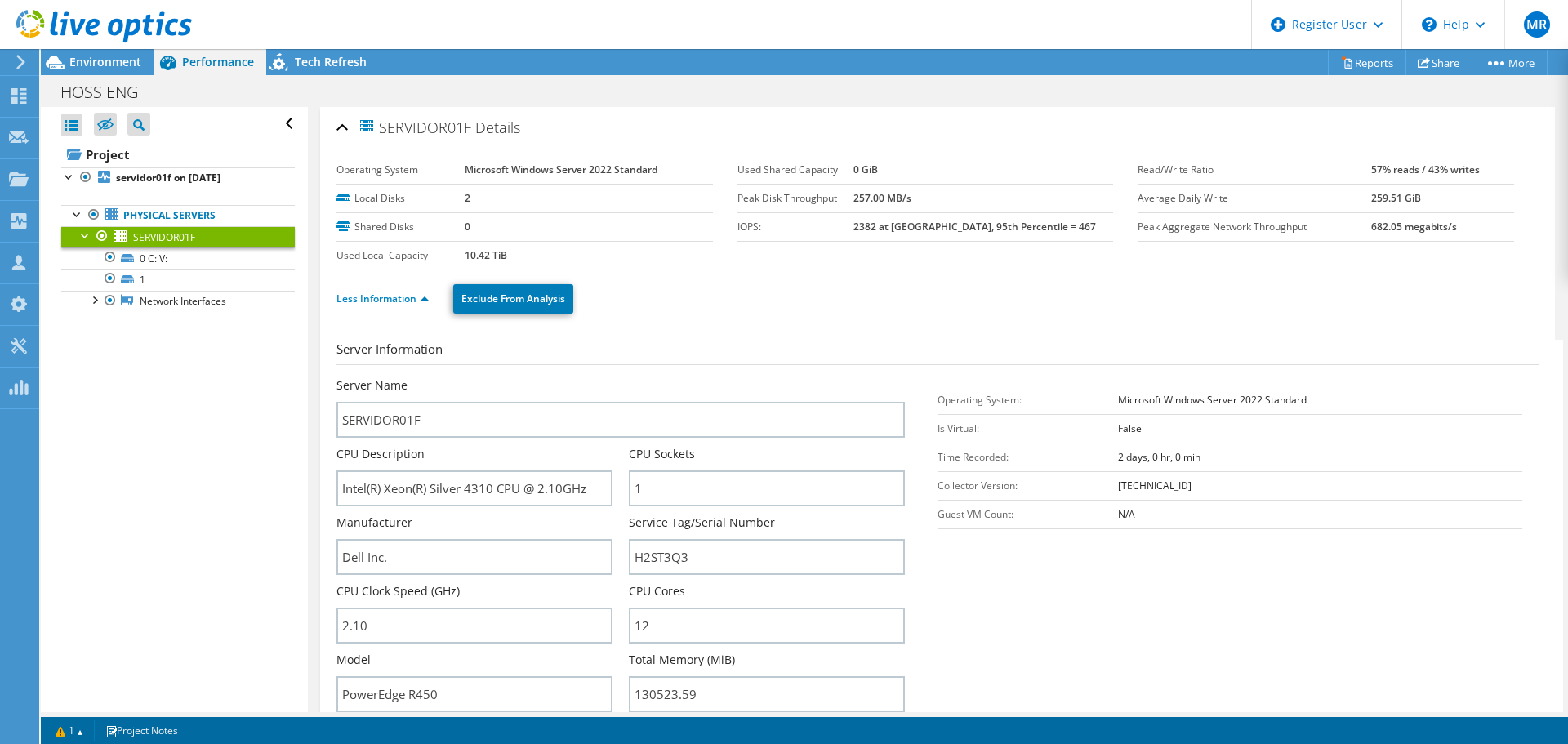
click at [116, 69] on div "Environment" at bounding box center [97, 62] width 112 height 26
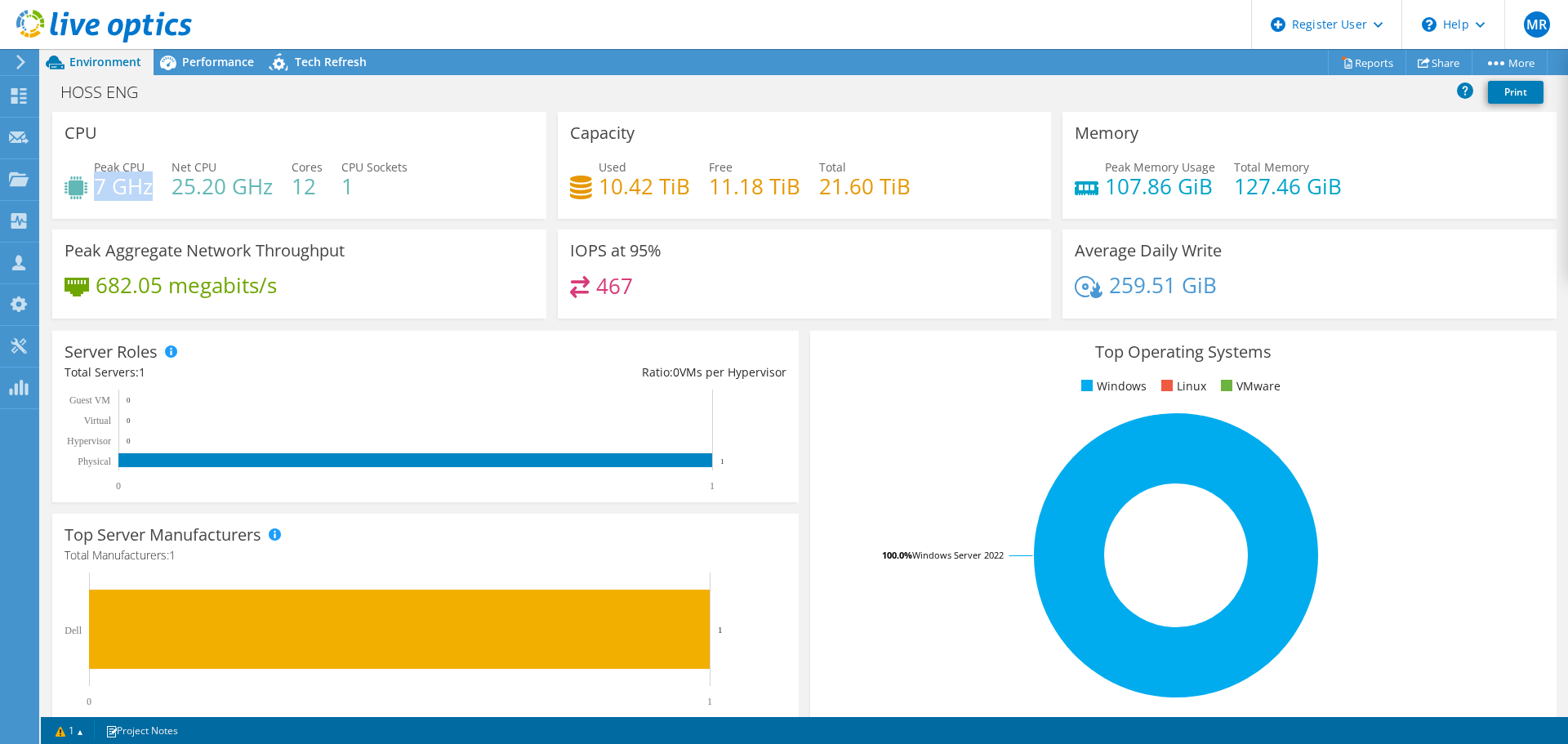
drag, startPoint x: 149, startPoint y: 188, endPoint x: 97, endPoint y: 186, distance: 52.0
click at [97, 186] on h4 "7 GHz" at bounding box center [123, 186] width 59 height 18
click at [298, 126] on div "CPU Peak CPU 7 GHz Net CPU 25.20 GHz Cores 12 CPU Sockets 1" at bounding box center [299, 165] width 494 height 107
